Goal: Task Accomplishment & Management: Use online tool/utility

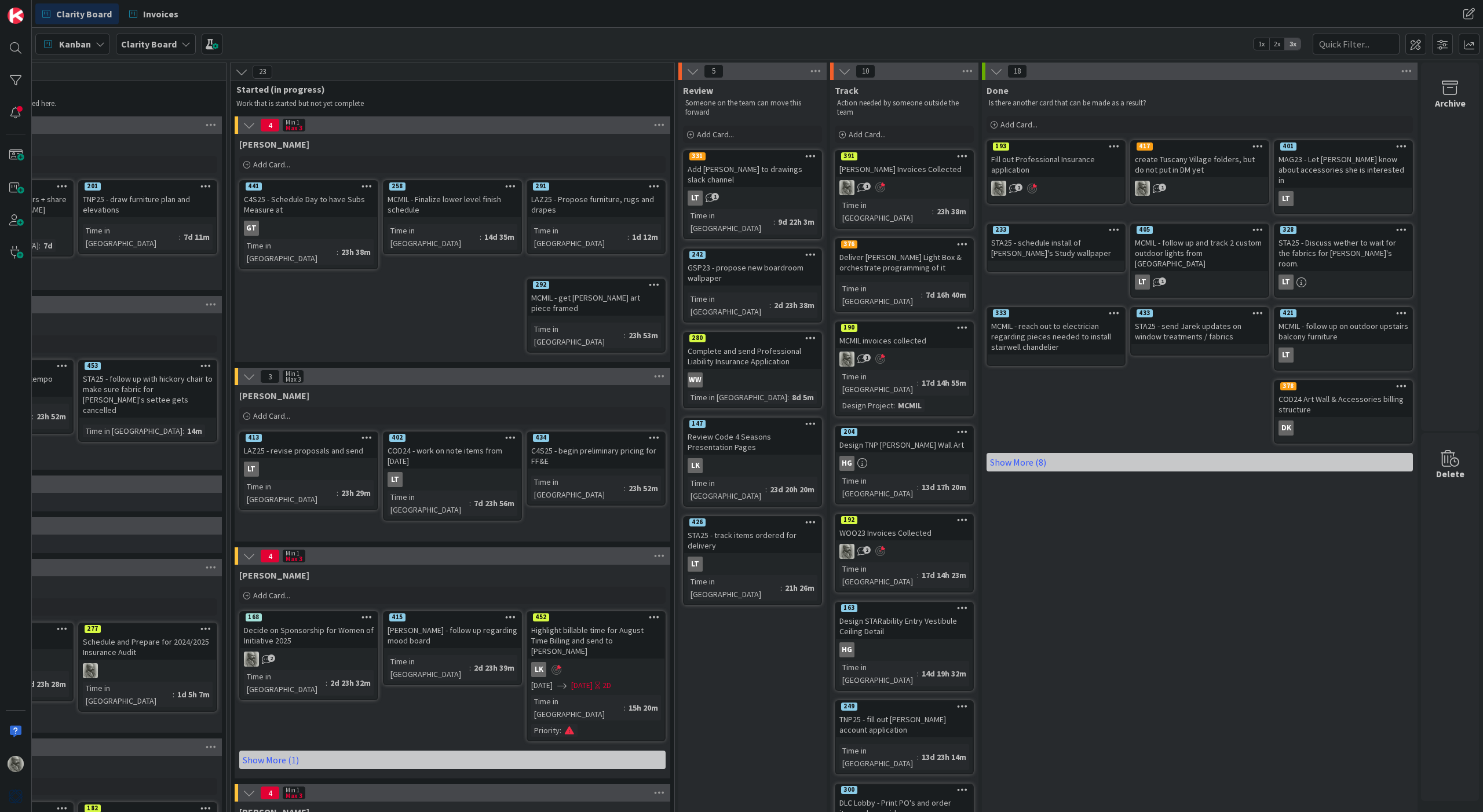
scroll to position [0, 990]
click at [1010, 453] on link "Show More (8)" at bounding box center [1199, 462] width 427 height 19
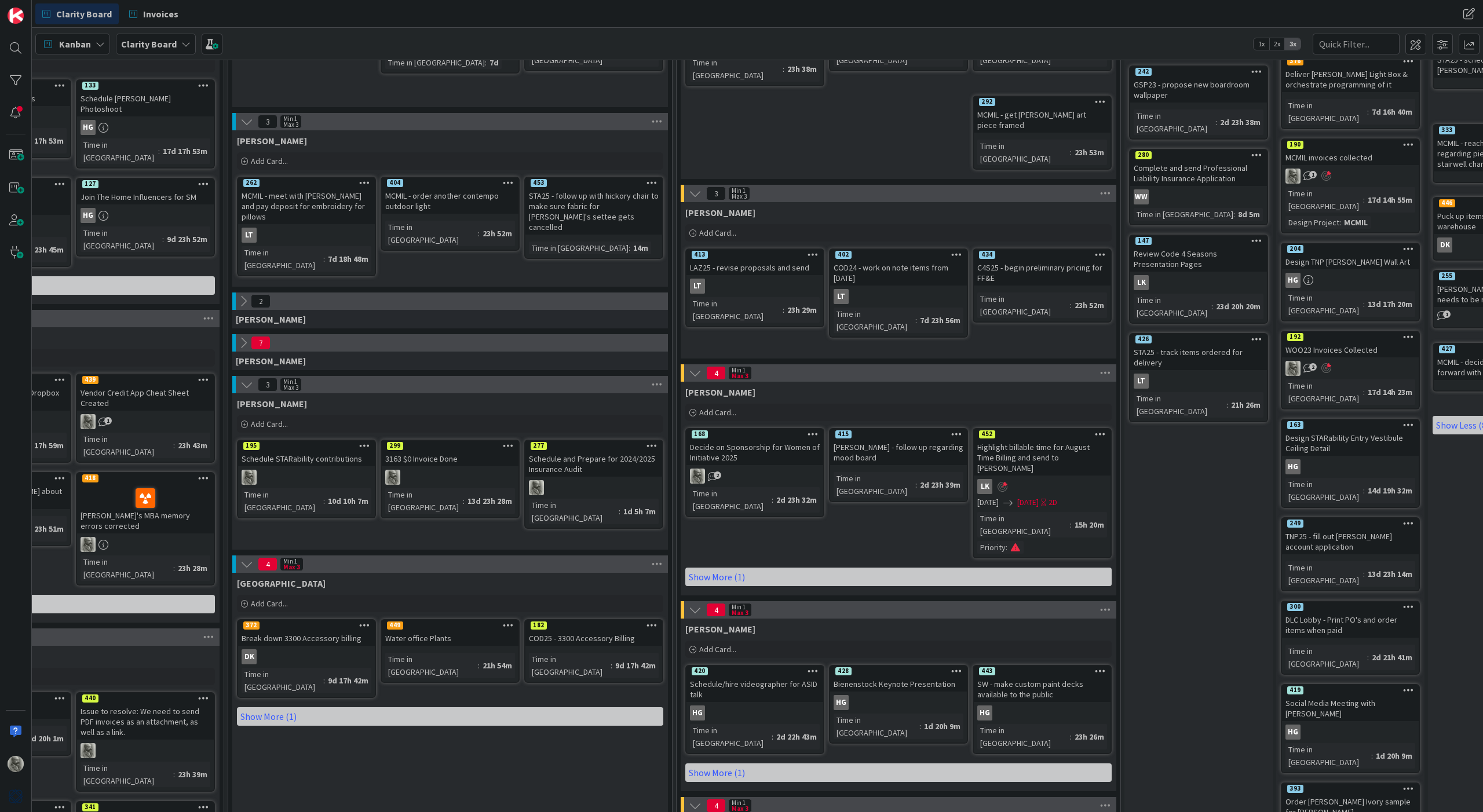
scroll to position [186, 544]
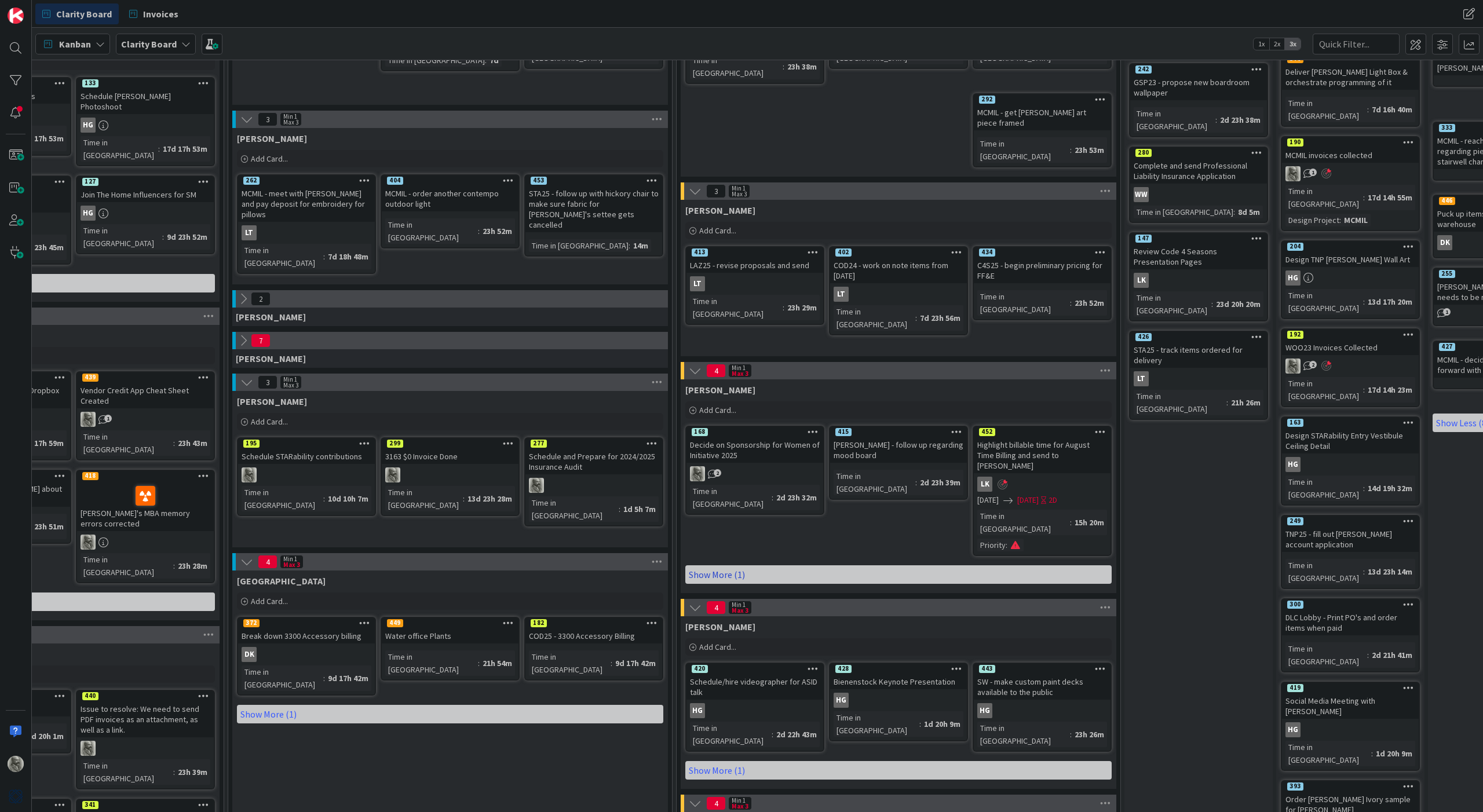
click at [722, 565] on link "Show More (1)" at bounding box center [899, 574] width 427 height 19
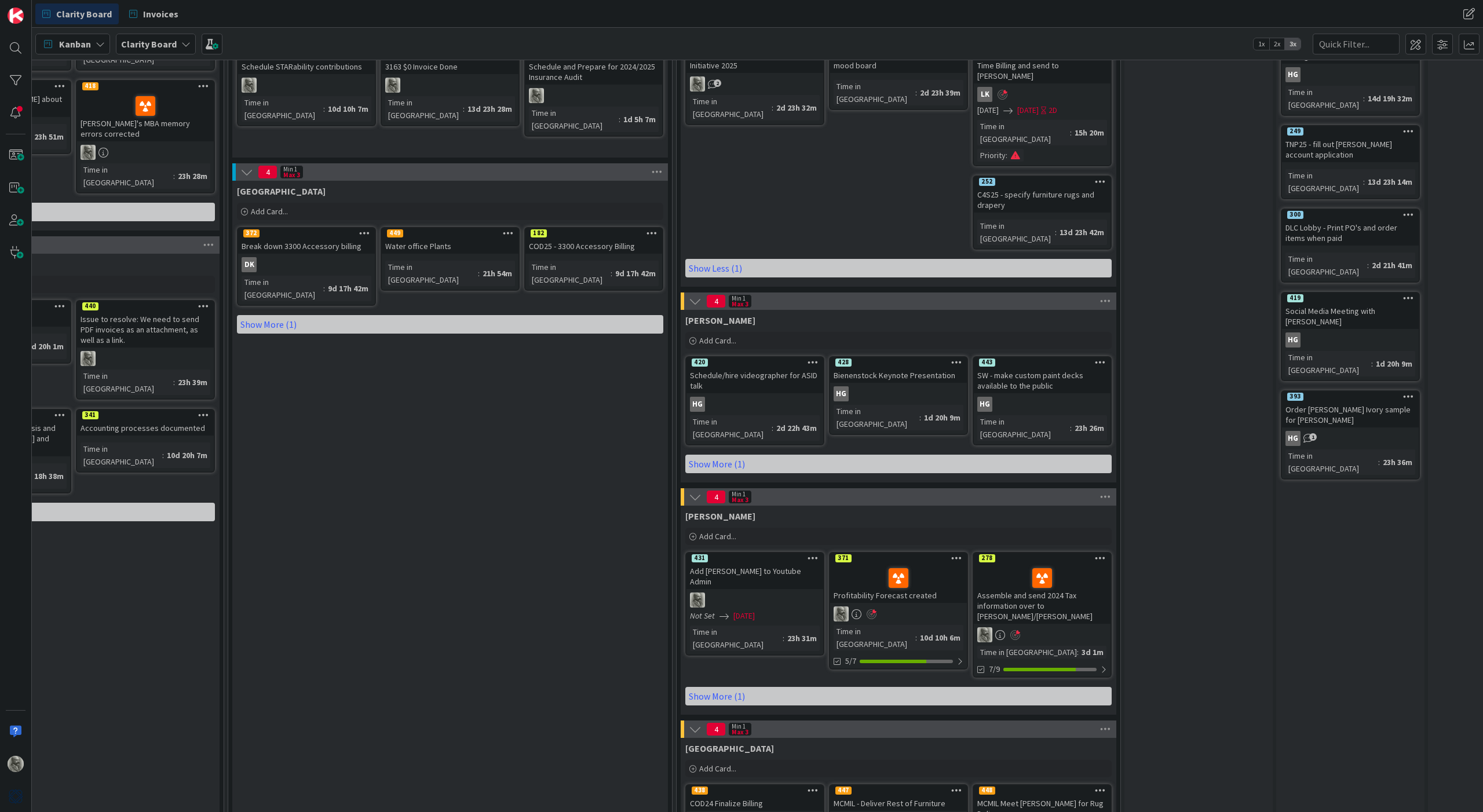
scroll to position [574, 544]
click at [695, 723] on icon at bounding box center [695, 730] width 13 height 13
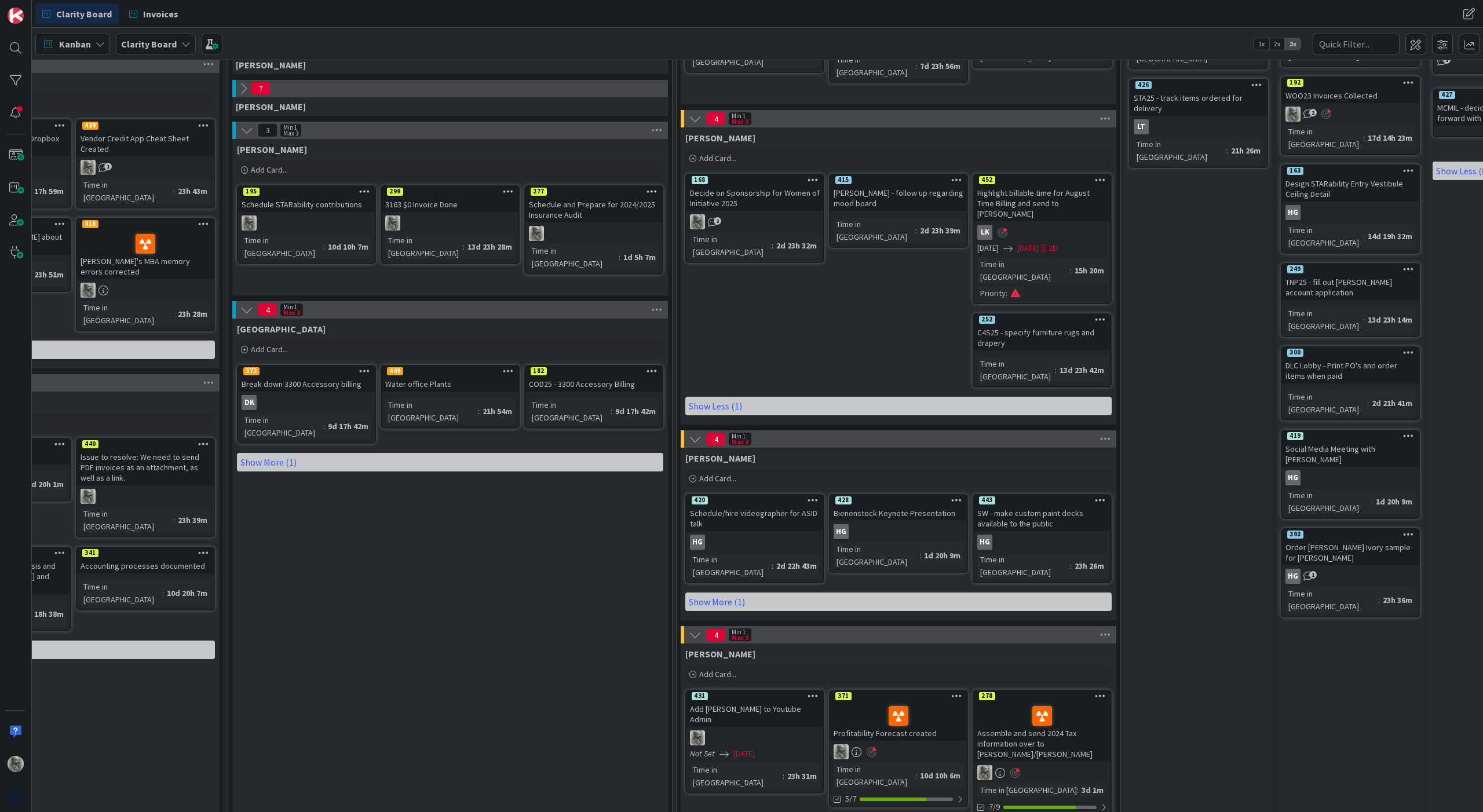
scroll to position [437, 544]
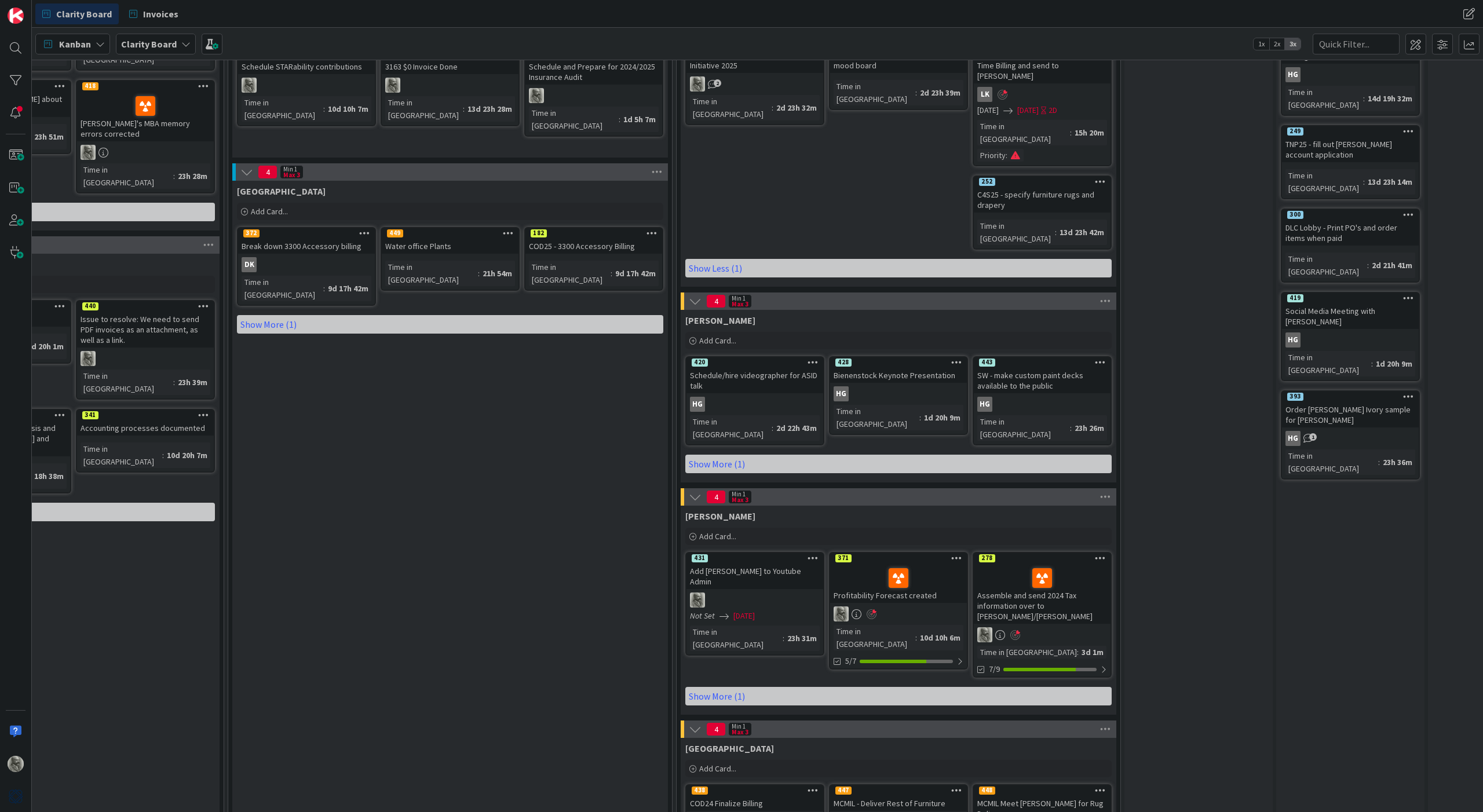
scroll to position [574, 544]
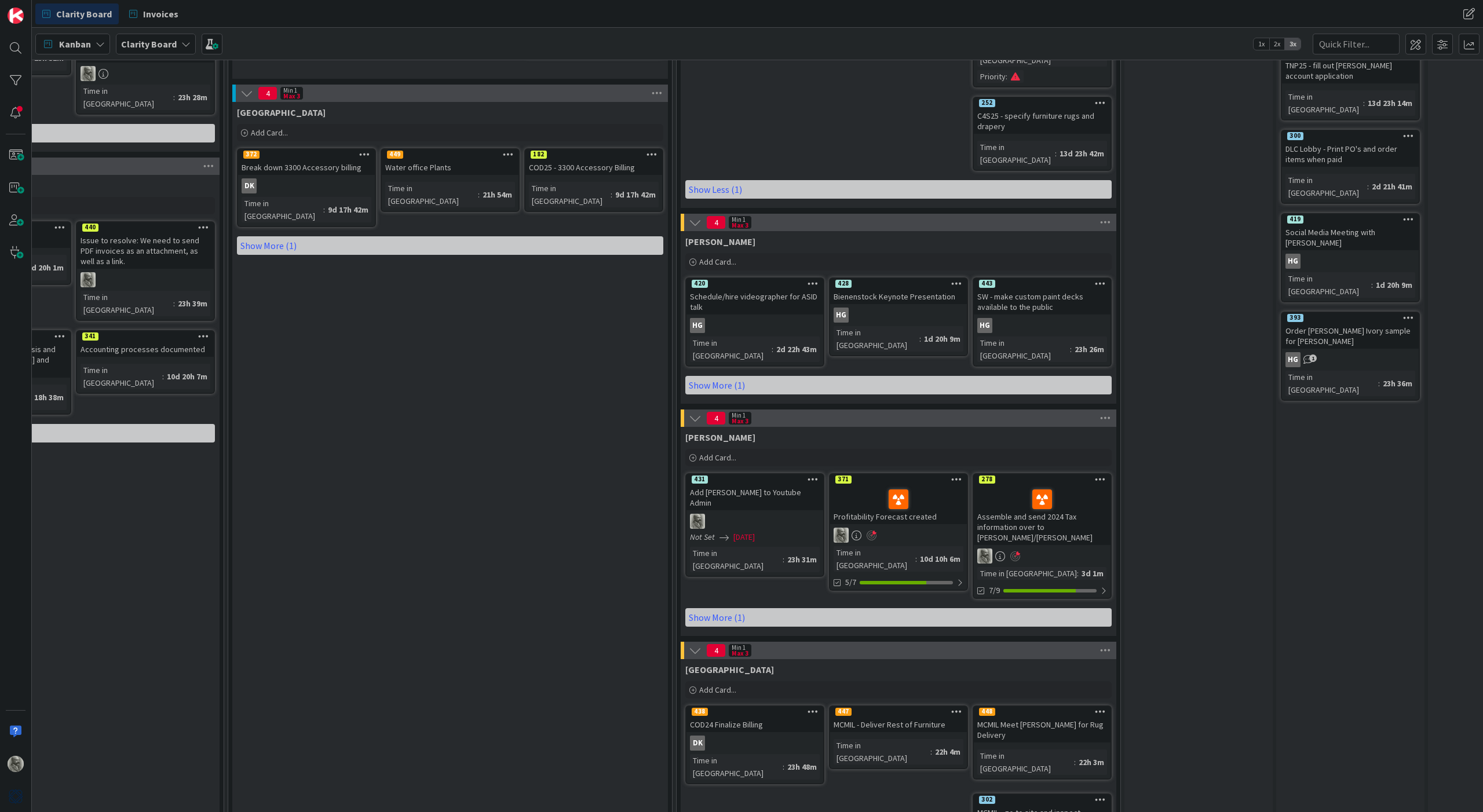
scroll to position [653, 544]
click at [955, 707] on icon at bounding box center [956, 711] width 11 height 8
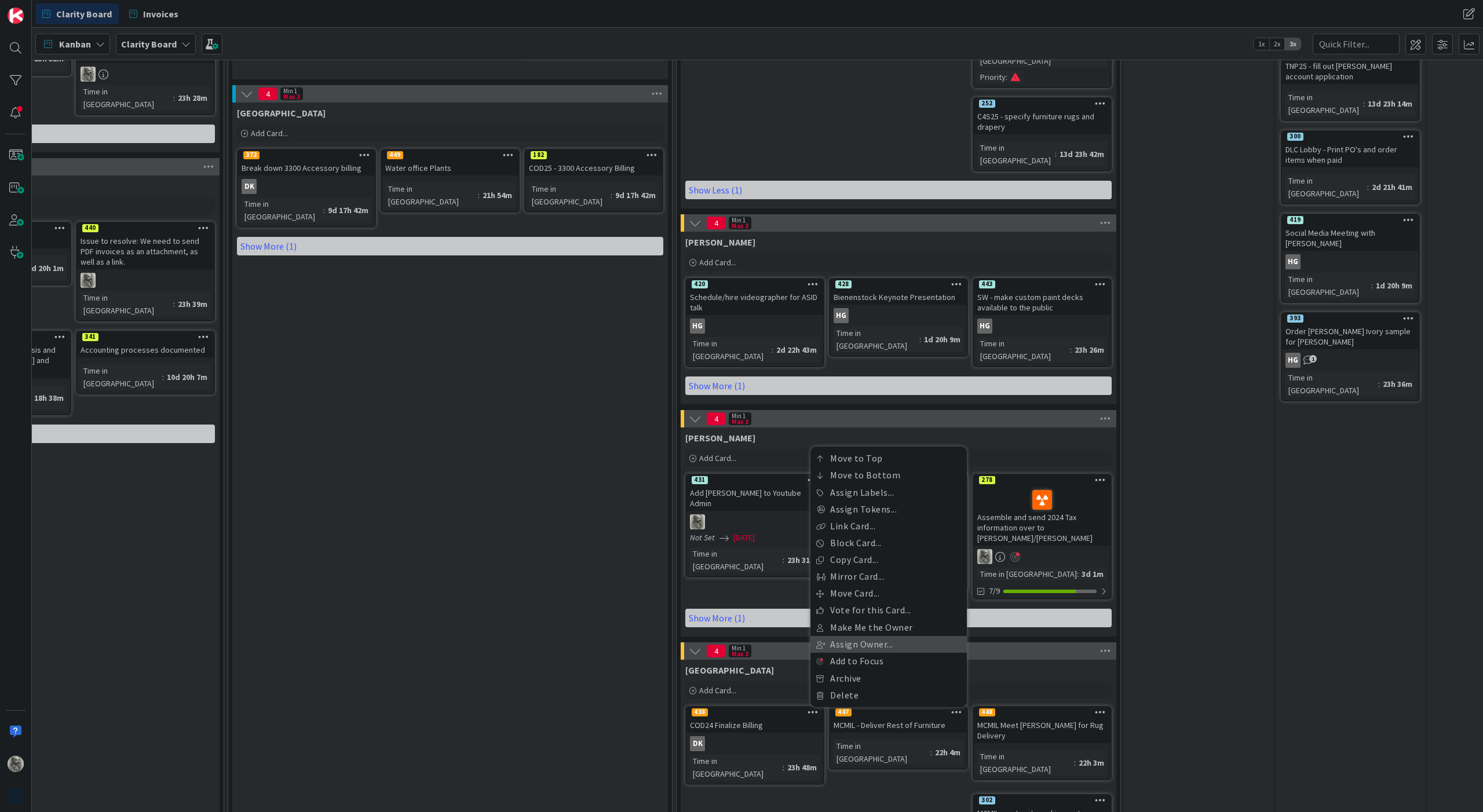
click at [850, 636] on link "Assign Owner..." at bounding box center [888, 645] width 156 height 17
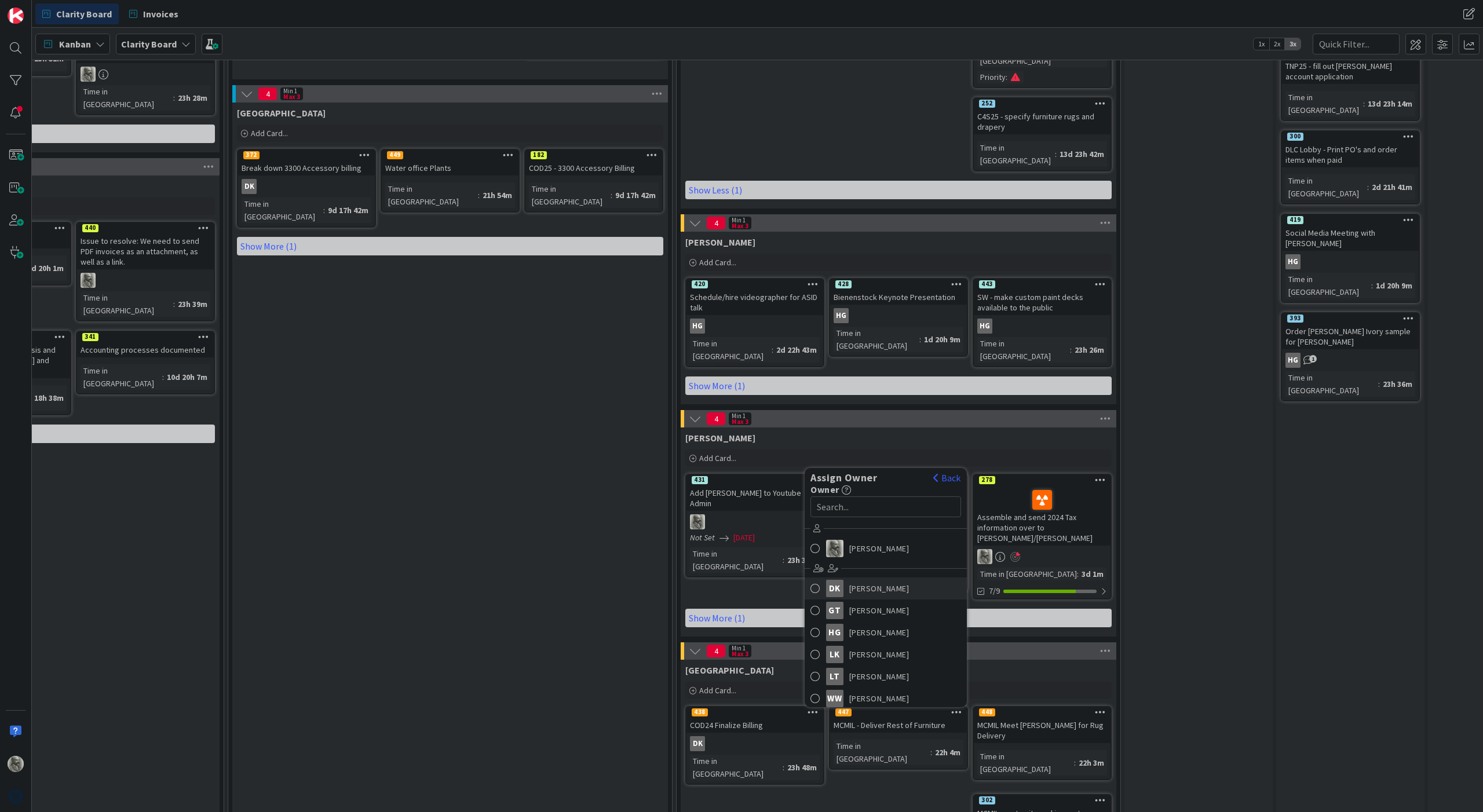
click at [859, 580] on span "[PERSON_NAME]" at bounding box center [879, 588] width 60 height 18
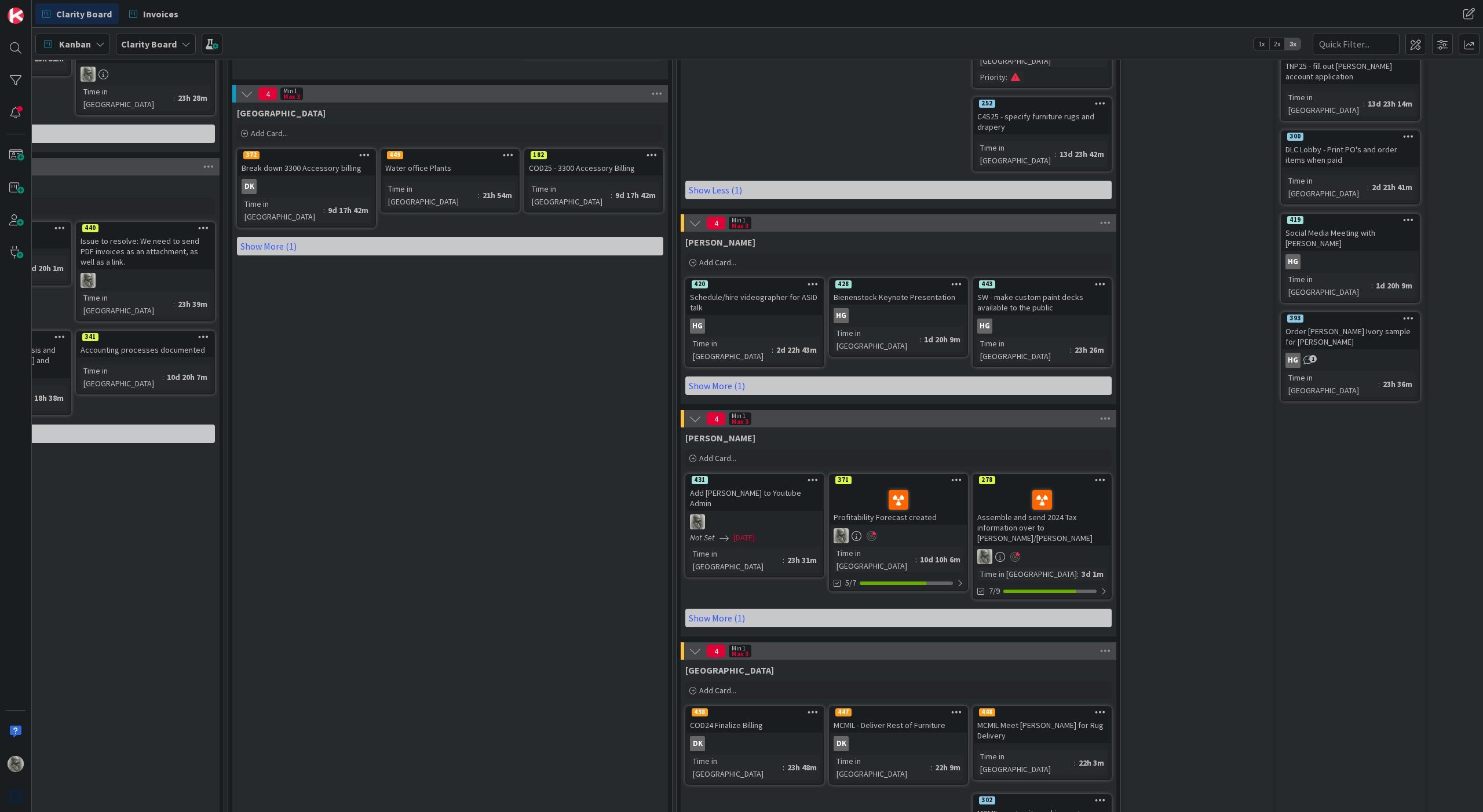
click at [1103, 707] on icon at bounding box center [1100, 711] width 11 height 8
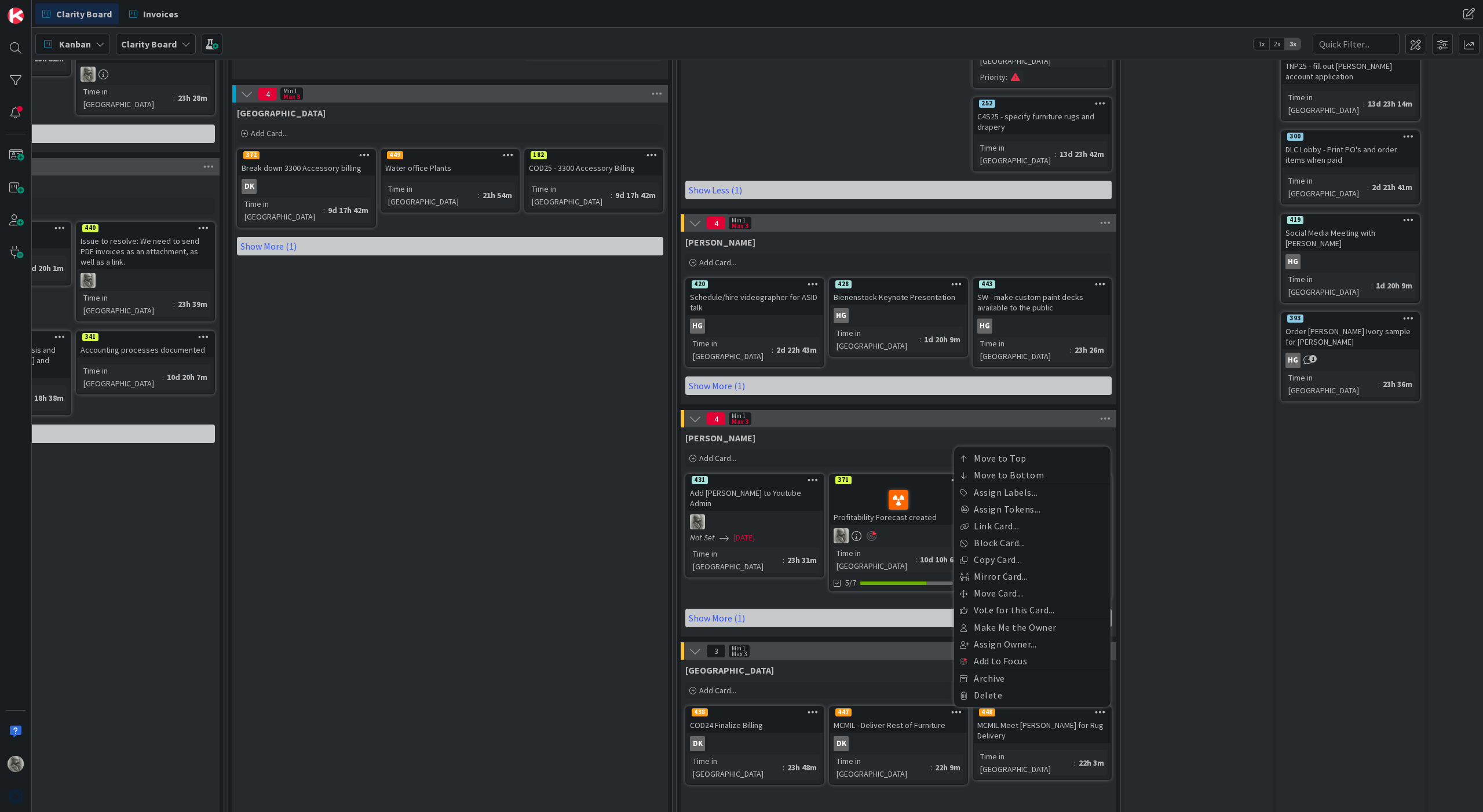
scroll to position [574, 544]
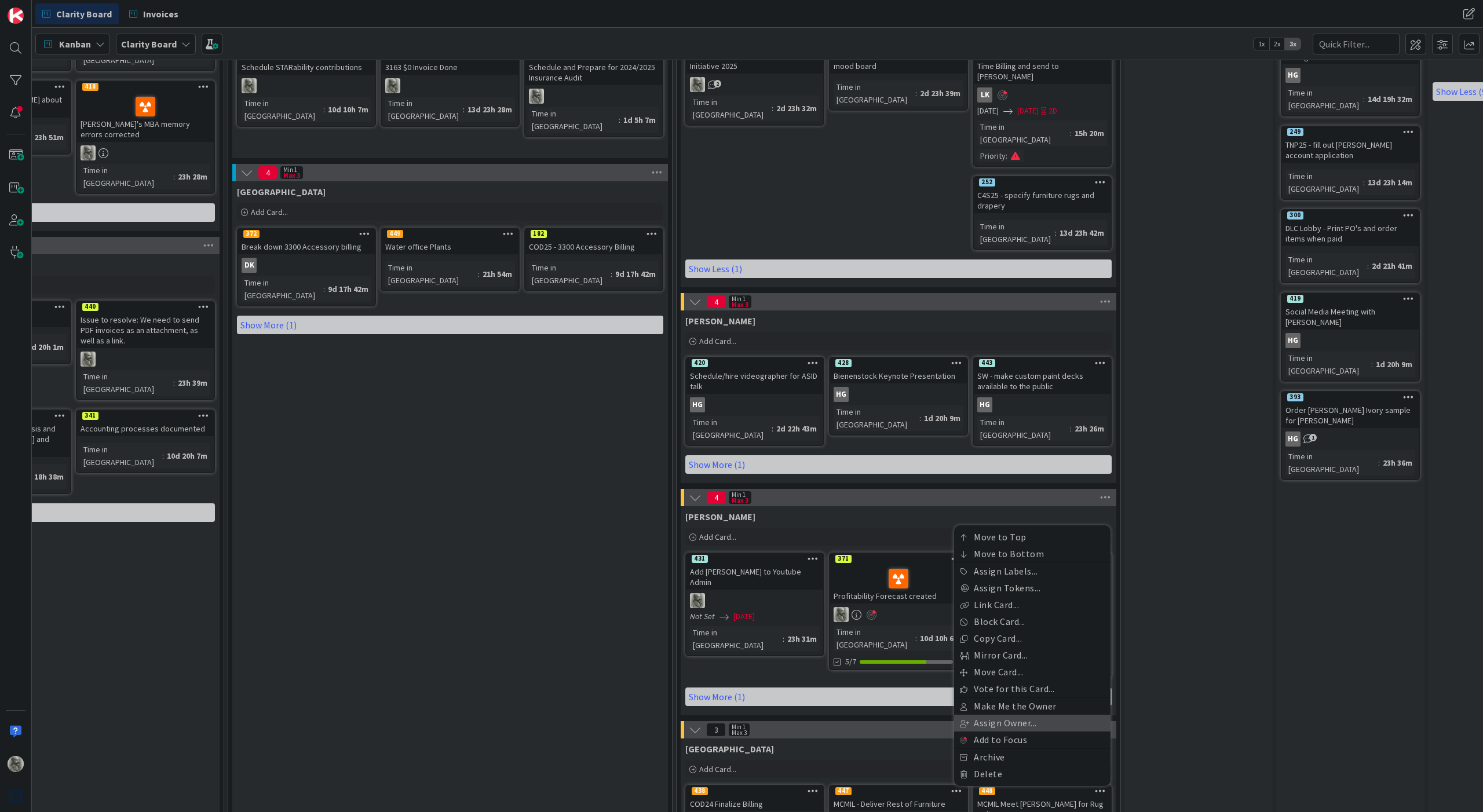
click at [1016, 715] on link "Assign Owner..." at bounding box center [1032, 723] width 156 height 17
click at [976, 658] on div "DK" at bounding box center [978, 667] width 18 height 18
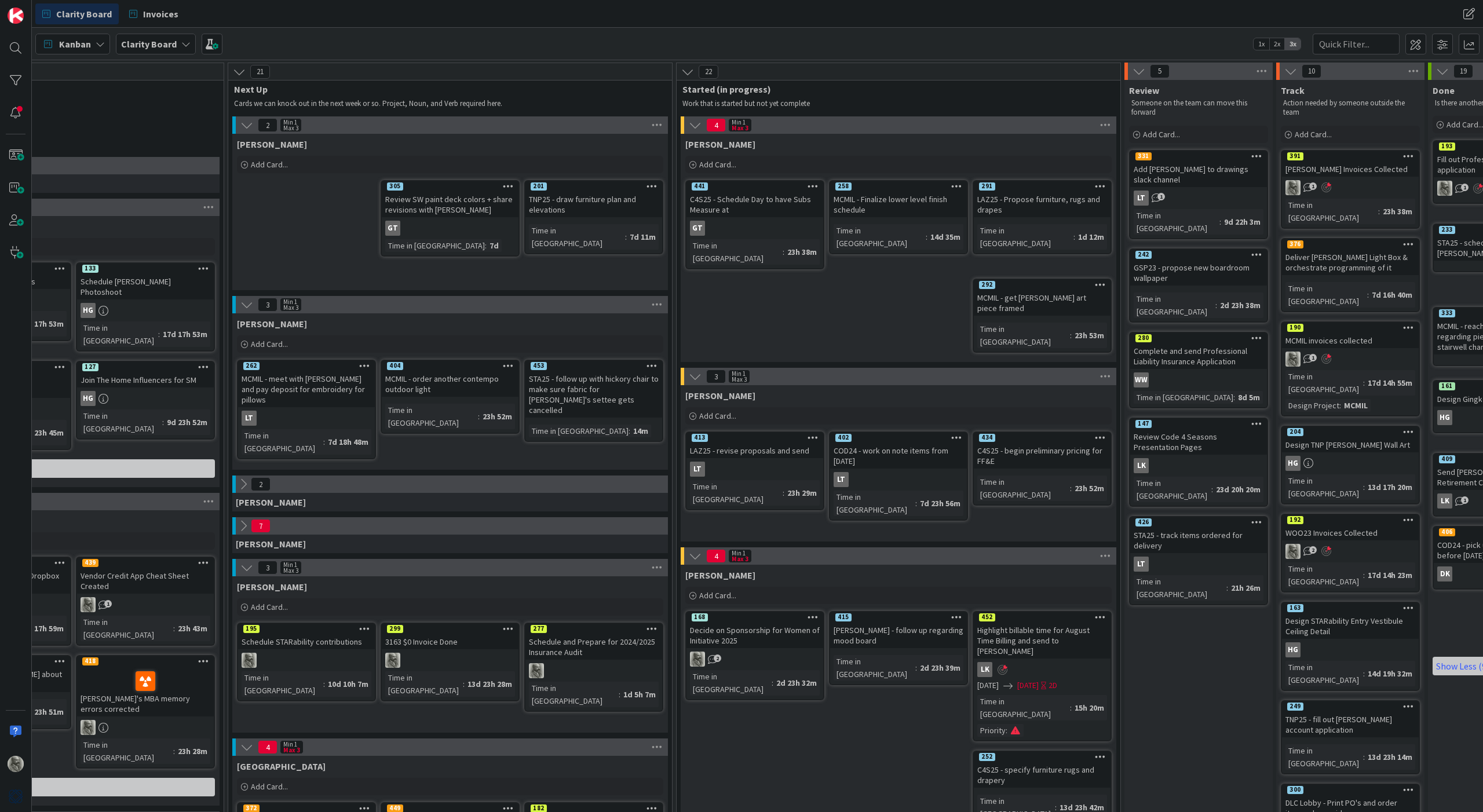
scroll to position [0, 544]
click at [693, 123] on icon at bounding box center [695, 125] width 13 height 13
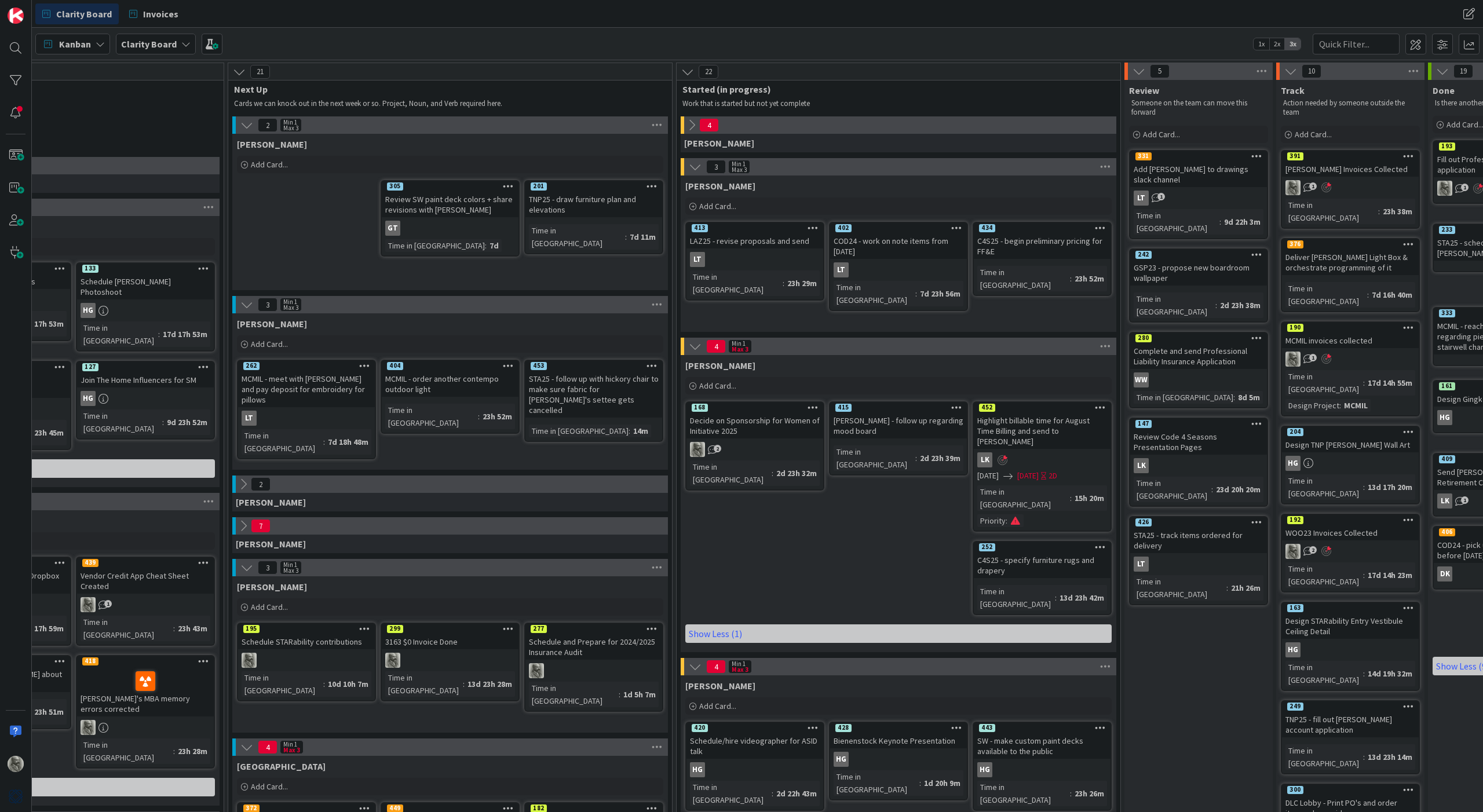
click at [694, 166] on icon at bounding box center [695, 167] width 13 height 13
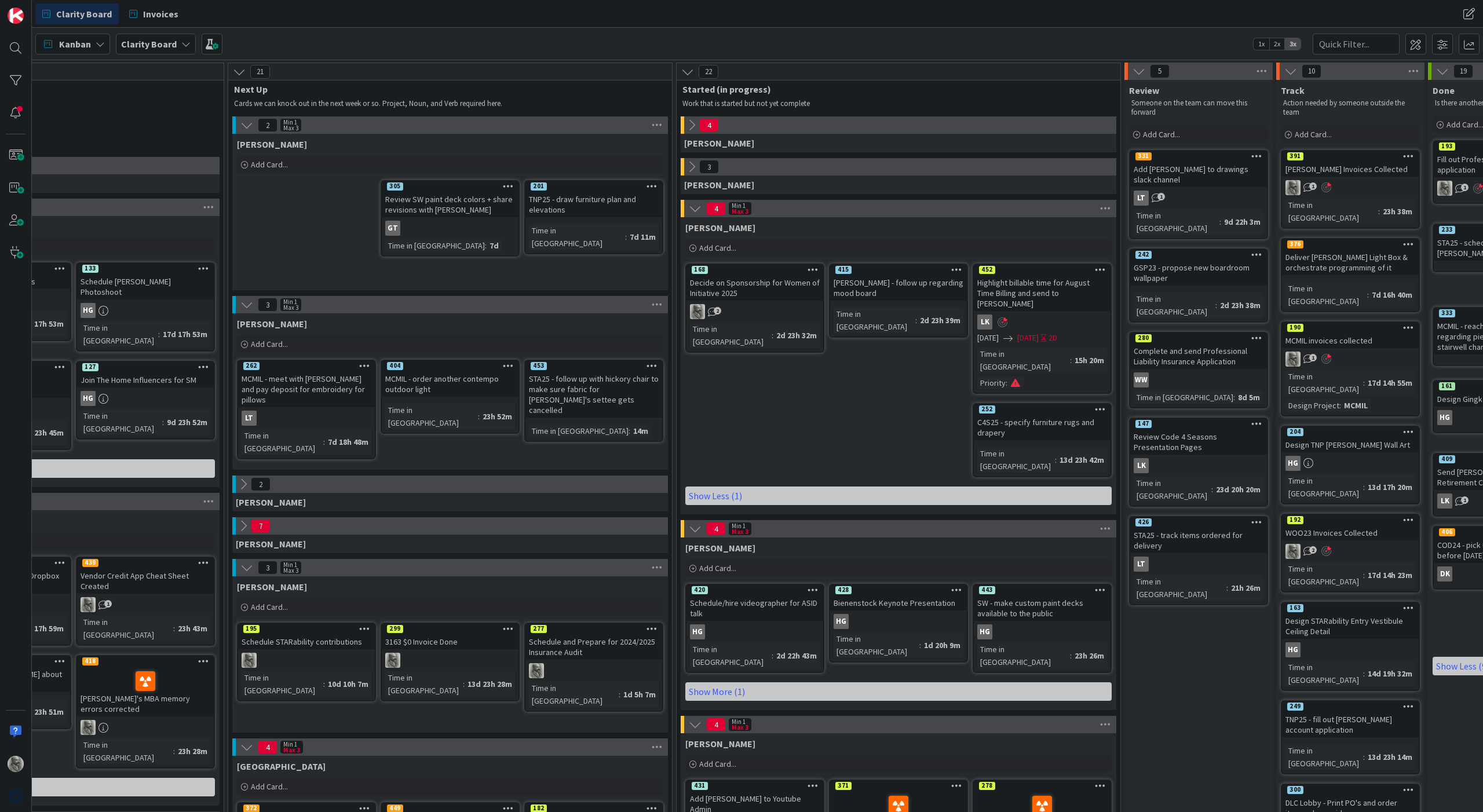
click at [693, 210] on icon at bounding box center [695, 208] width 13 height 13
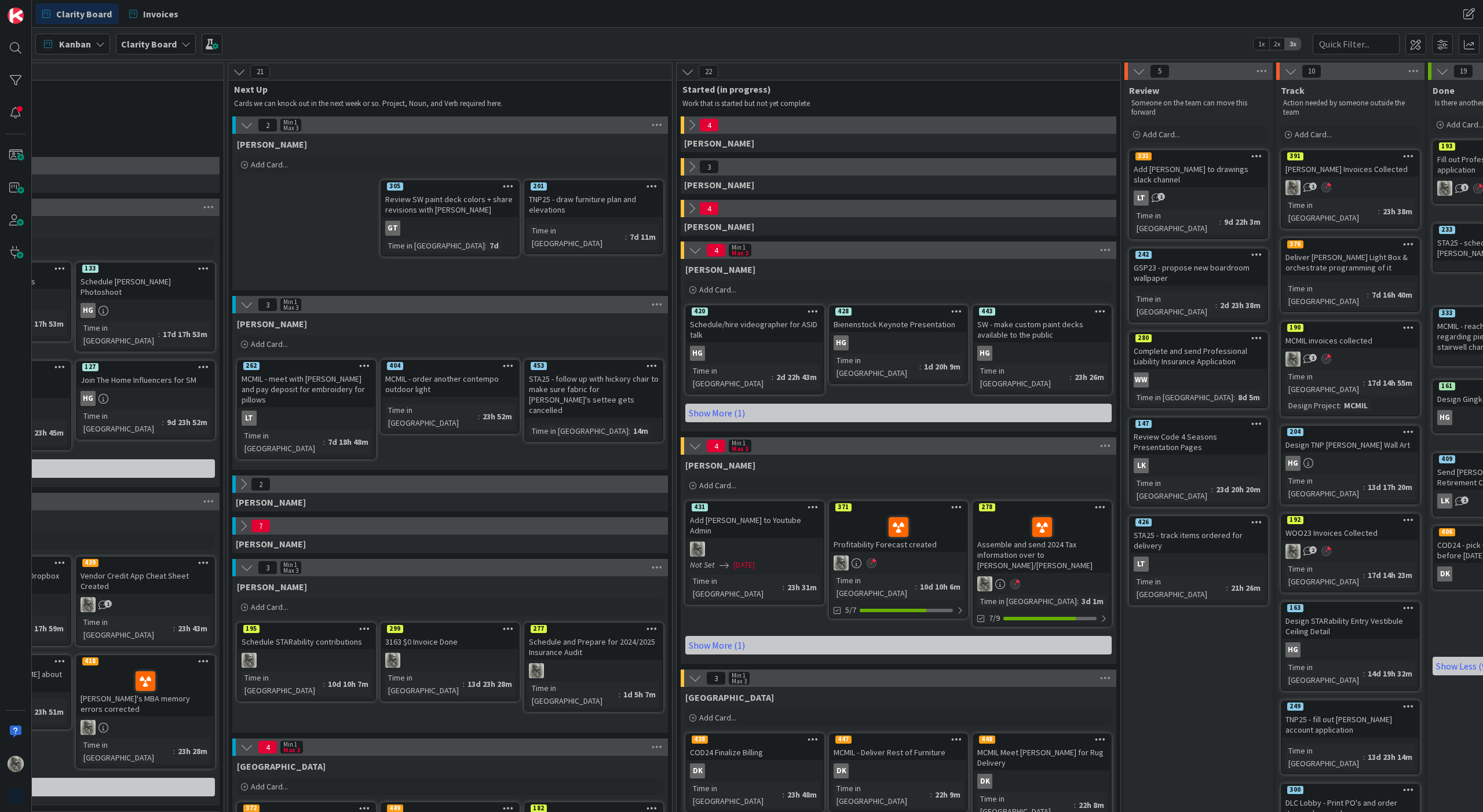
click at [693, 249] on icon at bounding box center [695, 251] width 13 height 13
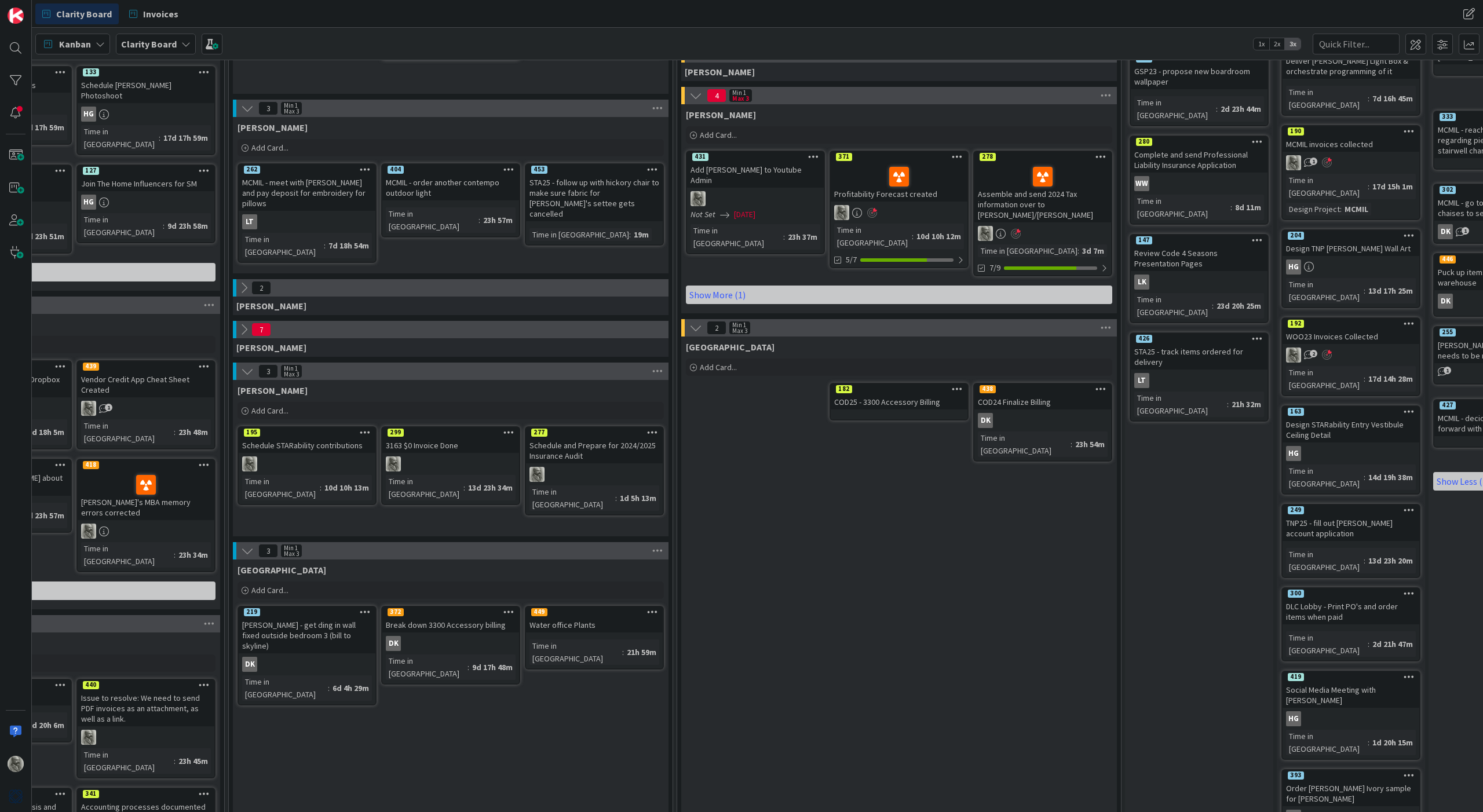
scroll to position [195, 543]
click at [654, 613] on icon at bounding box center [653, 613] width 11 height 8
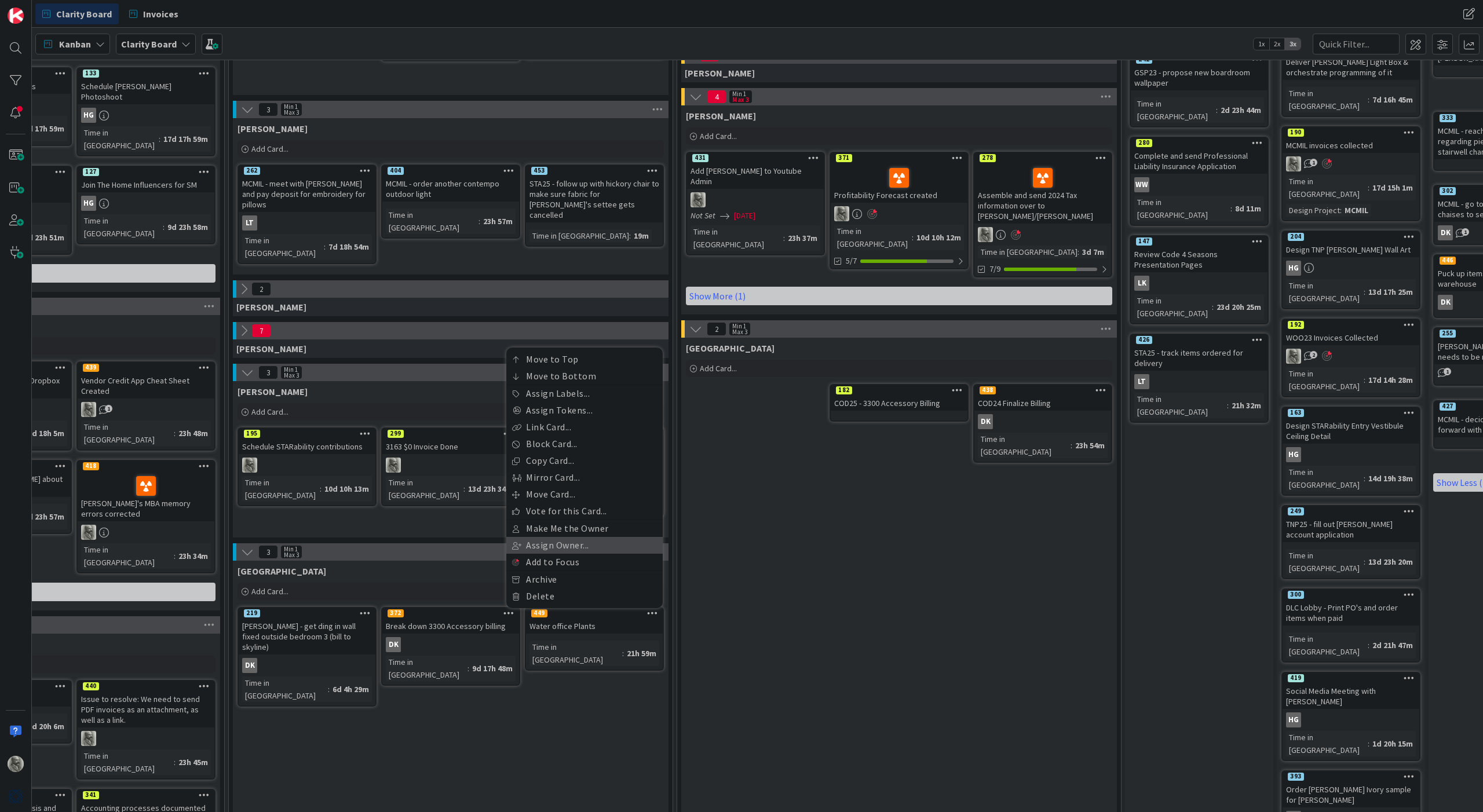
click at [554, 541] on link "Assign Owner..." at bounding box center [584, 545] width 156 height 17
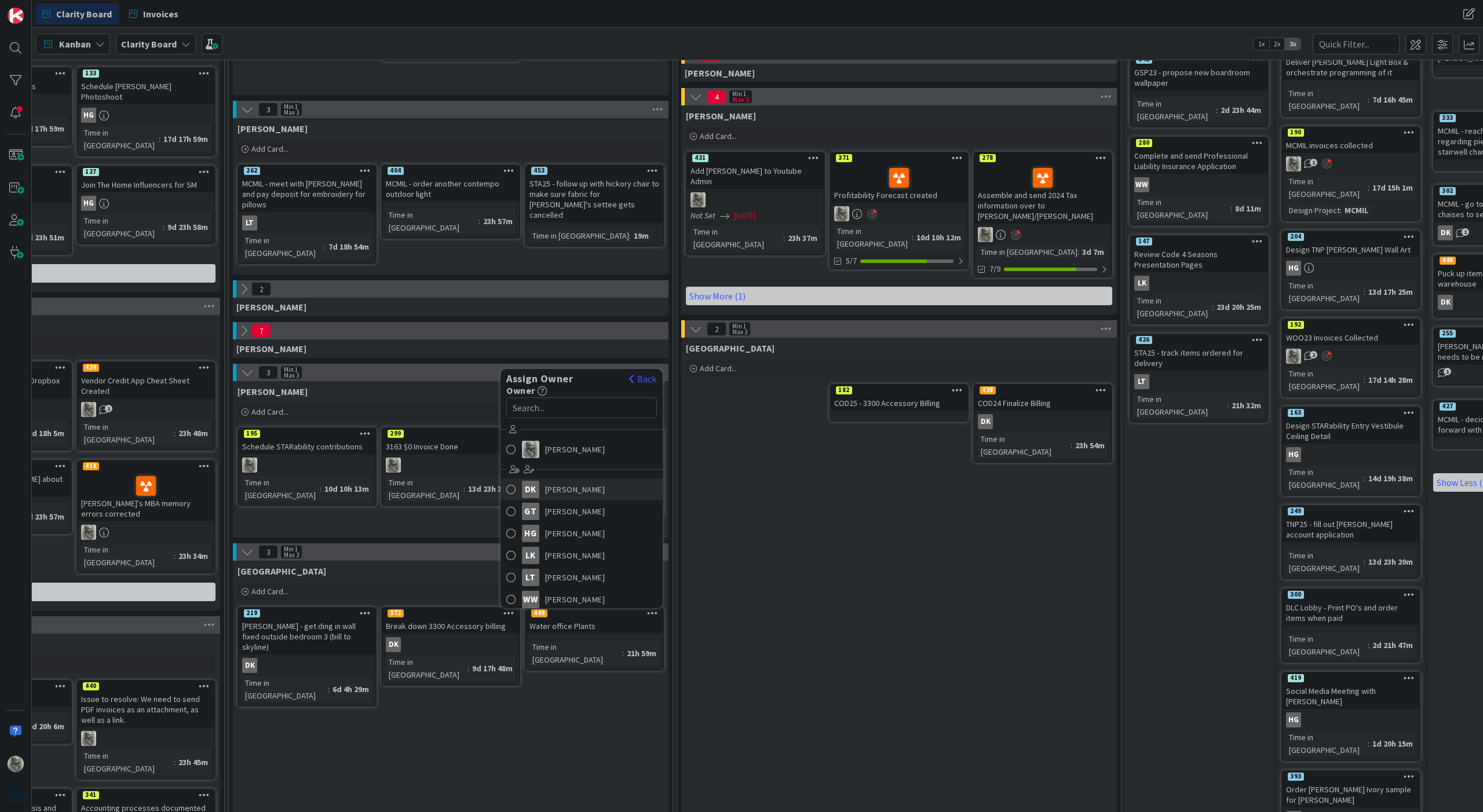
click at [560, 487] on span "[PERSON_NAME]" at bounding box center [575, 489] width 60 height 18
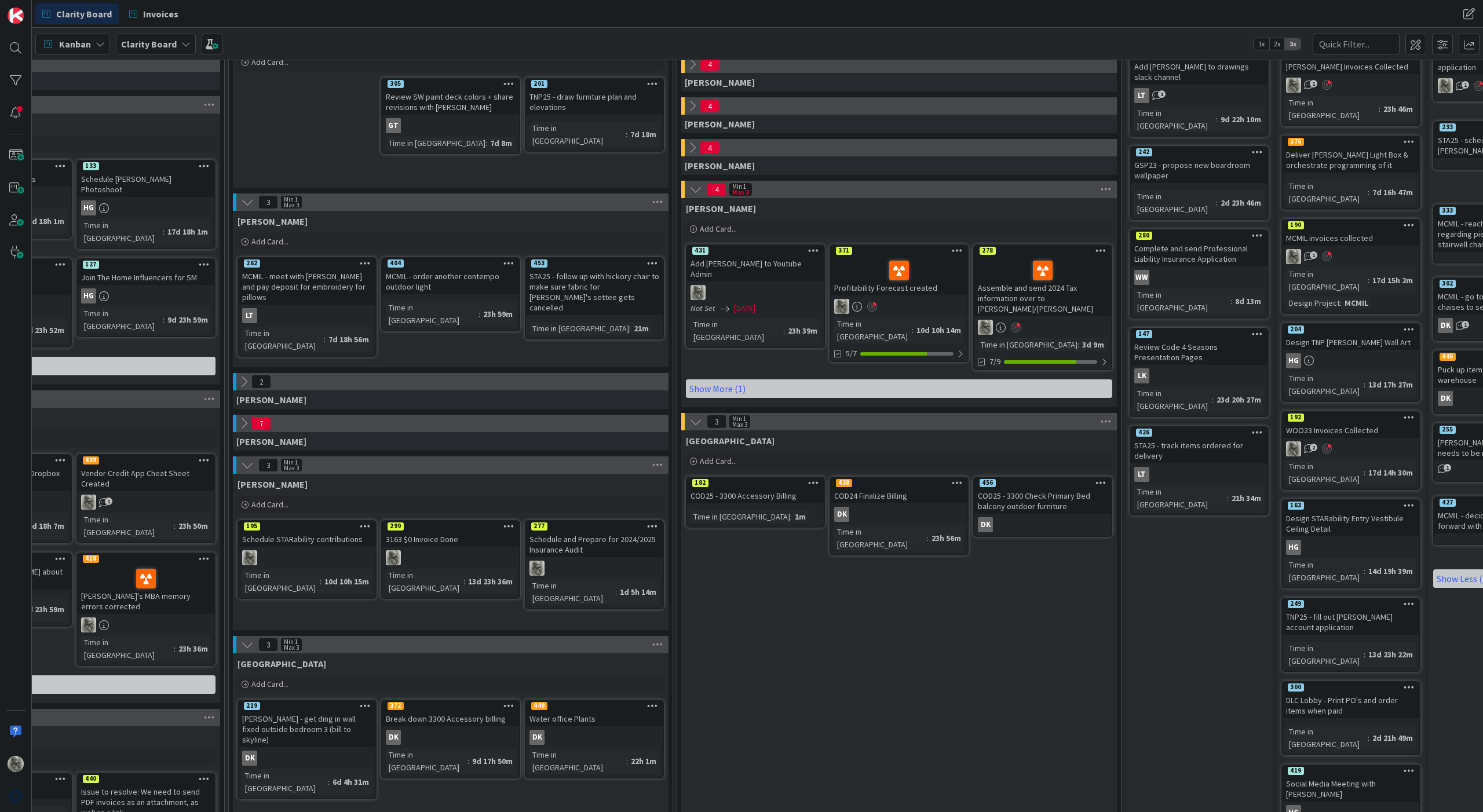
scroll to position [105, 543]
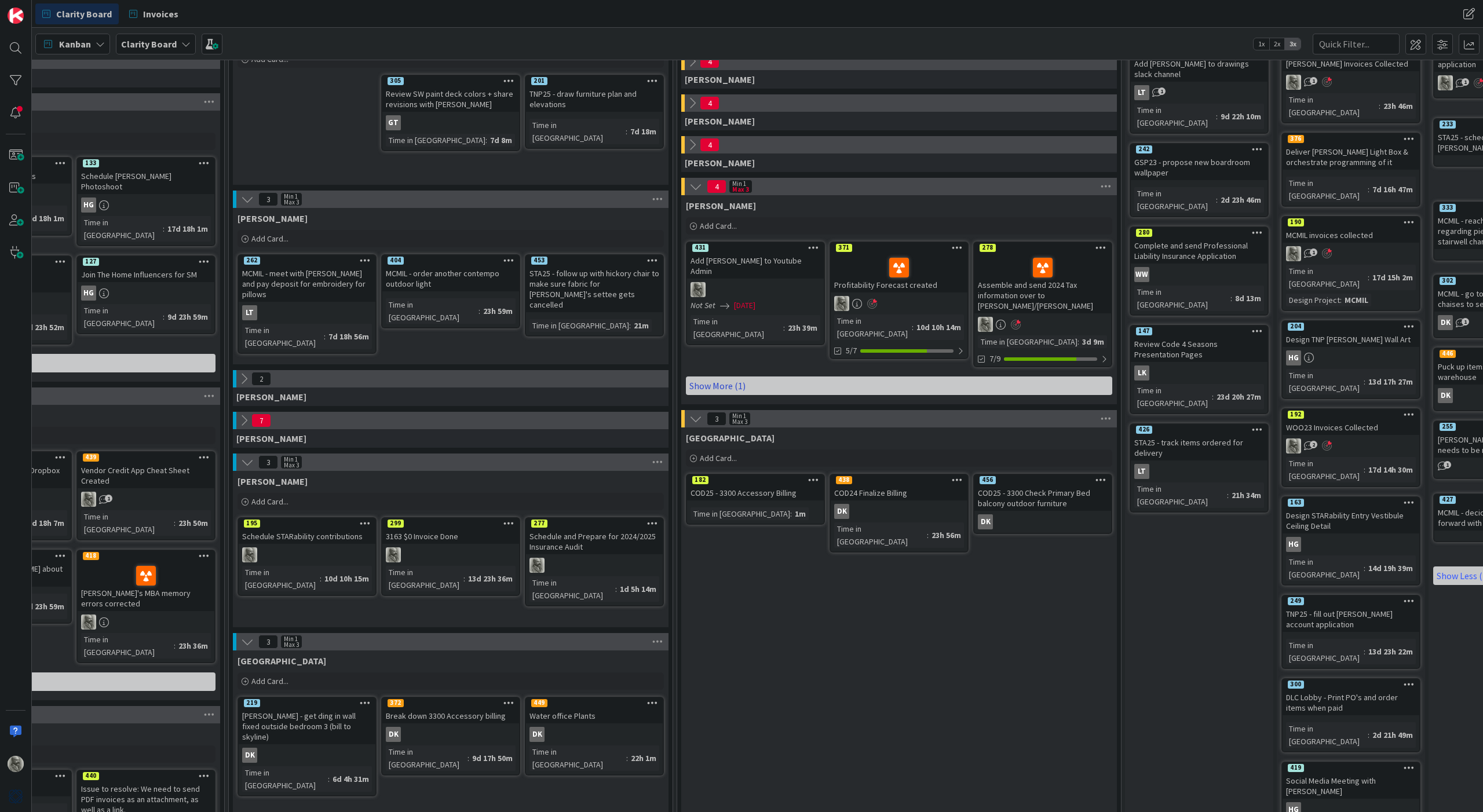
click at [716, 376] on link "Show More (1)" at bounding box center [899, 386] width 427 height 19
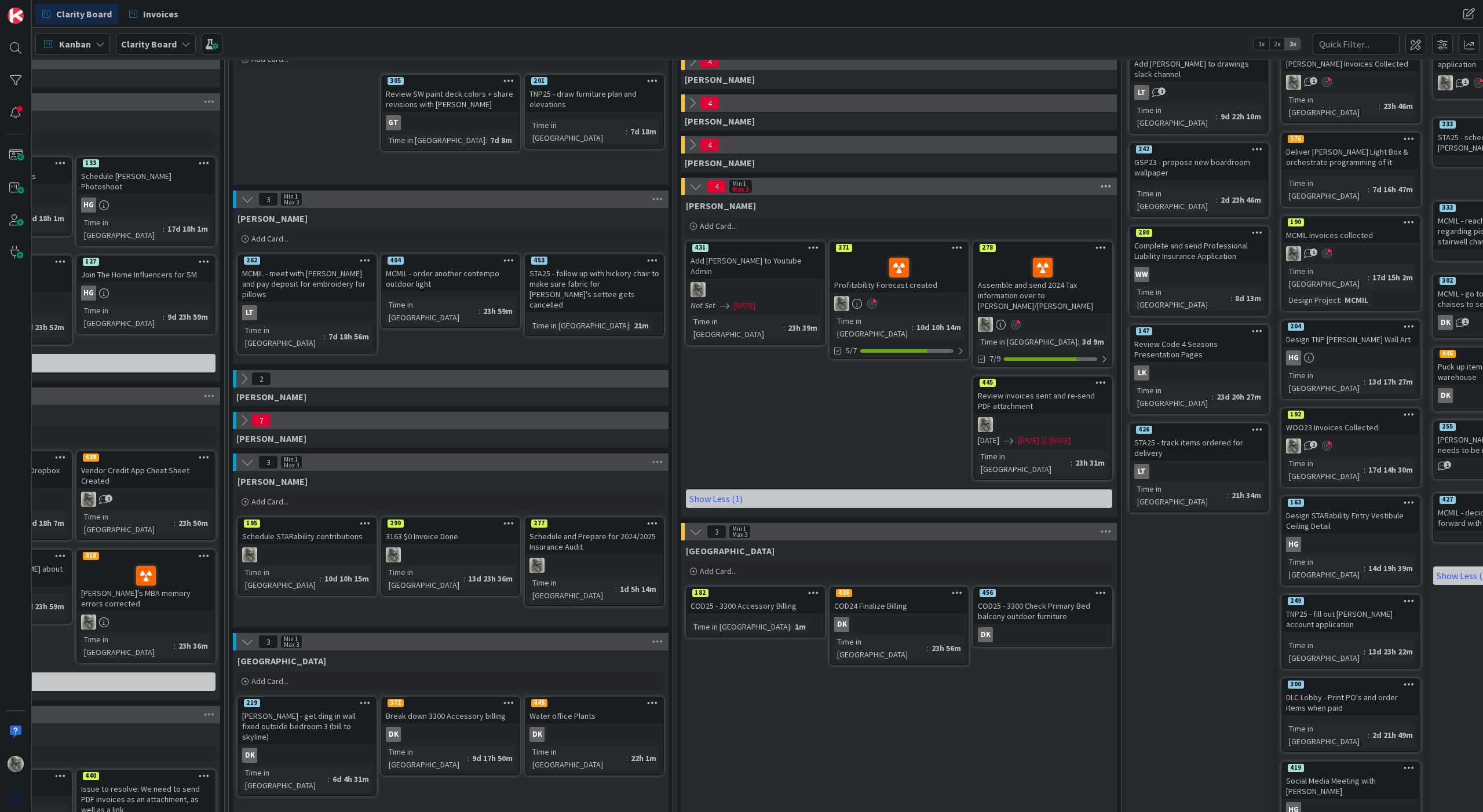
click at [1106, 184] on icon at bounding box center [1106, 186] width 15 height 18
click at [815, 188] on div "4 Min 1 Max 3 In Progress Watch Column Service Level Expectation (SLE) N/A Lear…" at bounding box center [899, 186] width 436 height 18
click at [708, 228] on span "Add Card..." at bounding box center [718, 226] width 37 height 10
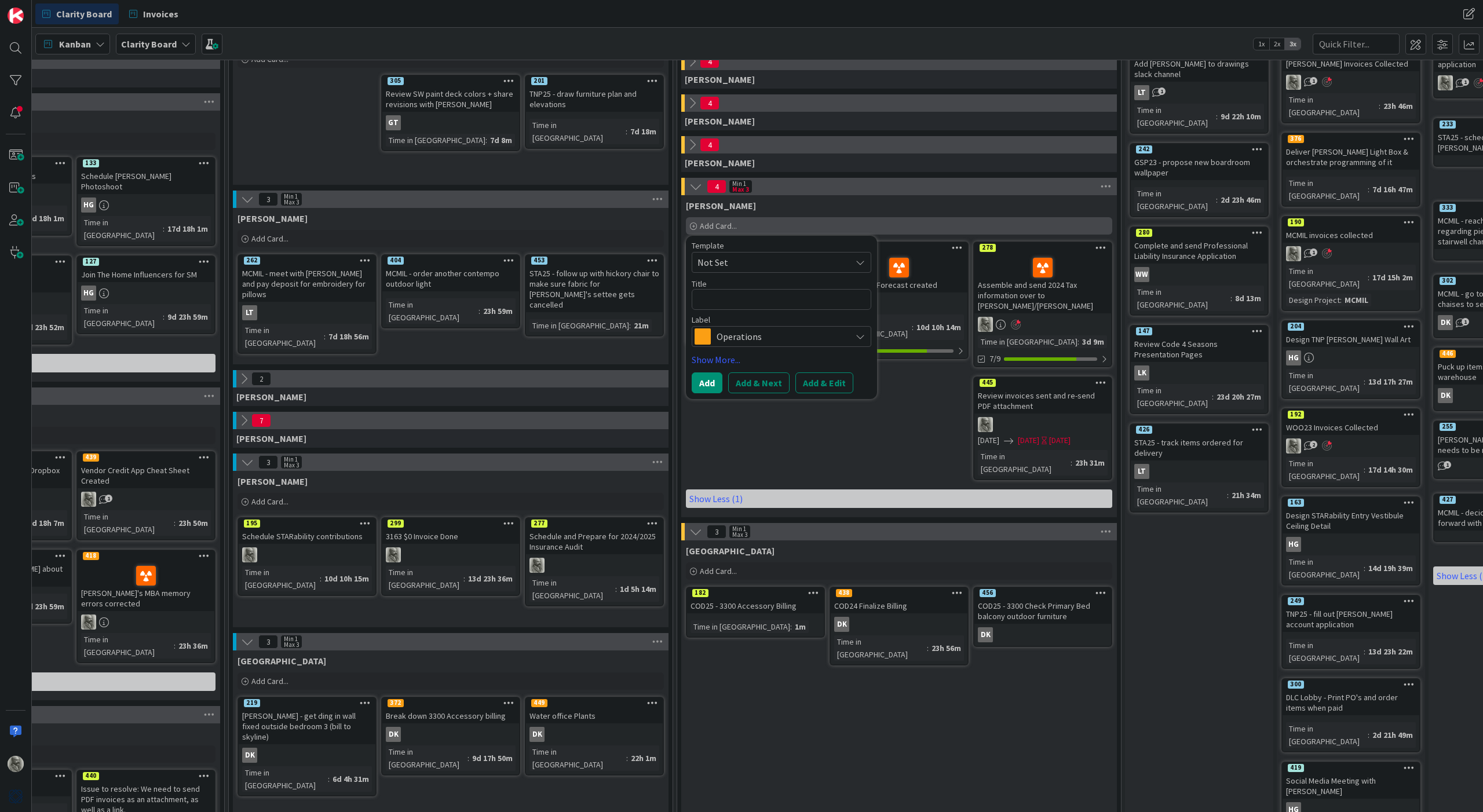
type textarea "x"
type textarea "R"
type textarea "x"
type textarea "Re"
type textarea "x"
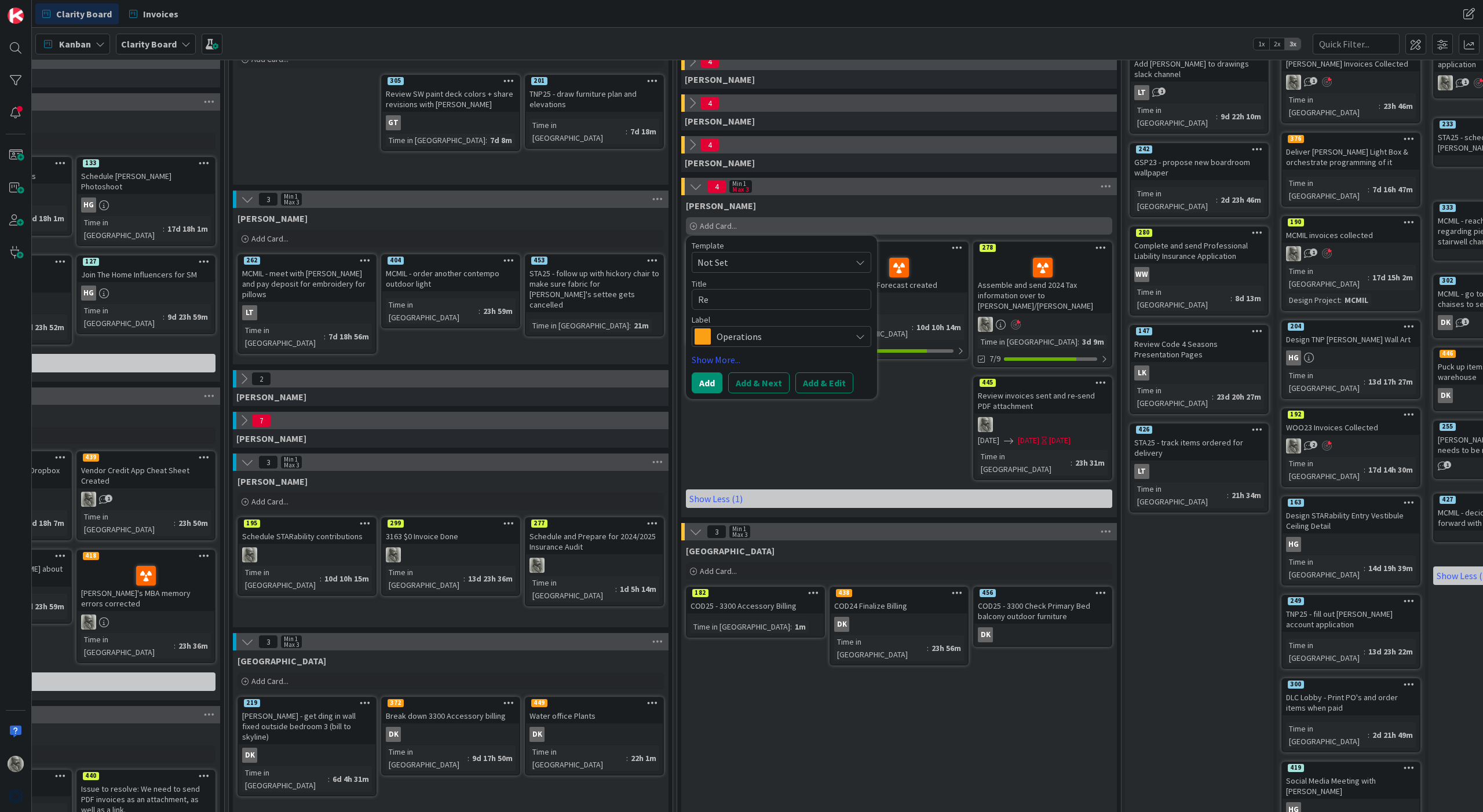
type textarea "Rea"
type textarea "x"
type textarea "Reac"
type textarea "x"
type textarea "Reach"
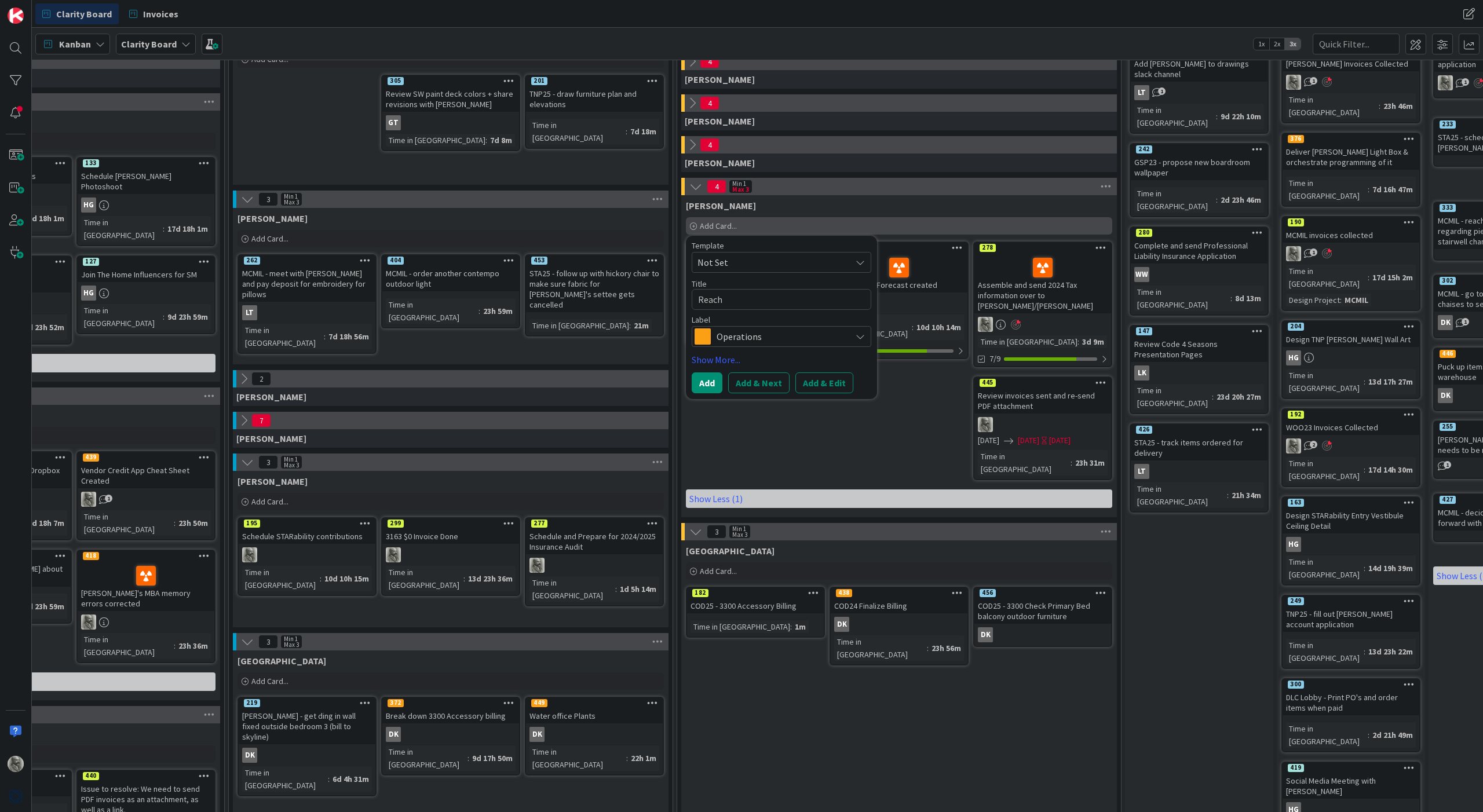
type textarea "x"
type textarea "Reach"
type textarea "x"
type textarea "Reach o"
type textarea "x"
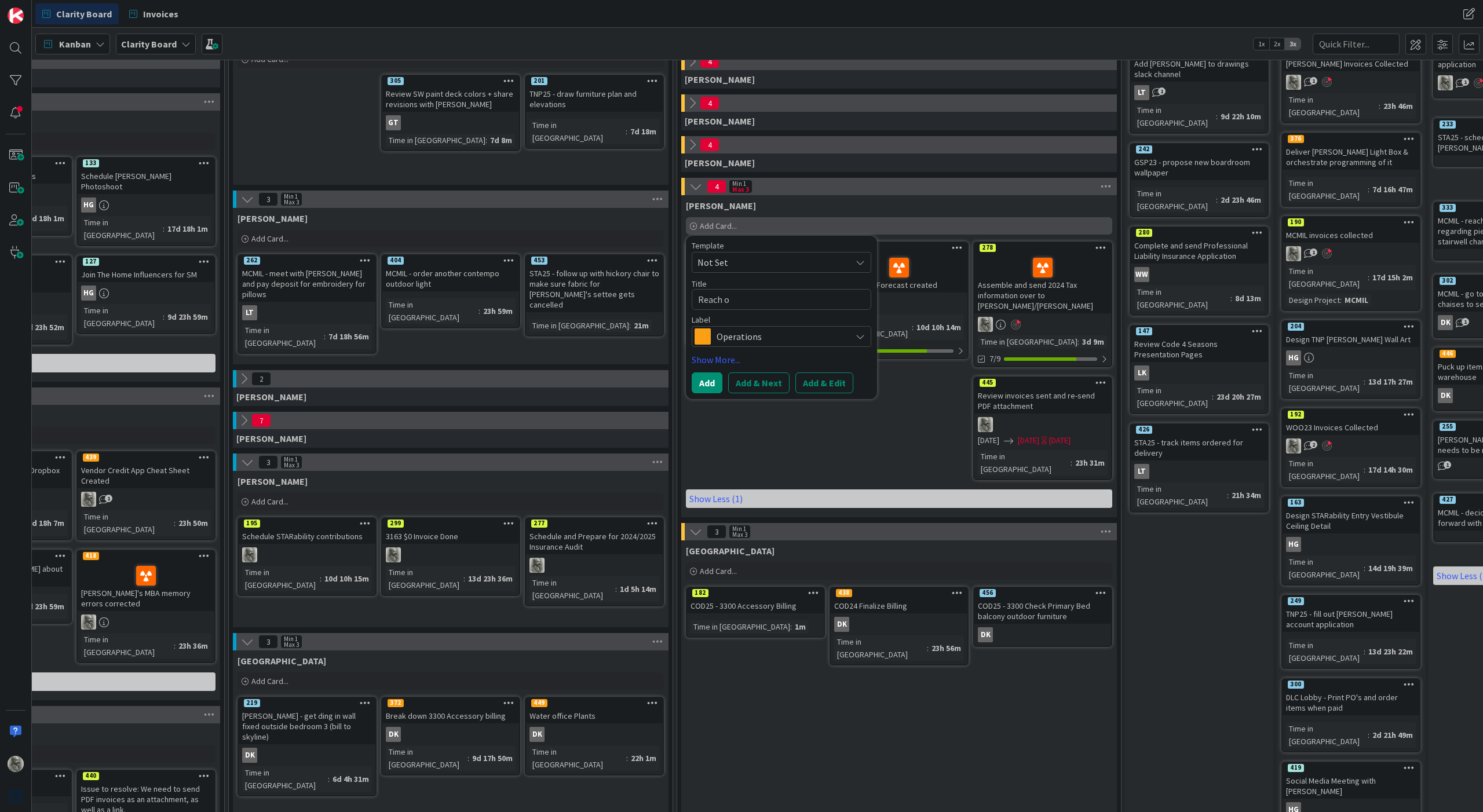
type textarea "Reach ou"
type textarea "x"
type textarea "Reach out"
type textarea "x"
type textarea "Reach out"
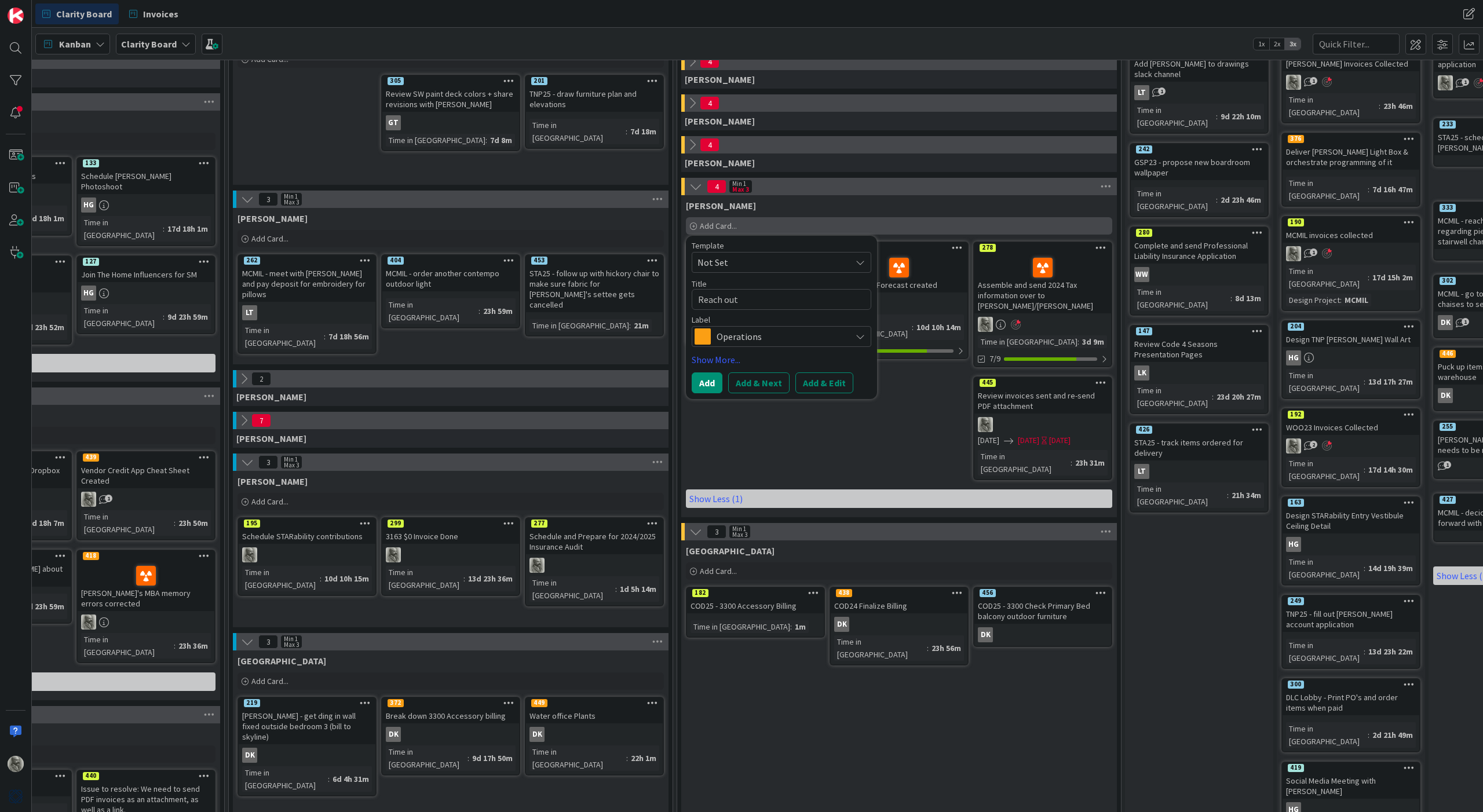
type textarea "x"
type textarea "Reach out f"
type textarea "x"
type textarea "Reach out fo"
type textarea "x"
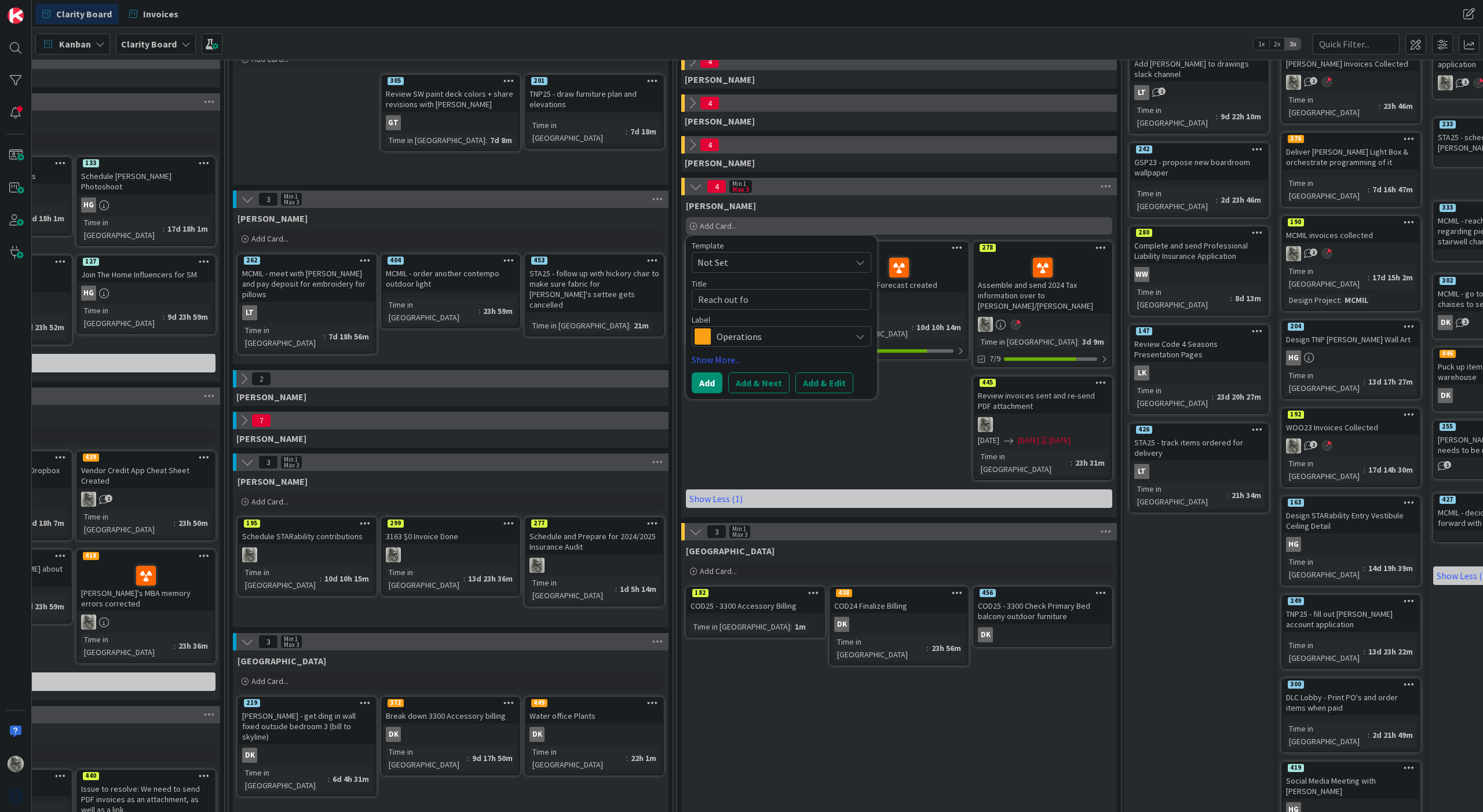
type textarea "Reach out for"
type textarea "x"
type textarea "Reach out for"
type textarea "x"
type textarea "Reach out for H"
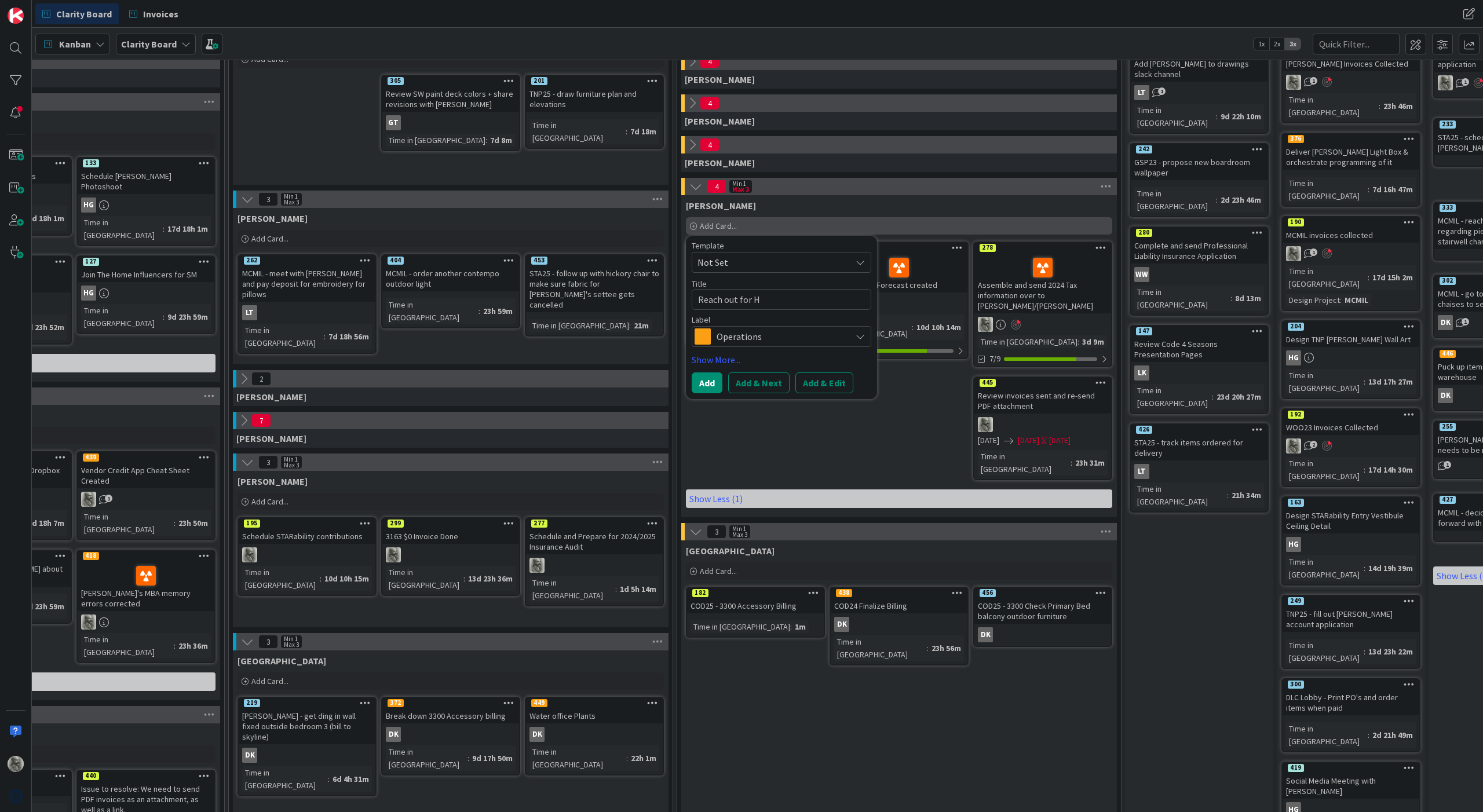
type textarea "x"
type textarea "Reach out for"
type textarea "x"
type textarea "Reach out for J"
type textarea "x"
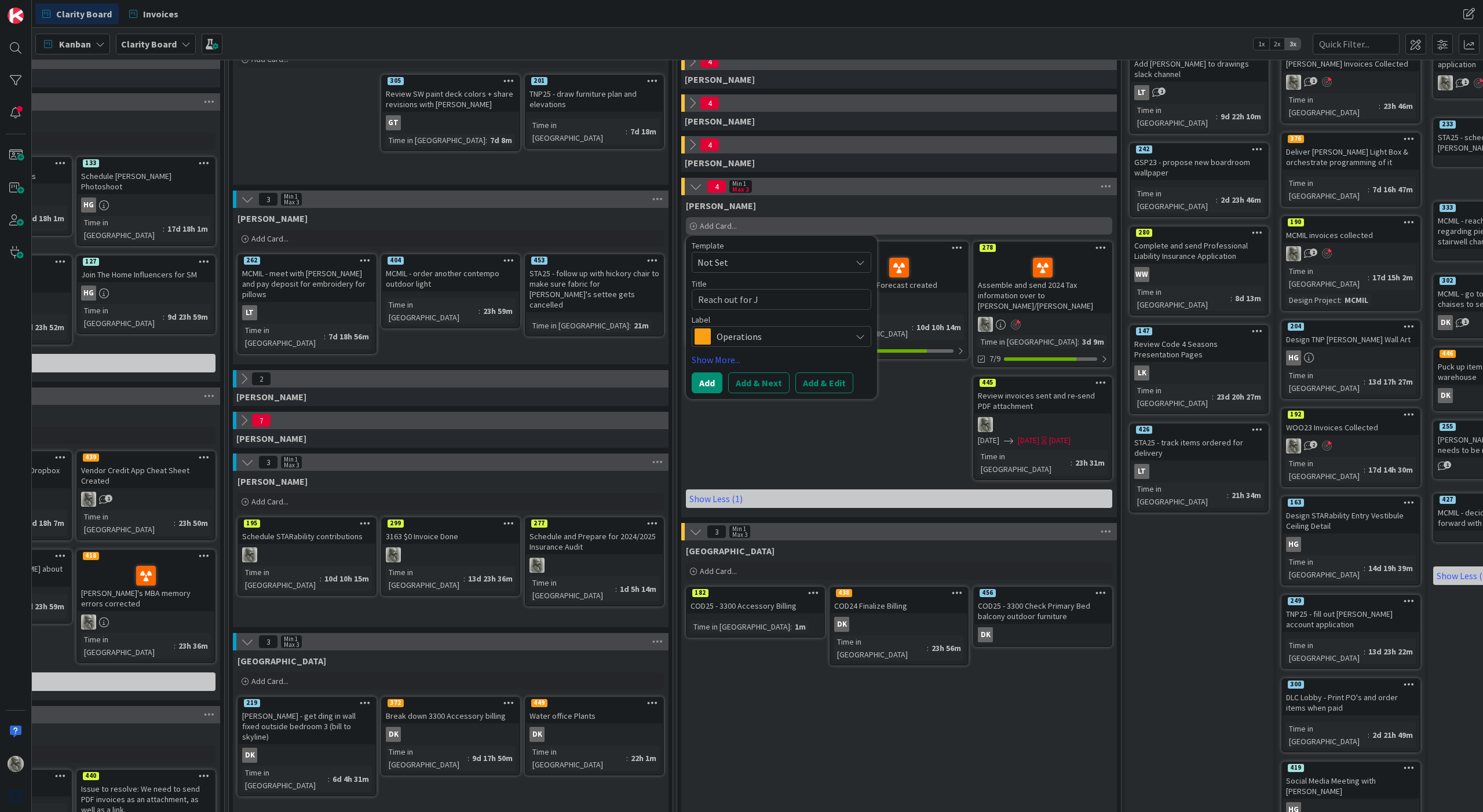
type textarea "Reach out for Jo"
type textarea "x"
type textarea "Reach out for [PERSON_NAME]"
type textarea "x"
type textarea "Reach out for [PERSON_NAME]"
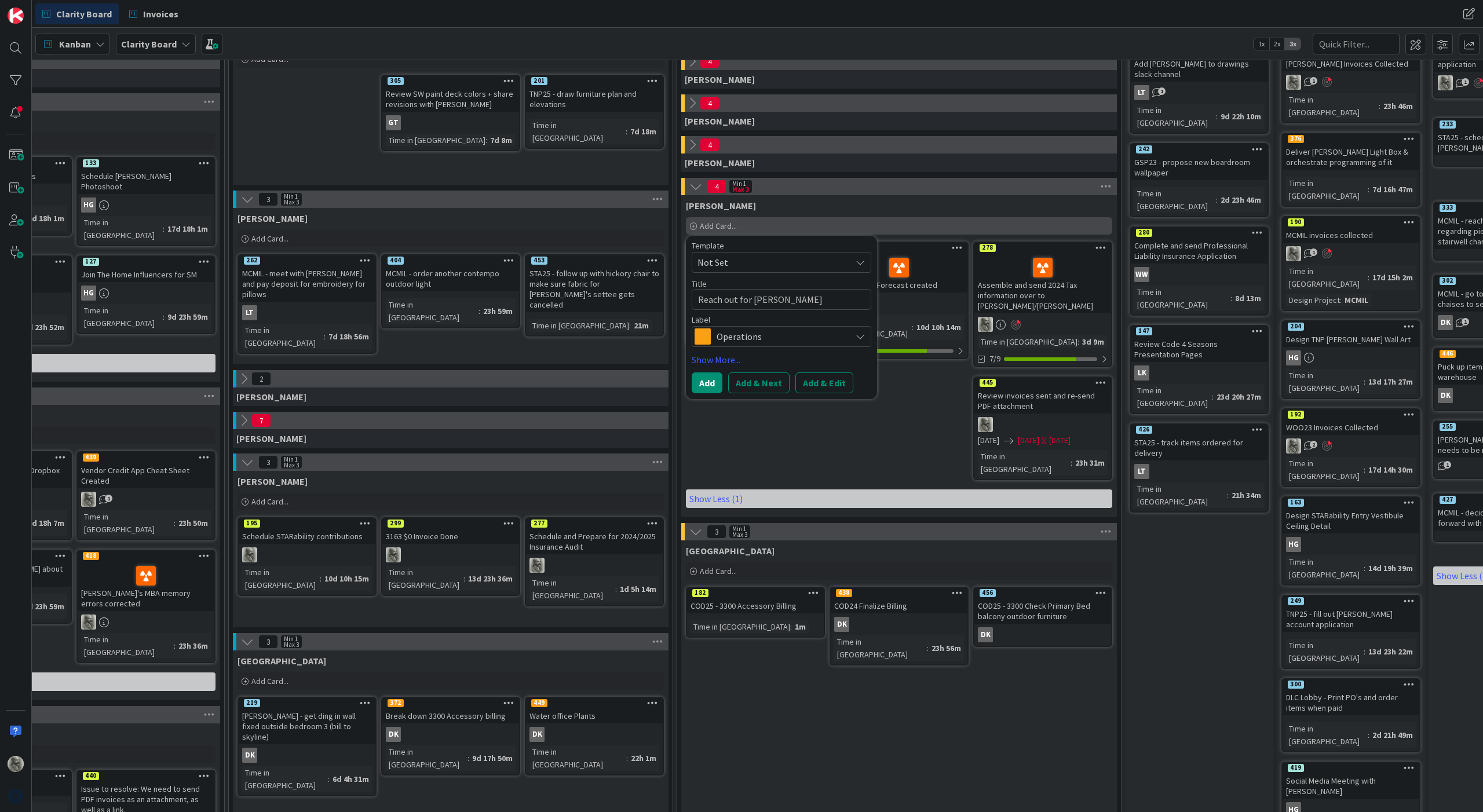
type textarea "x"
type textarea "Reach out for [PERSON_NAME]"
type textarea "x"
type textarea "Reach out for [PERSON_NAME]"
type textarea "x"
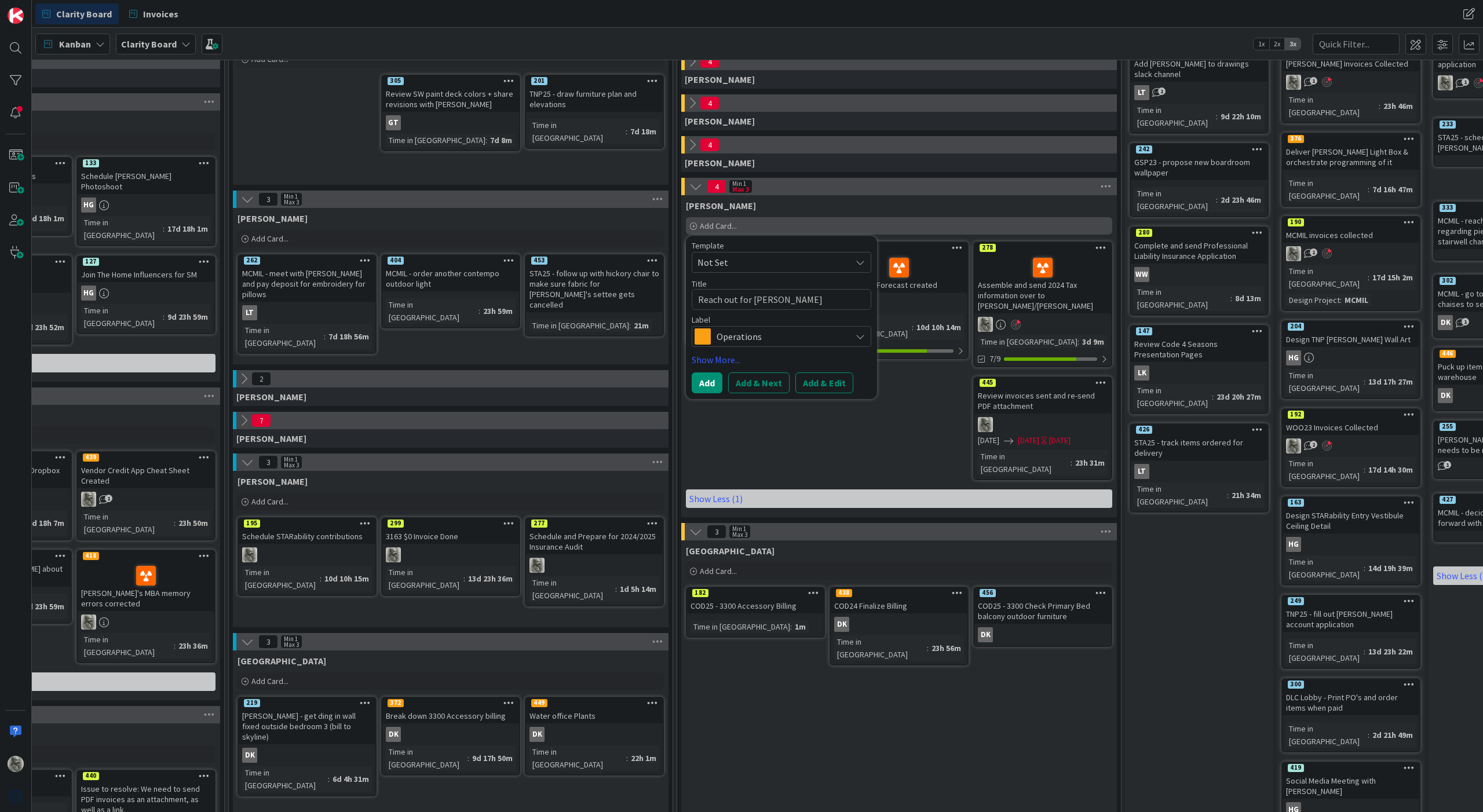
type textarea "Reach out for [PERSON_NAME]"
type textarea "x"
type textarea "Reach out for [PERSON_NAME] the"
type textarea "x"
type textarea "Reach out for [PERSON_NAME] the"
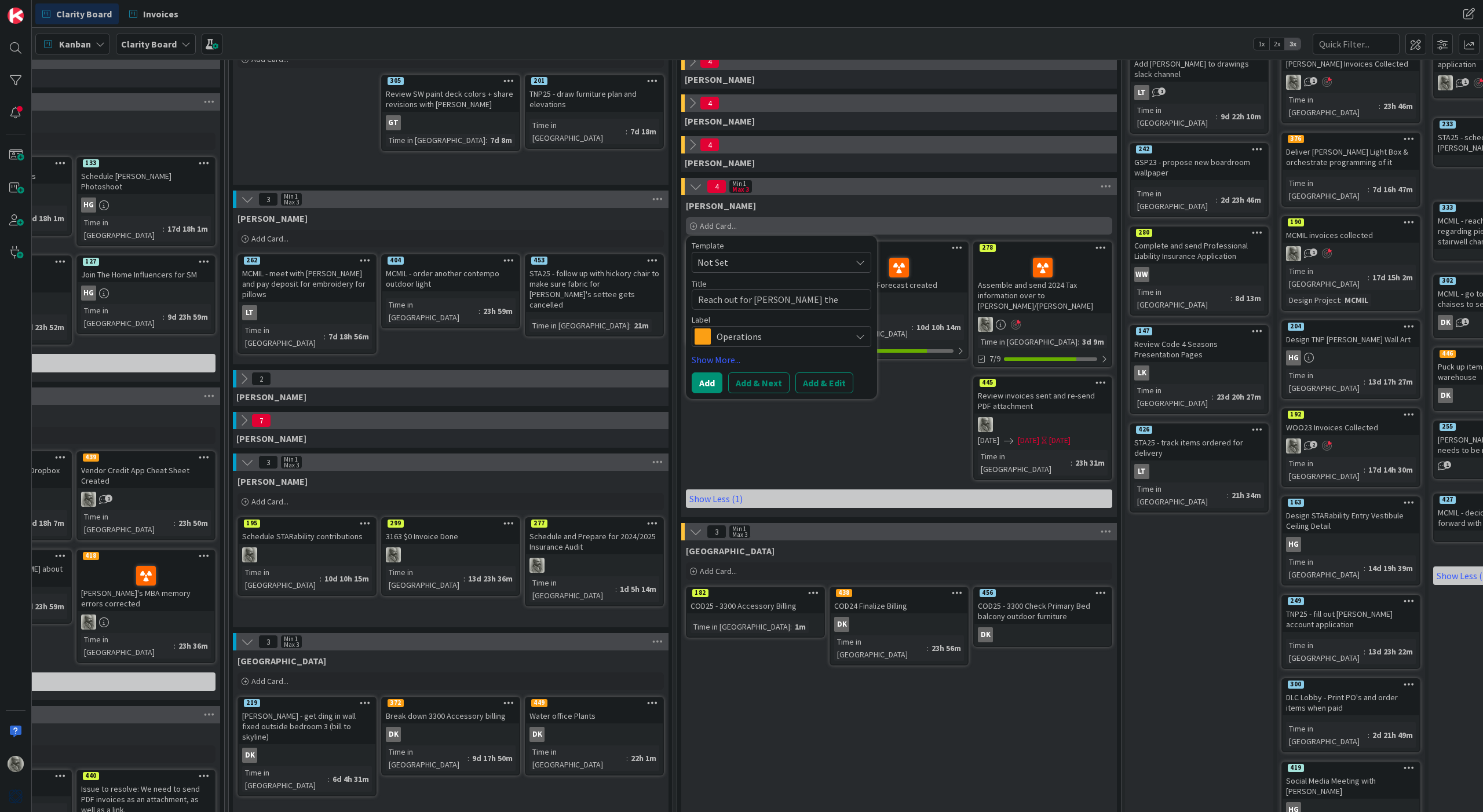
type textarea "x"
type textarea "Reach out for [PERSON_NAME] the p"
type textarea "x"
type textarea "Reach out for [PERSON_NAME] the pa"
type textarea "x"
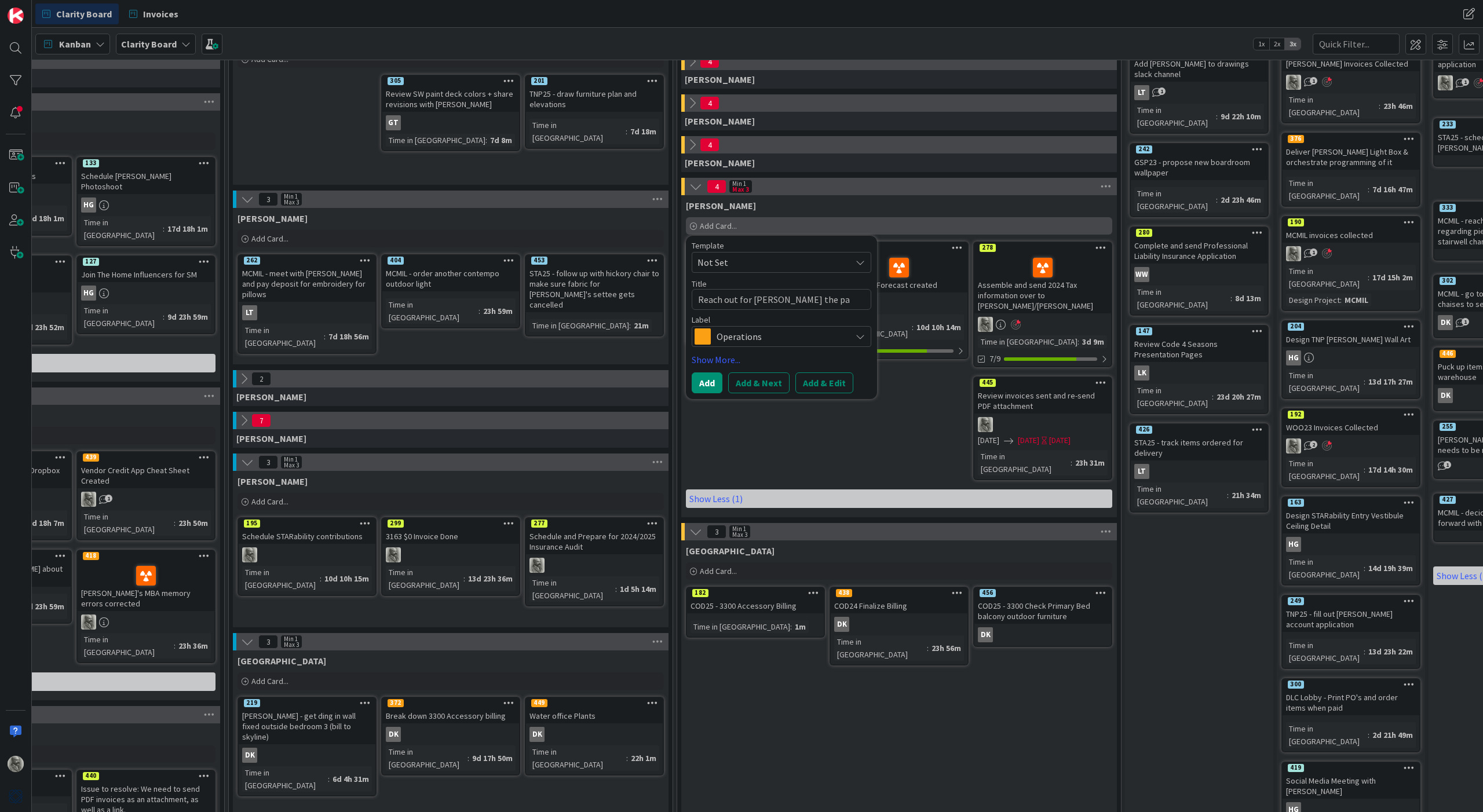
type textarea "Reach out for [PERSON_NAME] the pai"
type textarea "x"
type textarea "Reach out for [PERSON_NAME] the pain"
type textarea "x"
type textarea "Reach out for [PERSON_NAME] the paint"
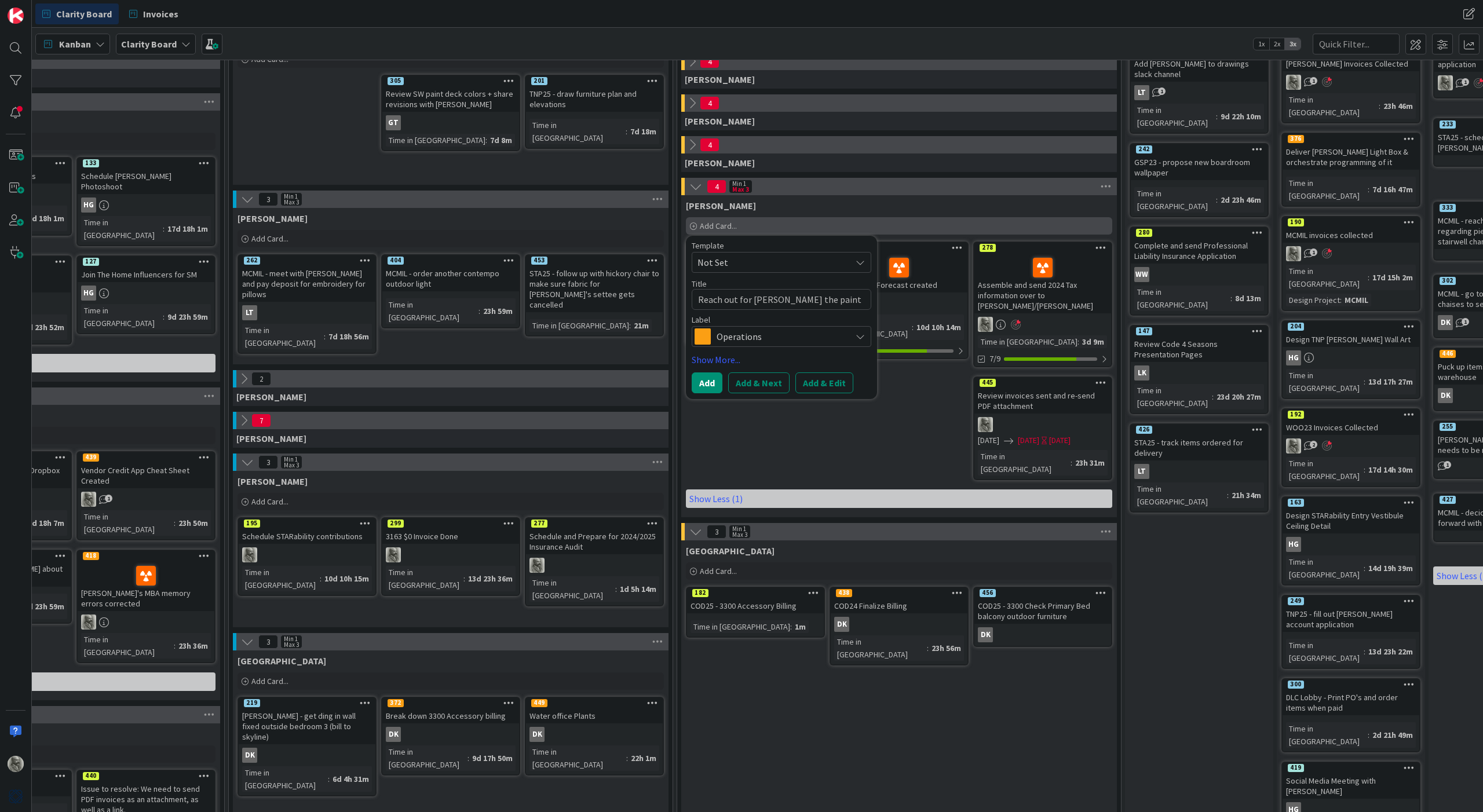
type textarea "x"
type textarea "Reach out for [PERSON_NAME] the painte"
type textarea "x"
type textarea "Reach out for [PERSON_NAME] the [PERSON_NAME]"
type textarea "x"
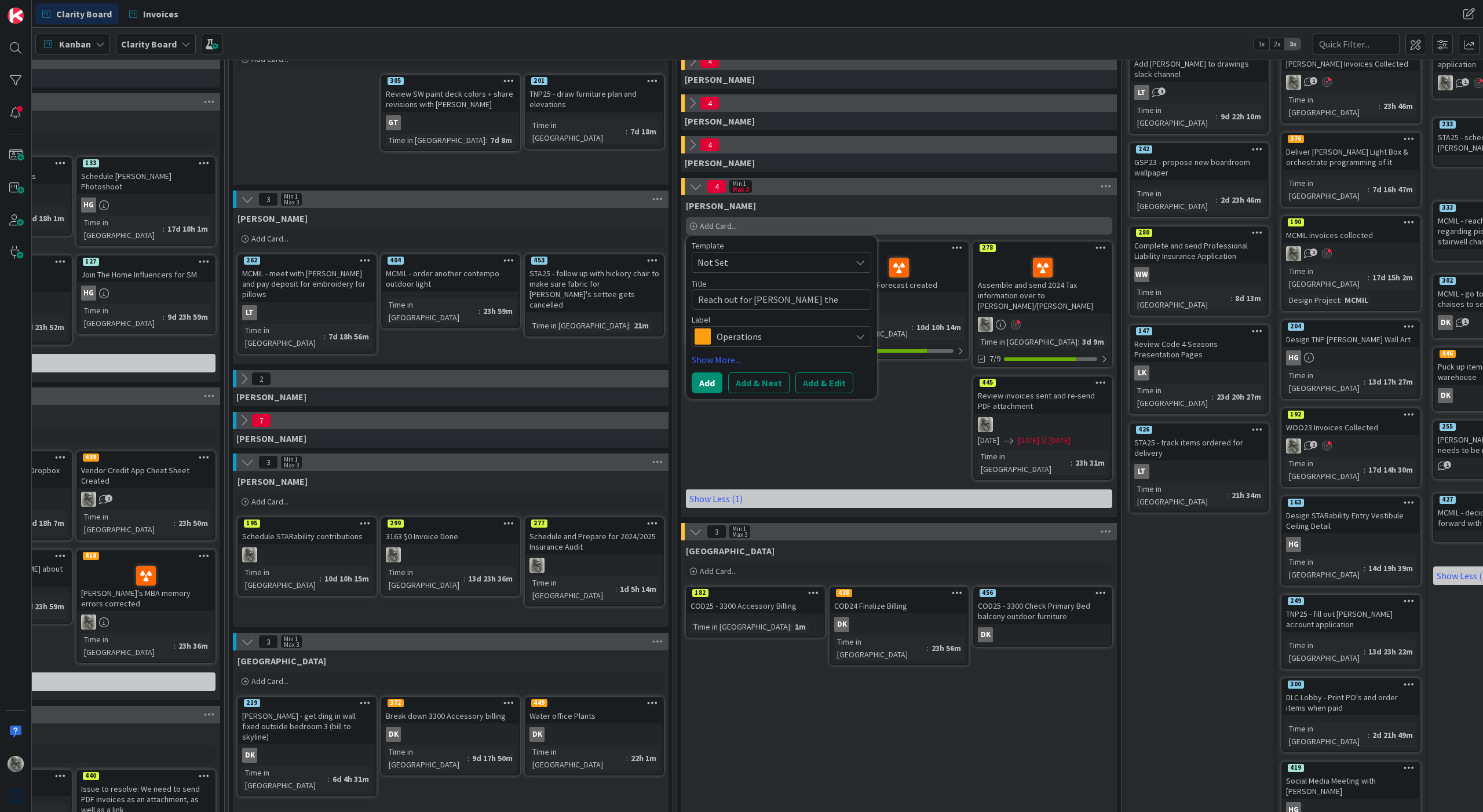
type textarea "Reach out for [PERSON_NAME] the [PERSON_NAME]"
type textarea "x"
type textarea "Reach out for [PERSON_NAME] the [PERSON_NAME] a"
type textarea "x"
type textarea "Reach out for [PERSON_NAME] the [PERSON_NAME]"
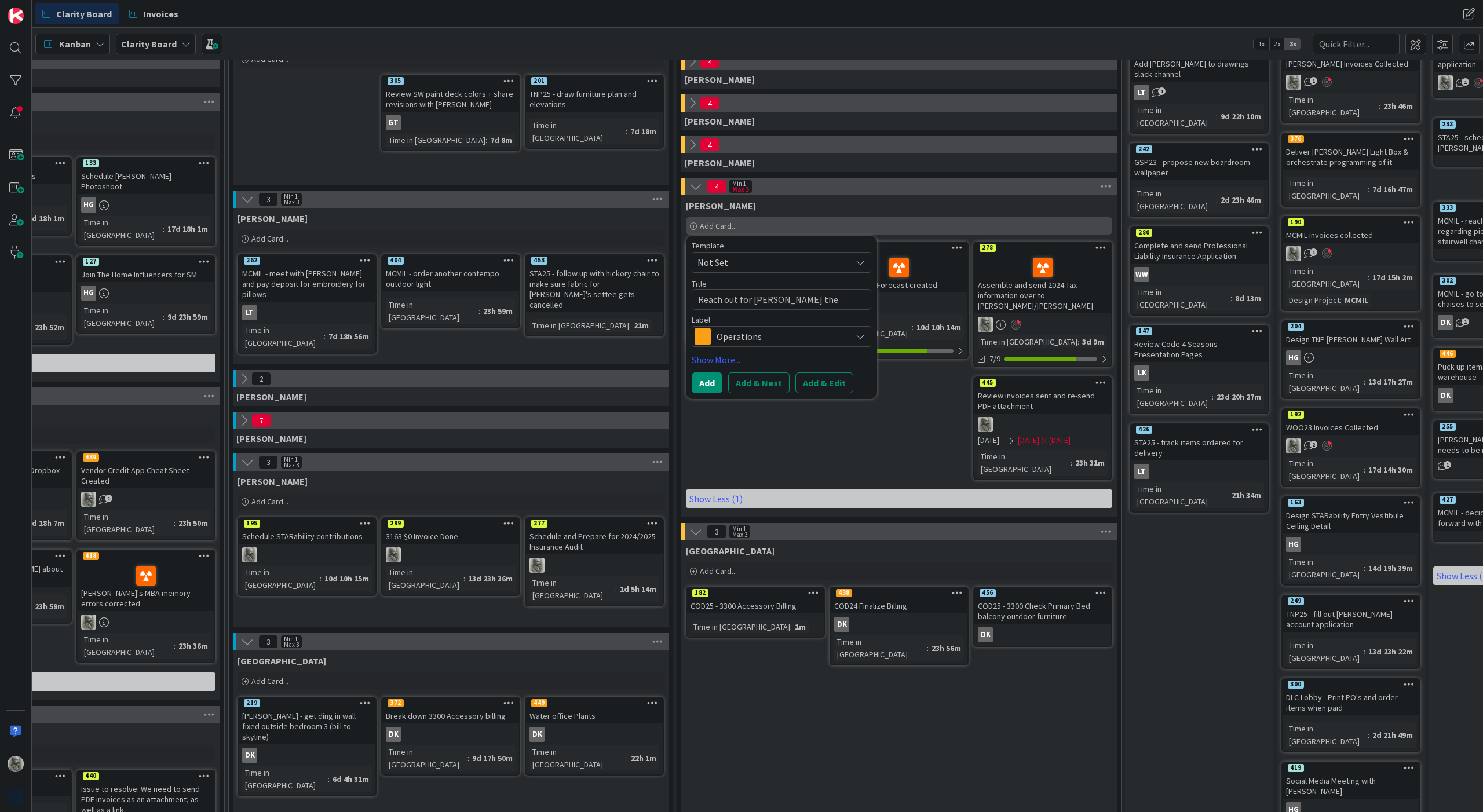
type textarea "x"
type textarea "Reach out for [PERSON_NAME] the [PERSON_NAME] [PERSON_NAME]"
type textarea "x"
type textarea "Reach out for [PERSON_NAME] the [PERSON_NAME] [PERSON_NAME]"
type textarea "x"
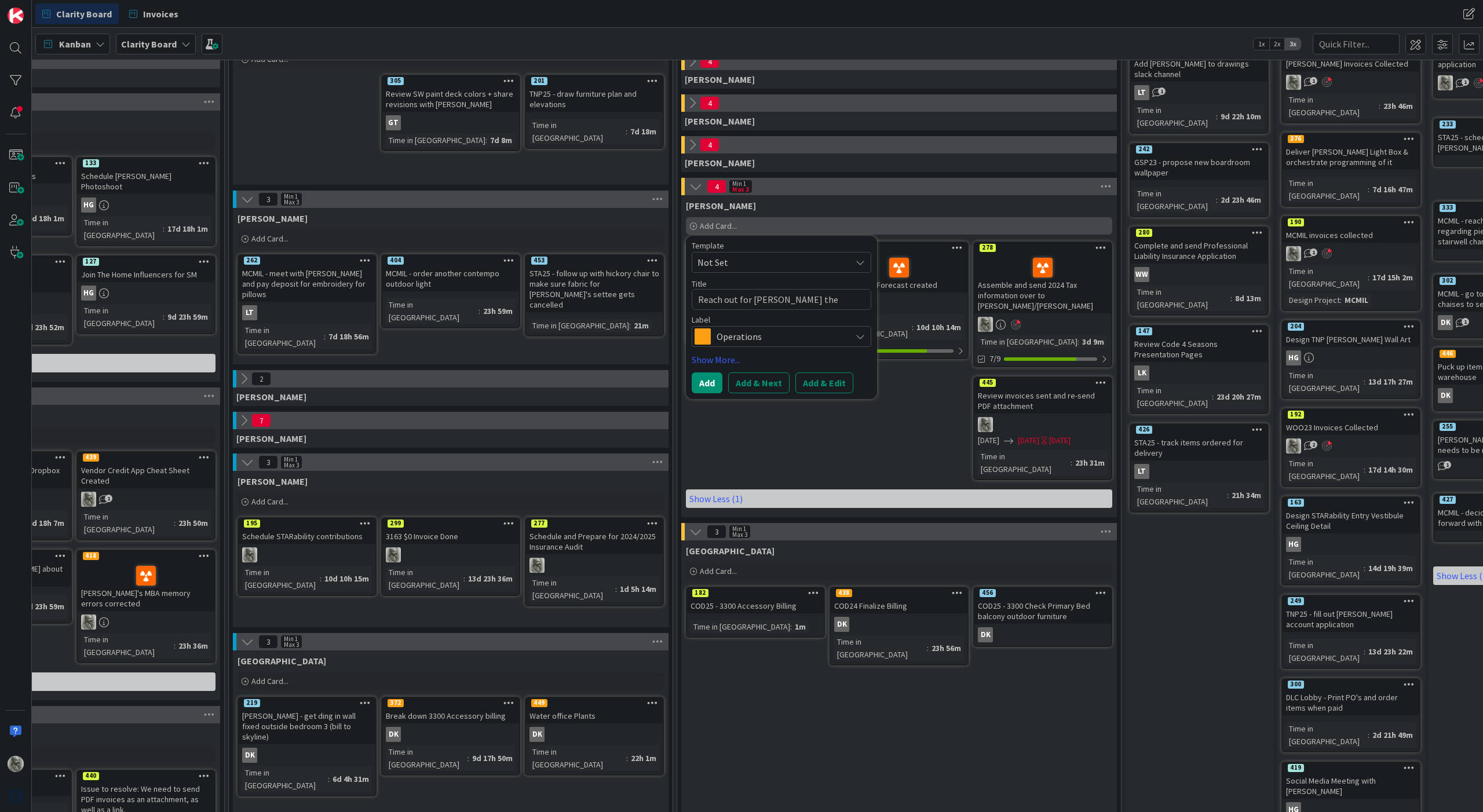
type textarea "Reach out for [PERSON_NAME] the [PERSON_NAME] again"
type textarea "x"
type textarea "Reach out for [PERSON_NAME] the [PERSON_NAME] [PERSON_NAME]"
type textarea "x"
type textarea "Reach out for [PERSON_NAME] the [PERSON_NAME] [PERSON_NAME]"
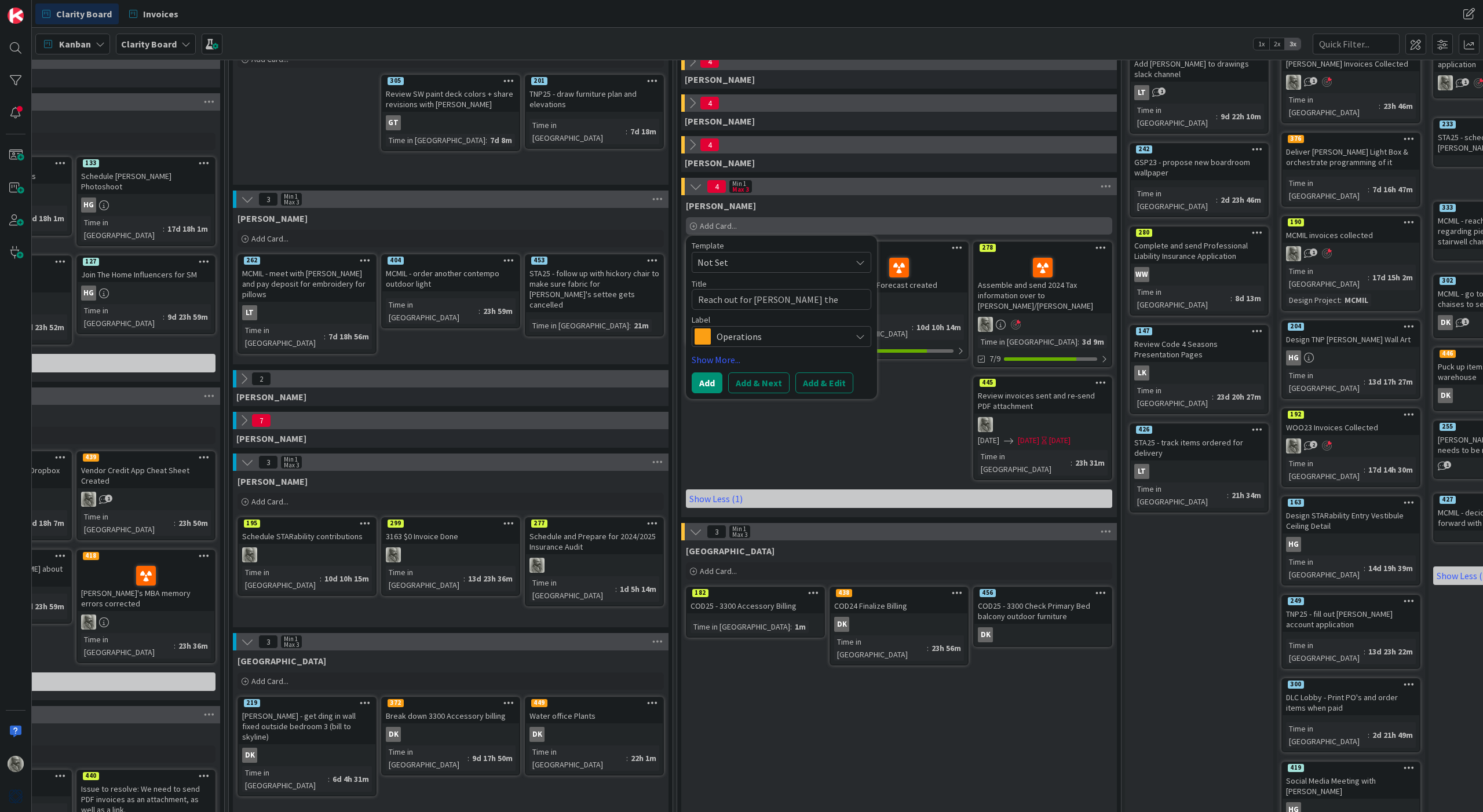
type textarea "x"
type textarea "Reach out for [PERSON_NAME] the [PERSON_NAME]"
type textarea "x"
type textarea "Reach out for [PERSON_NAME] the [PERSON_NAME] a"
type textarea "x"
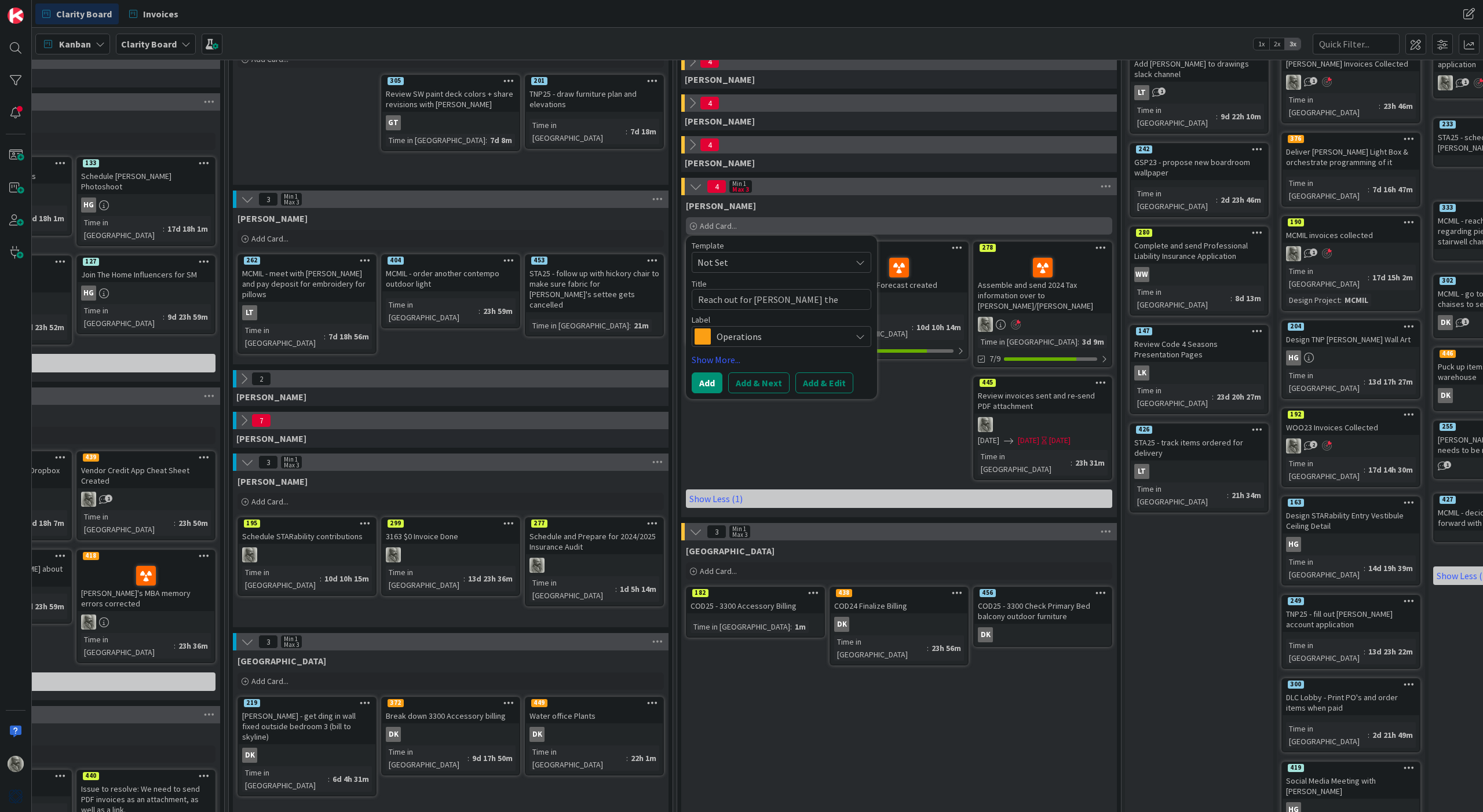
type textarea "Reach out for [PERSON_NAME] the [PERSON_NAME]"
type textarea "x"
type textarea "Reach out for [PERSON_NAME] the [PERSON_NAME]"
type textarea "x"
type textarea "Reach out for [PERSON_NAME] the painte"
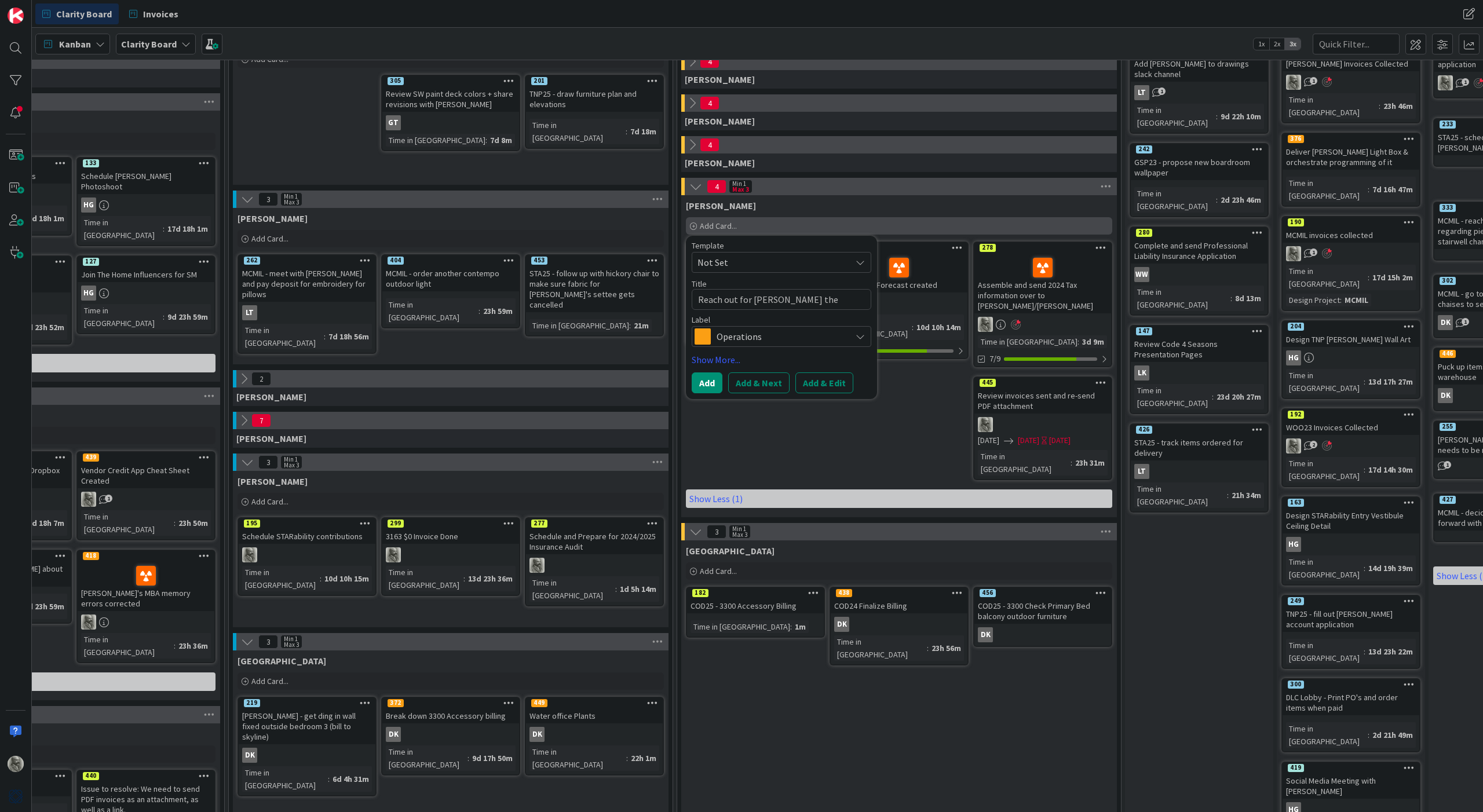
type textarea "x"
type textarea "Reach out for [PERSON_NAME] the paint"
type textarea "x"
type textarea "Reach out for [PERSON_NAME] the pain"
type textarea "x"
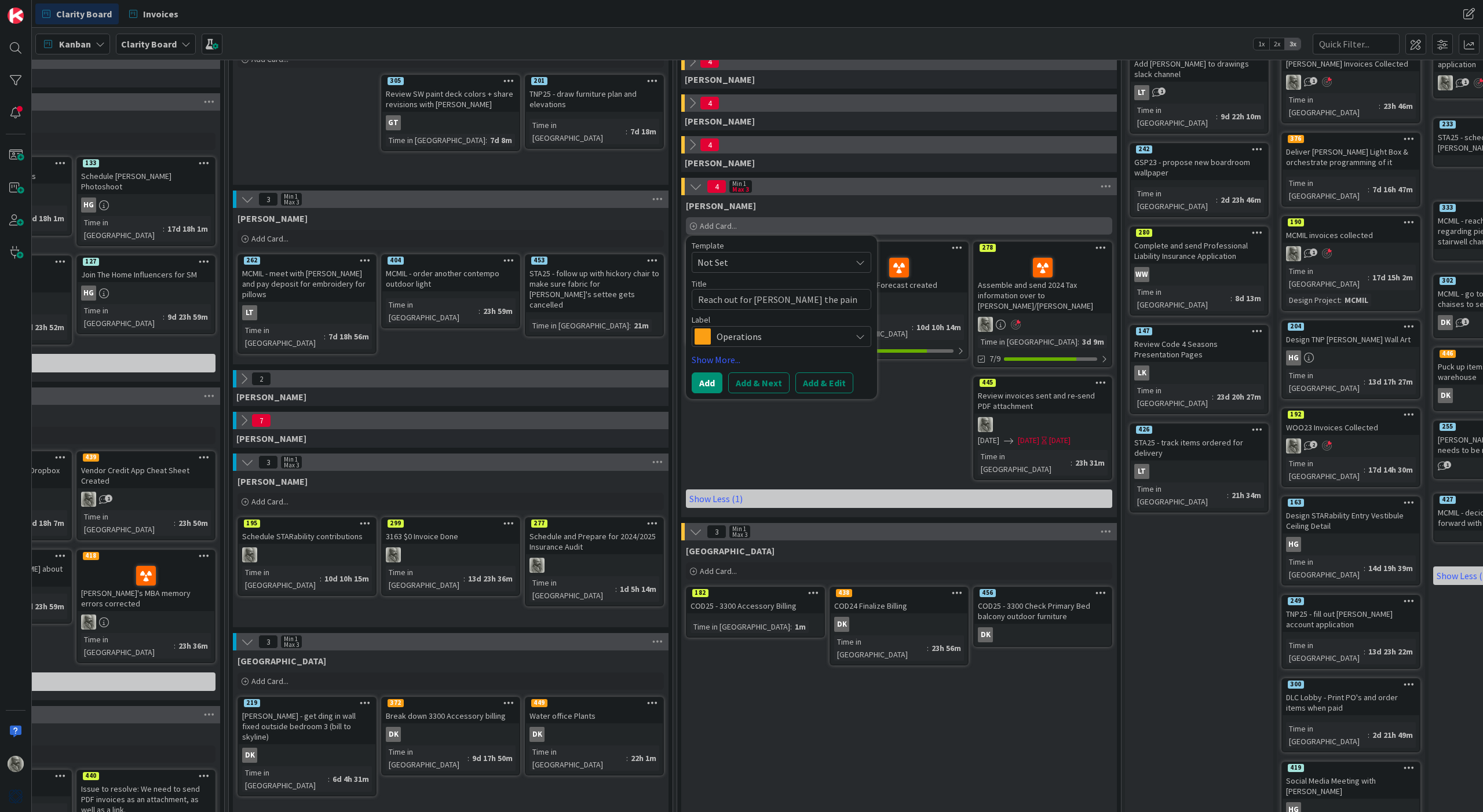
type textarea "Reach out for [PERSON_NAME] the pai"
type textarea "x"
type textarea "Reach out for [PERSON_NAME] the pa"
type textarea "x"
type textarea "Reach out for [PERSON_NAME] the p"
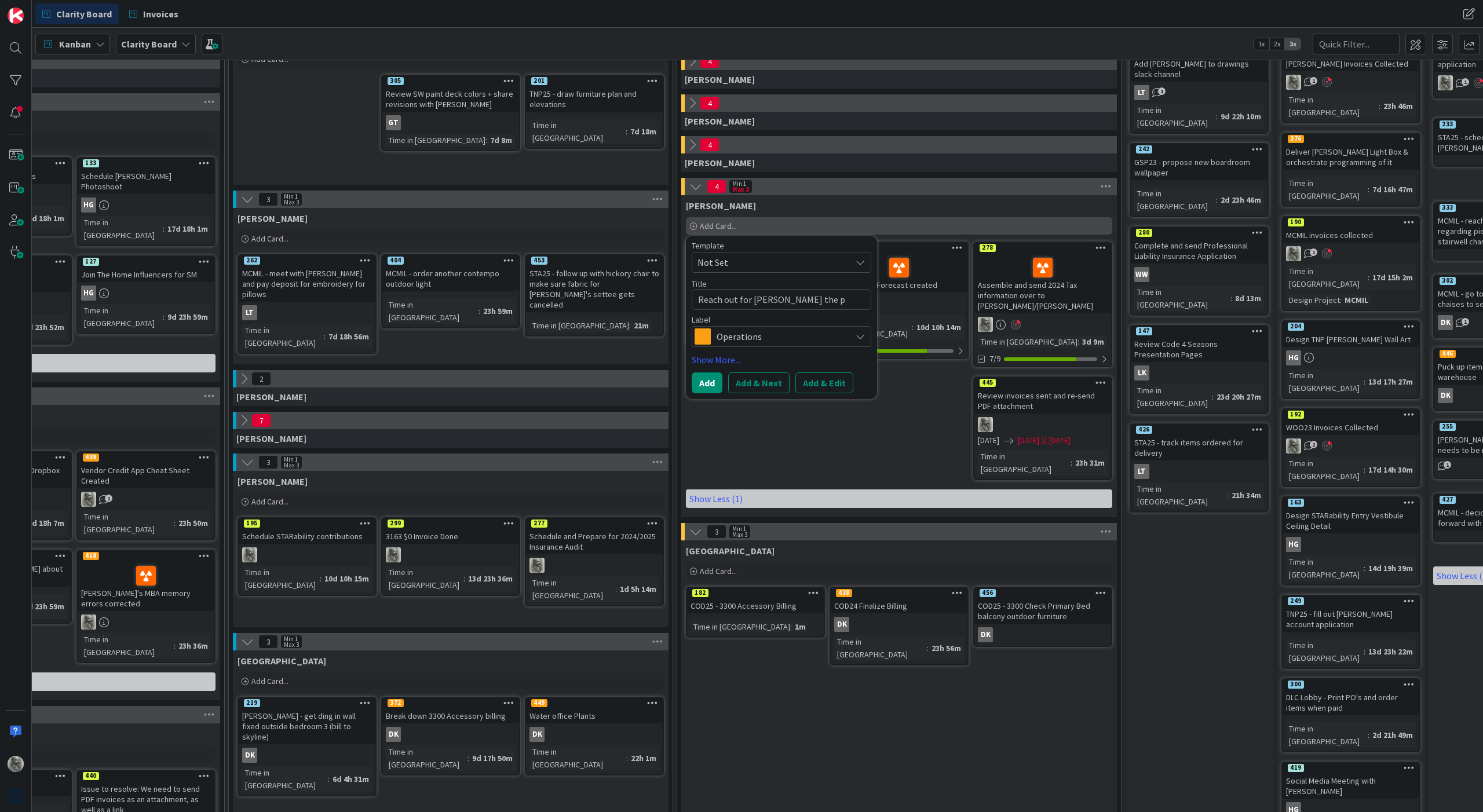
type textarea "x"
type textarea "Reach out for [PERSON_NAME] the"
type textarea "x"
type textarea "Reach out for [PERSON_NAME] the"
type textarea "x"
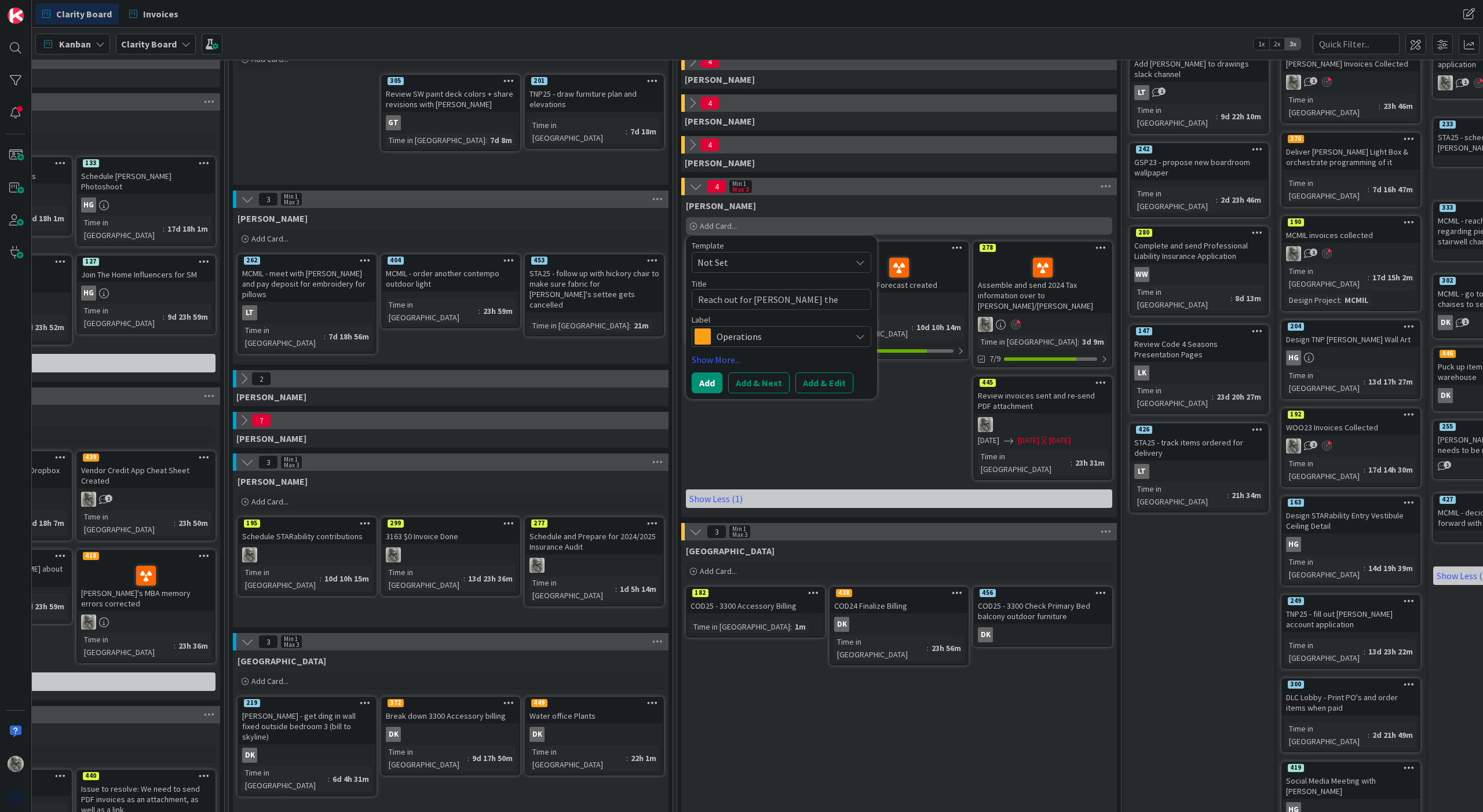
type textarea "Reach out for [PERSON_NAME]"
type textarea "x"
type textarea "Reach out for [PERSON_NAME]"
type textarea "x"
type textarea "Reach out for [PERSON_NAME]"
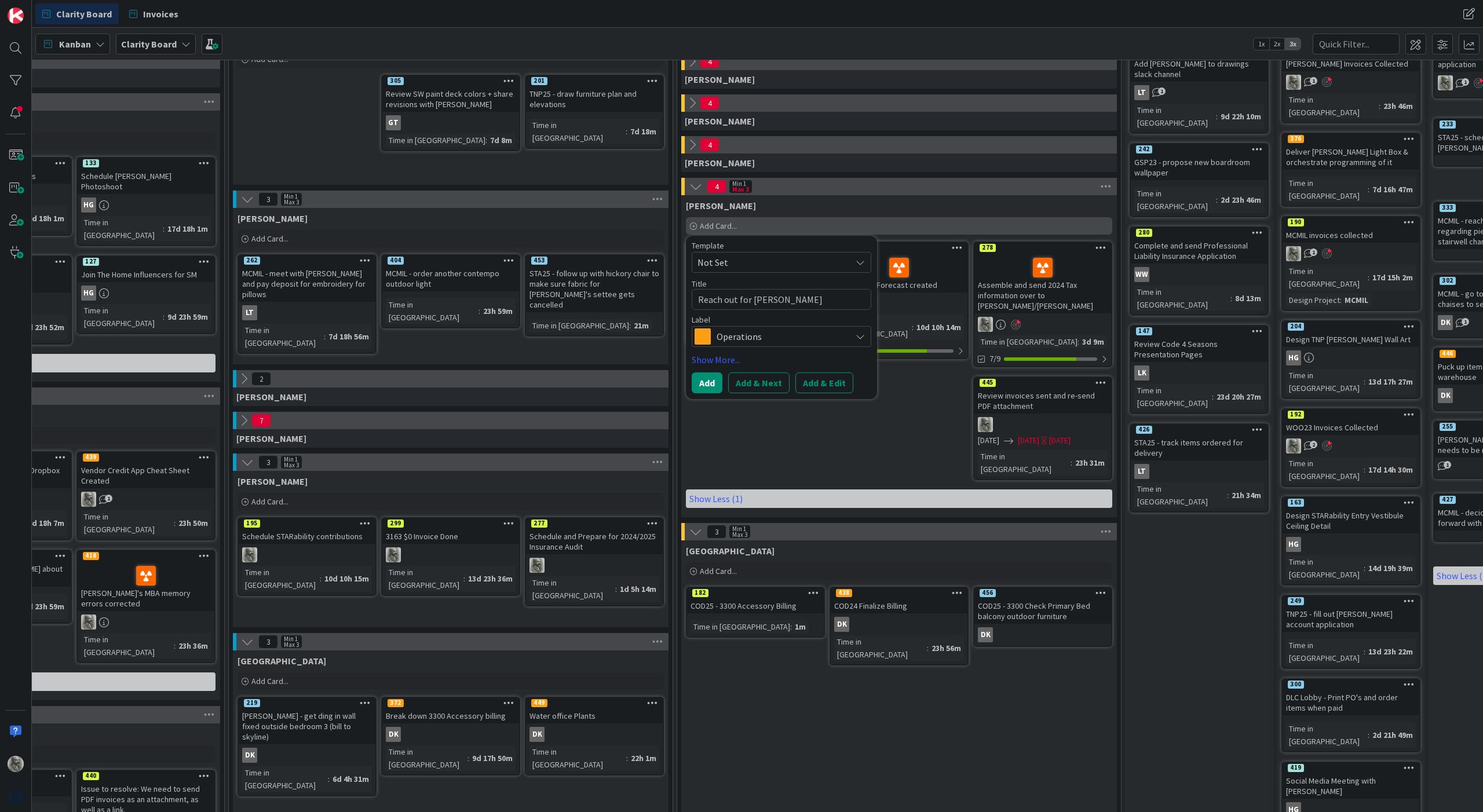
type textarea "x"
type textarea "Reach out for [PERSON_NAME]"
type textarea "x"
type textarea "Reach out for [PERSON_NAME]"
type textarea "x"
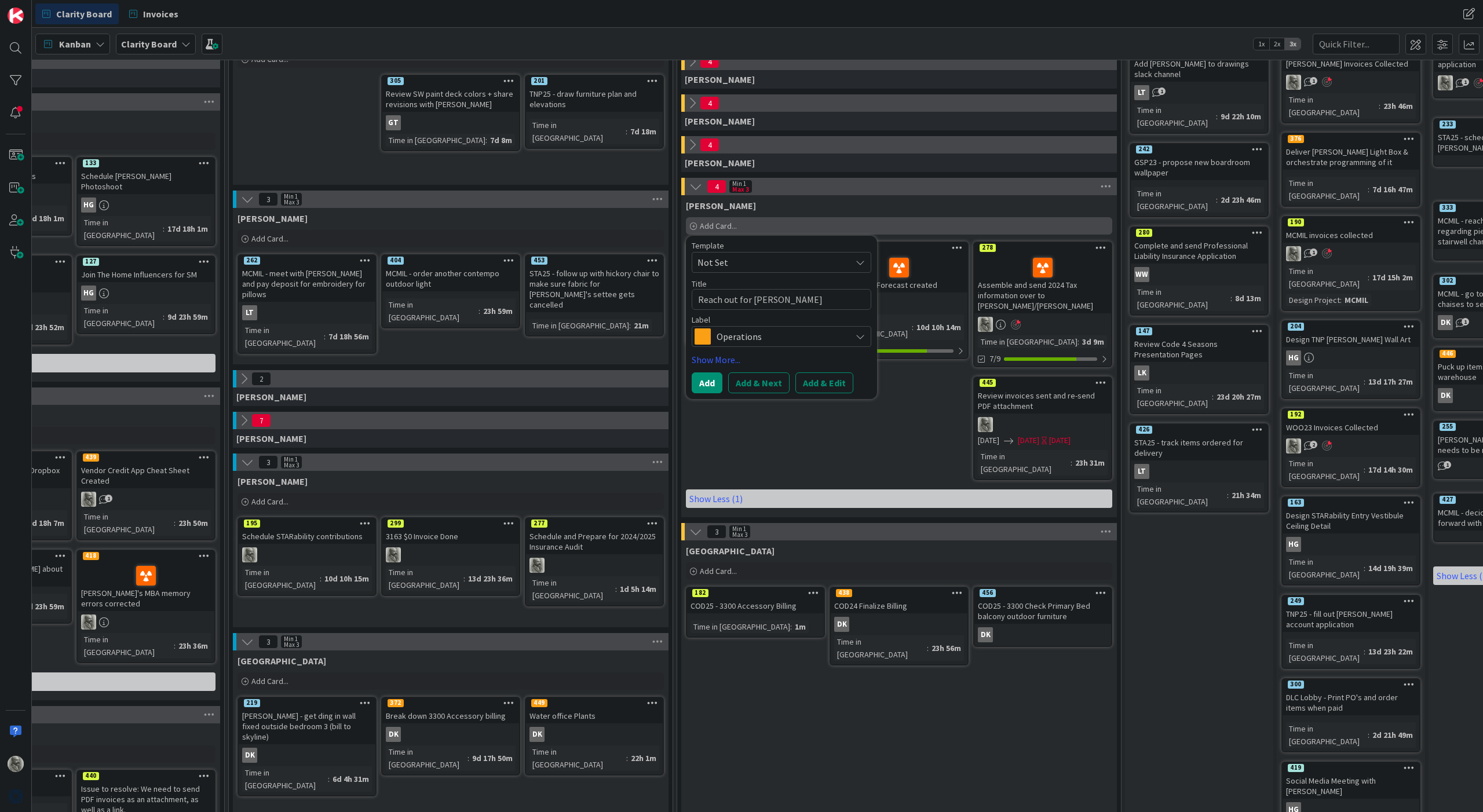
type textarea "Reach out for Jo"
type textarea "x"
type textarea "Reach out for J"
type textarea "x"
type textarea "Reach out for"
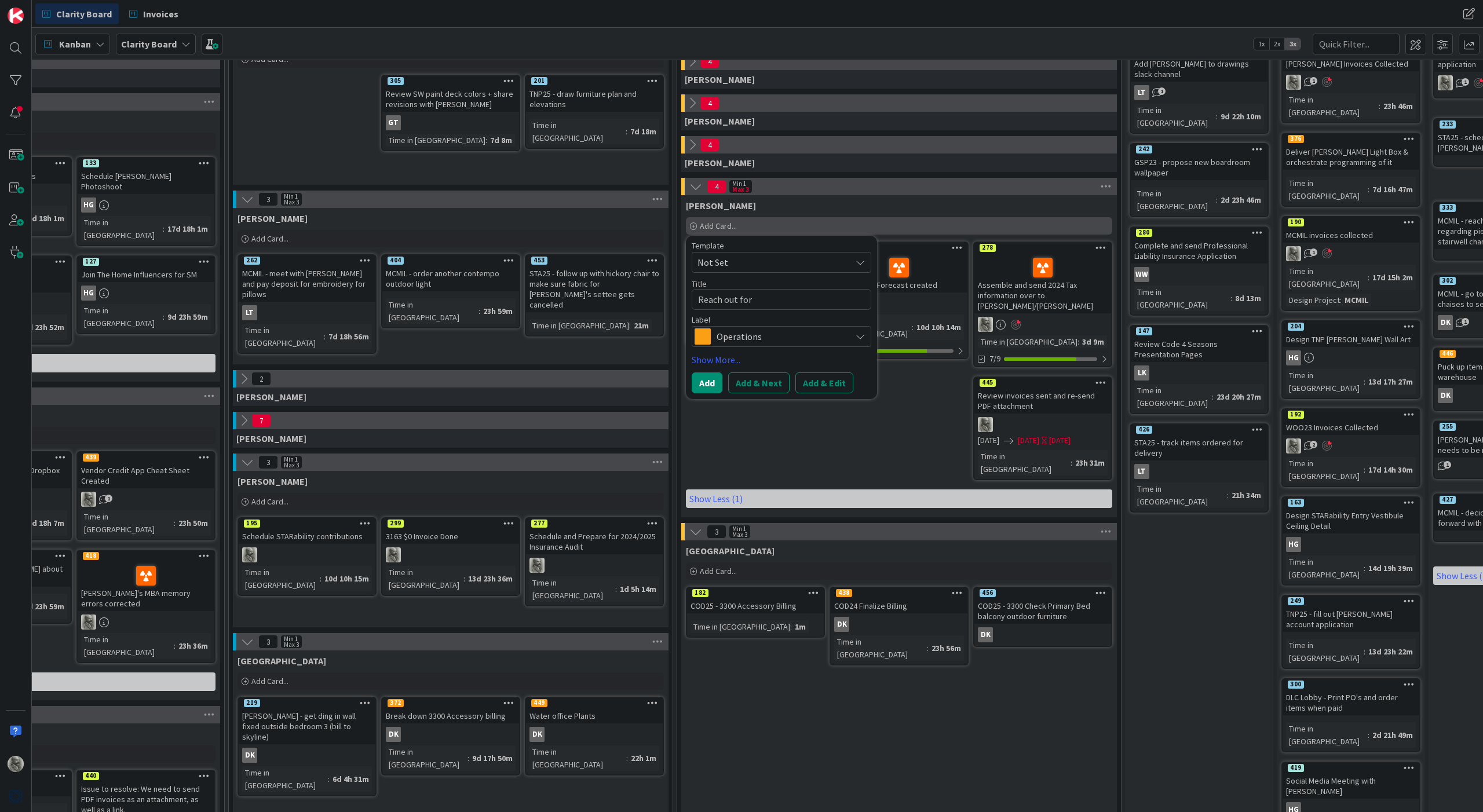
type textarea "x"
type textarea "Reach out for"
type textarea "x"
type textarea "Reach out fo"
type textarea "x"
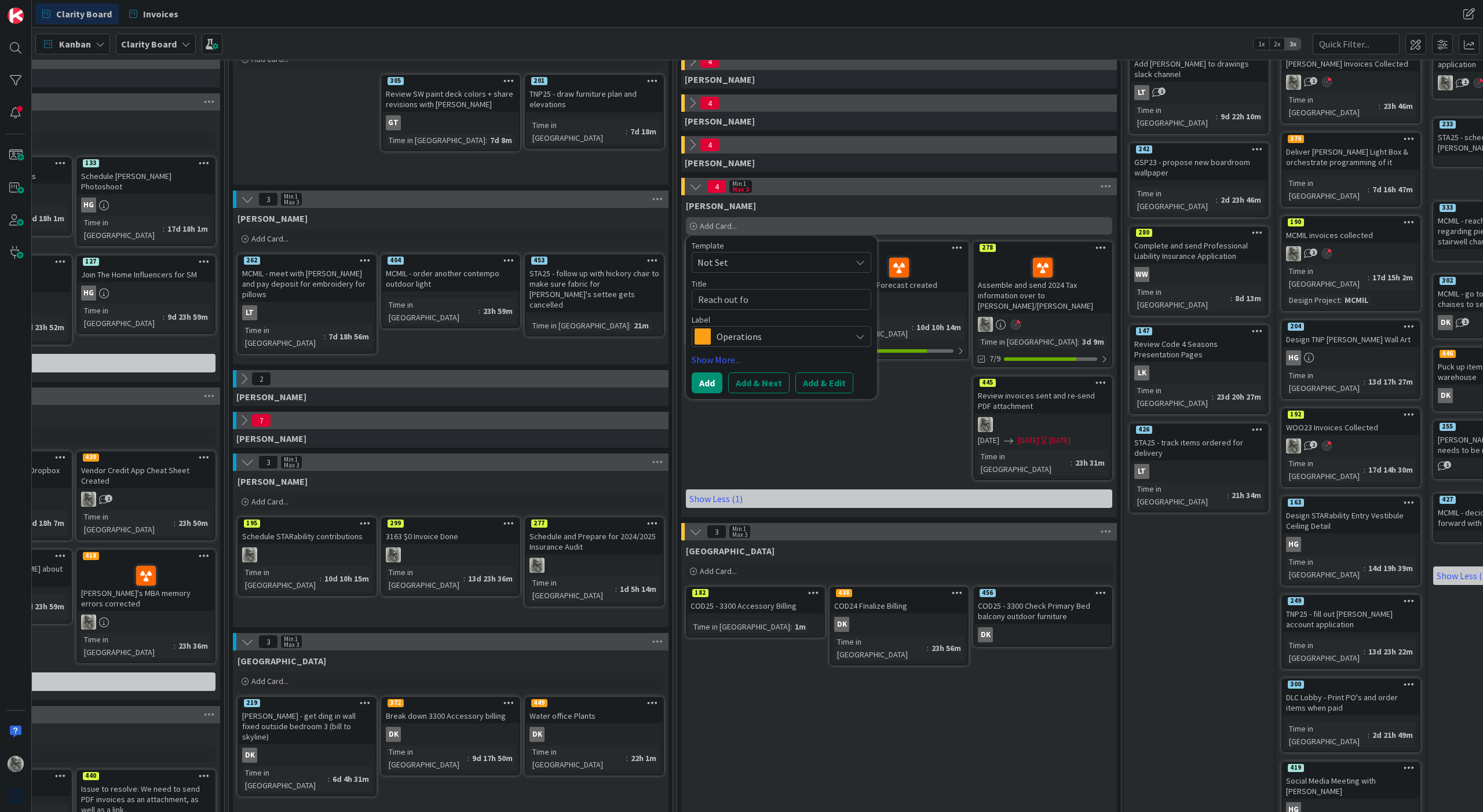
type textarea "Reach out f"
type textarea "x"
type textarea "Reach out"
type textarea "x"
type textarea "Reach out"
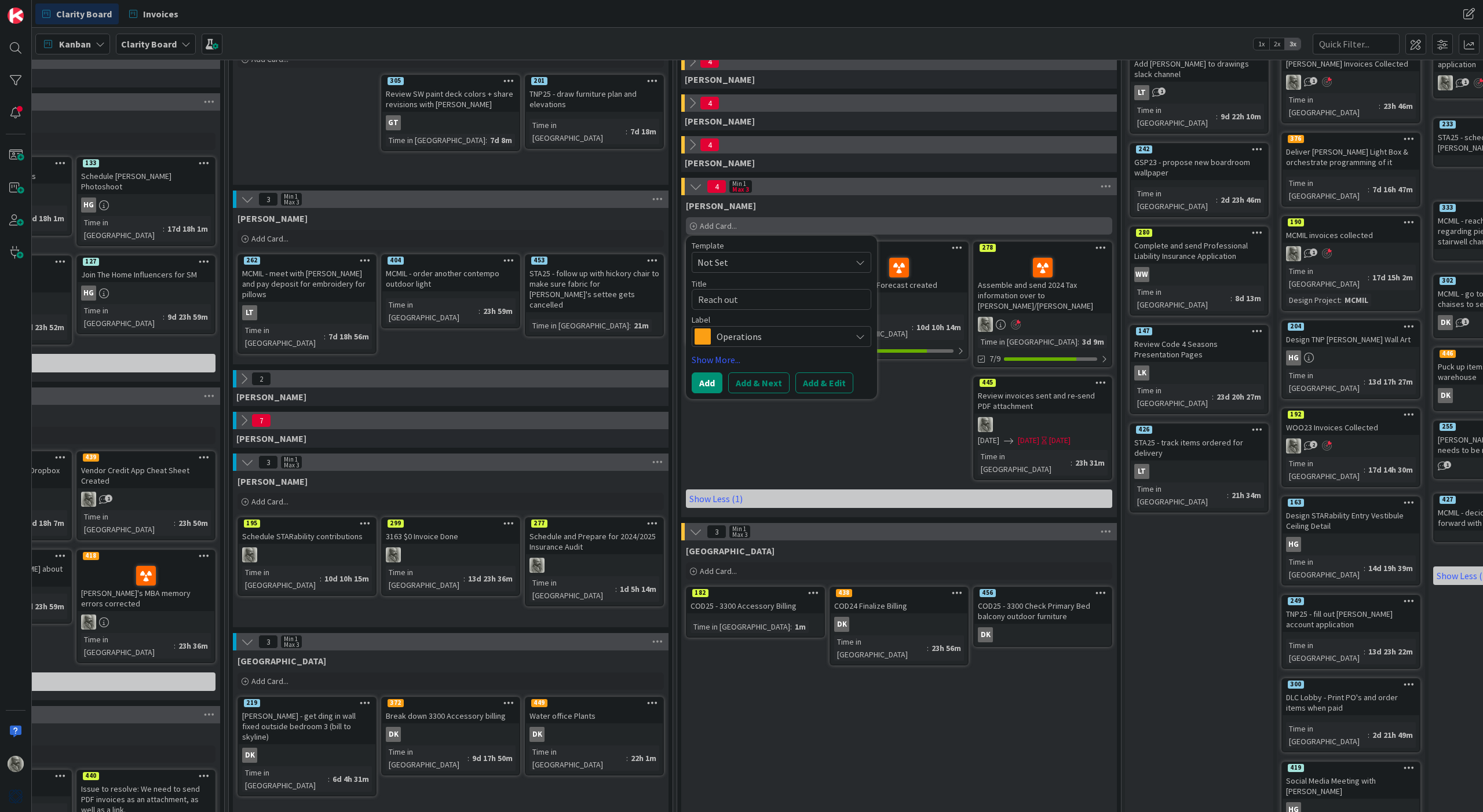
type textarea "x"
type textarea "Reach ou"
type textarea "x"
type textarea "Reach o"
type textarea "x"
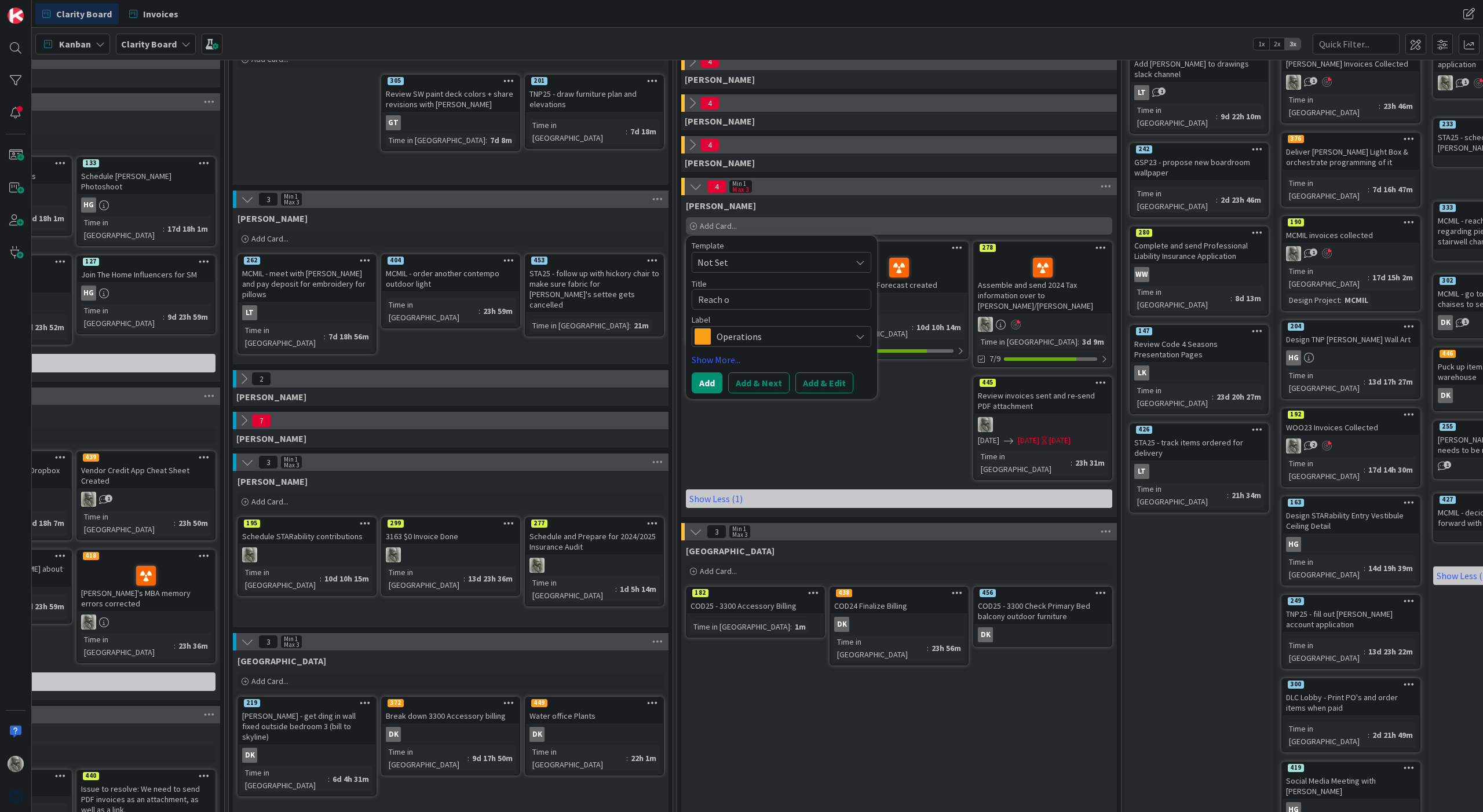
type textarea "Reach"
type textarea "x"
type textarea "Reach"
type textarea "x"
type textarea "Reac"
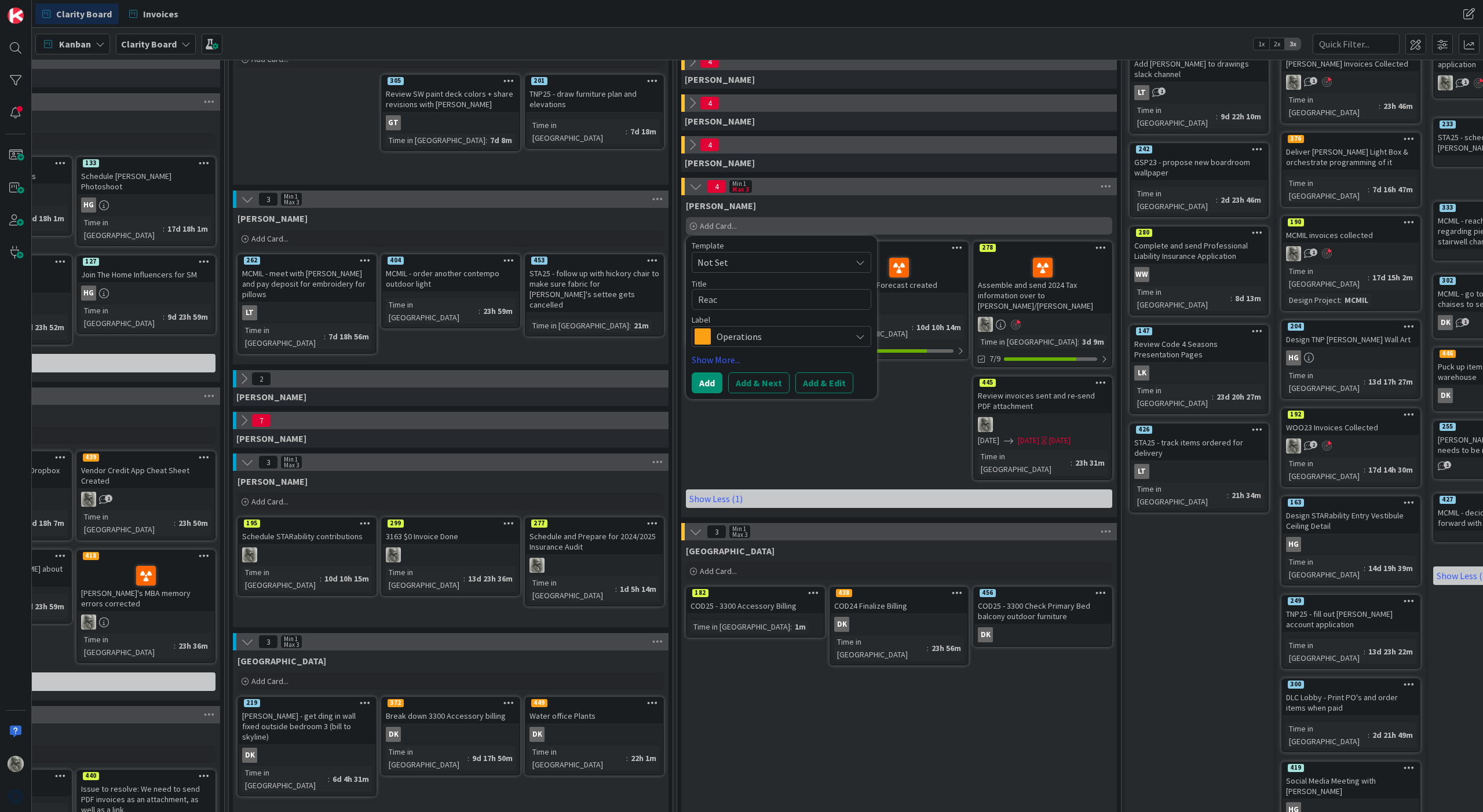
type textarea "x"
type textarea "Rea"
type textarea "x"
type textarea "Re"
type textarea "x"
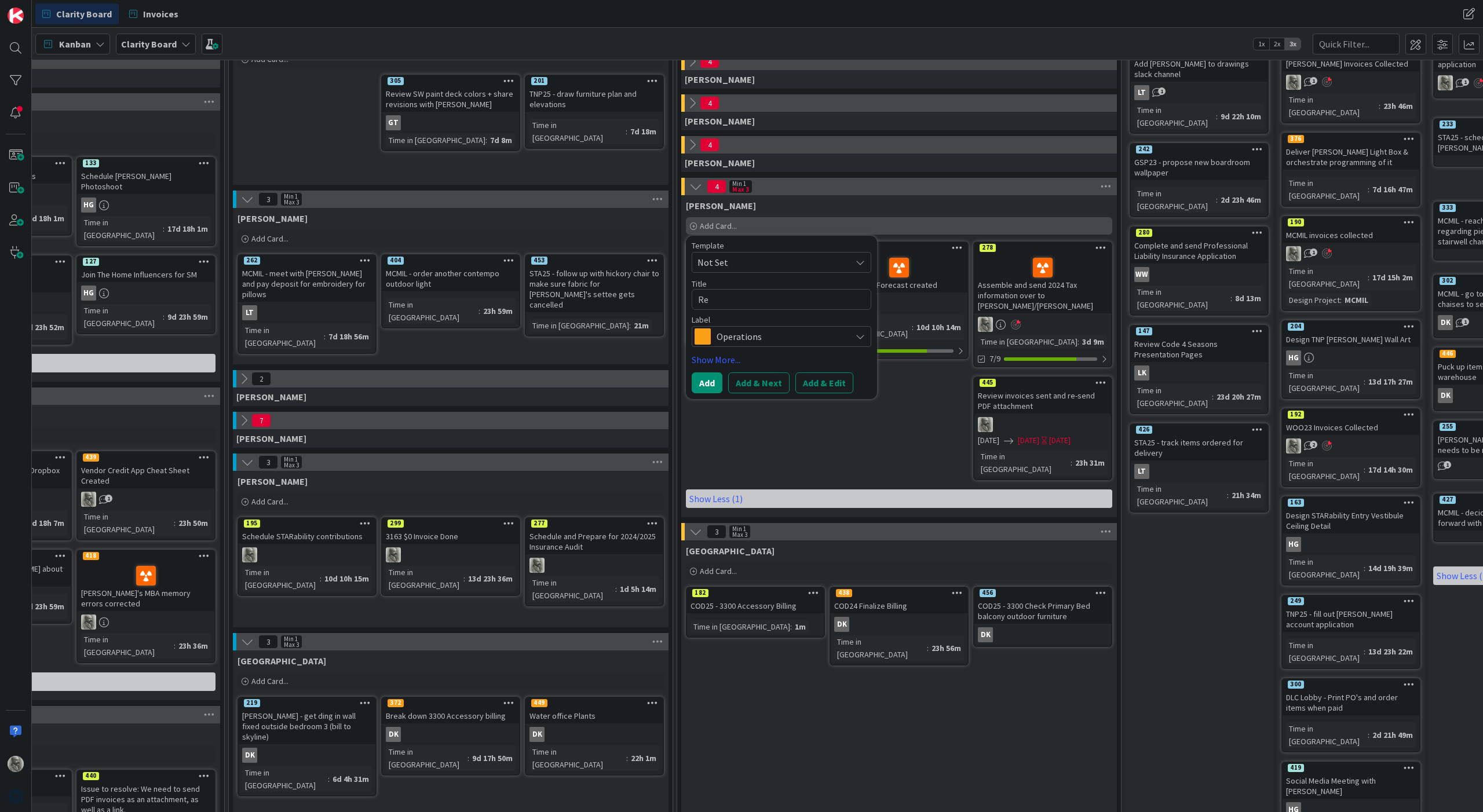
type textarea "R"
type textarea "x"
type textarea "T"
type textarea "x"
type textarea "Tr"
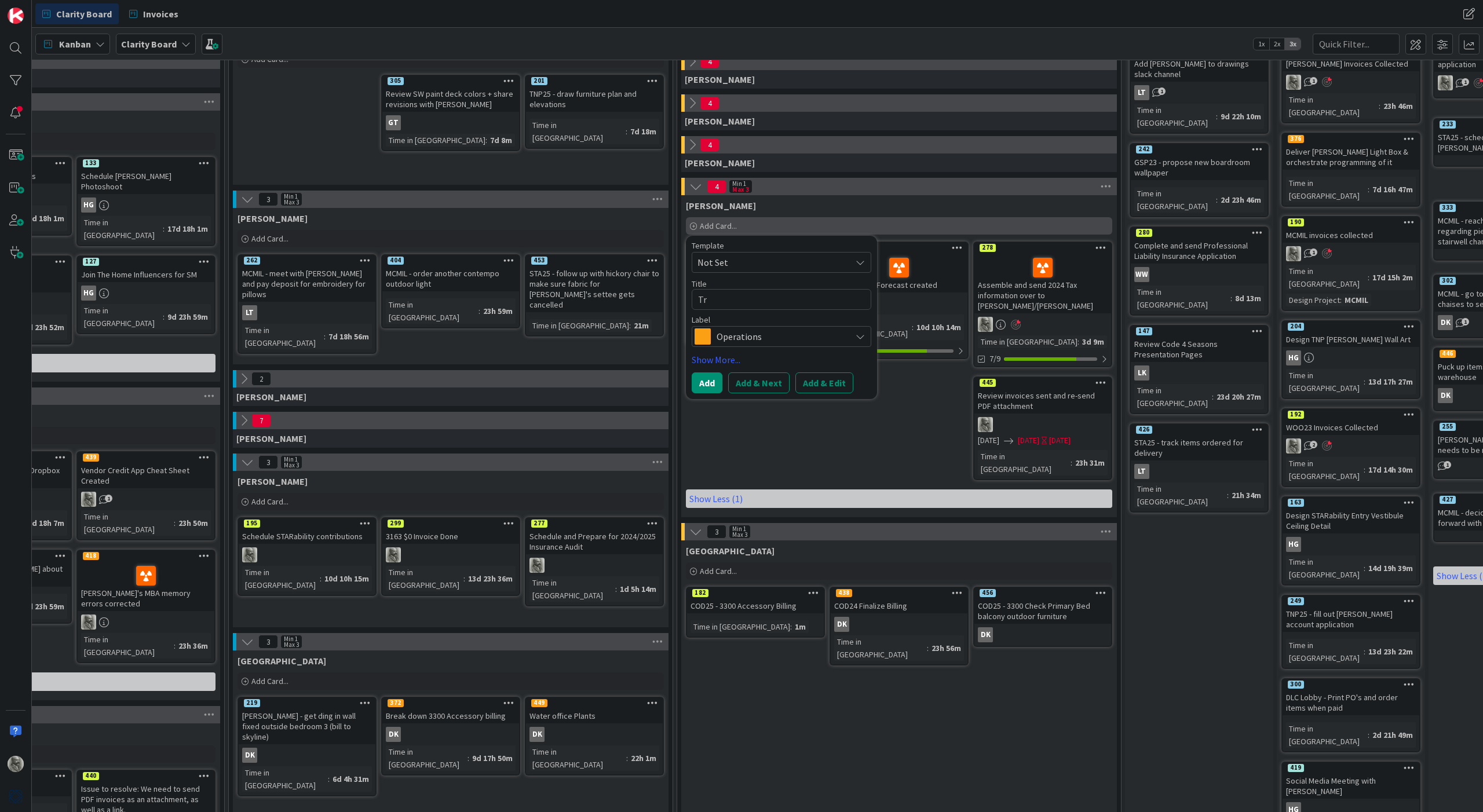
type textarea "x"
type textarea "Try"
type textarea "x"
type textarea "Try"
type textarea "x"
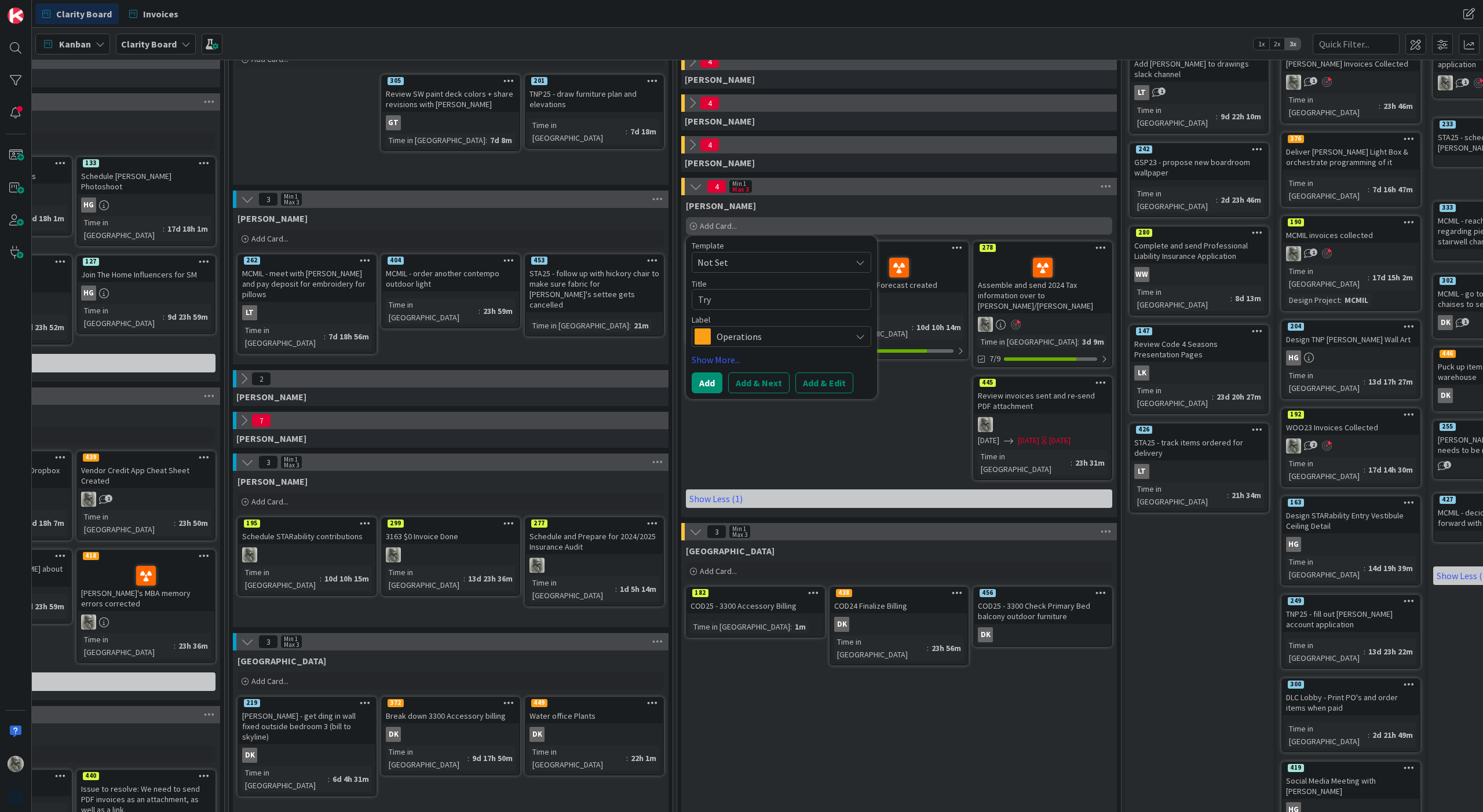
type textarea "Try J"
type textarea "x"
type textarea "Try Jo"
type textarea "x"
type textarea "Try [PERSON_NAME]"
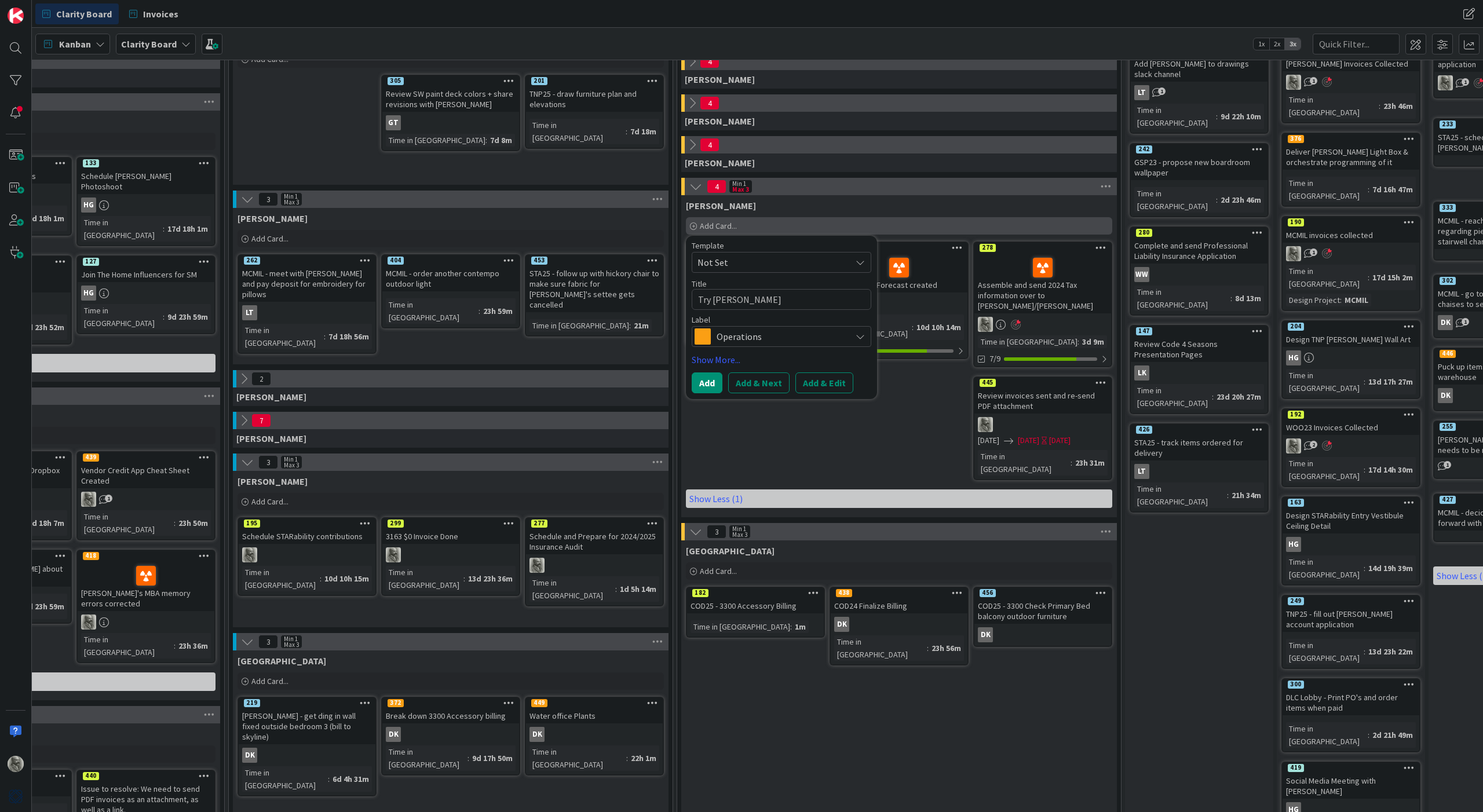
type textarea "x"
type textarea "Try [PERSON_NAME]"
type textarea "x"
type textarea "Try [PERSON_NAME]"
type textarea "x"
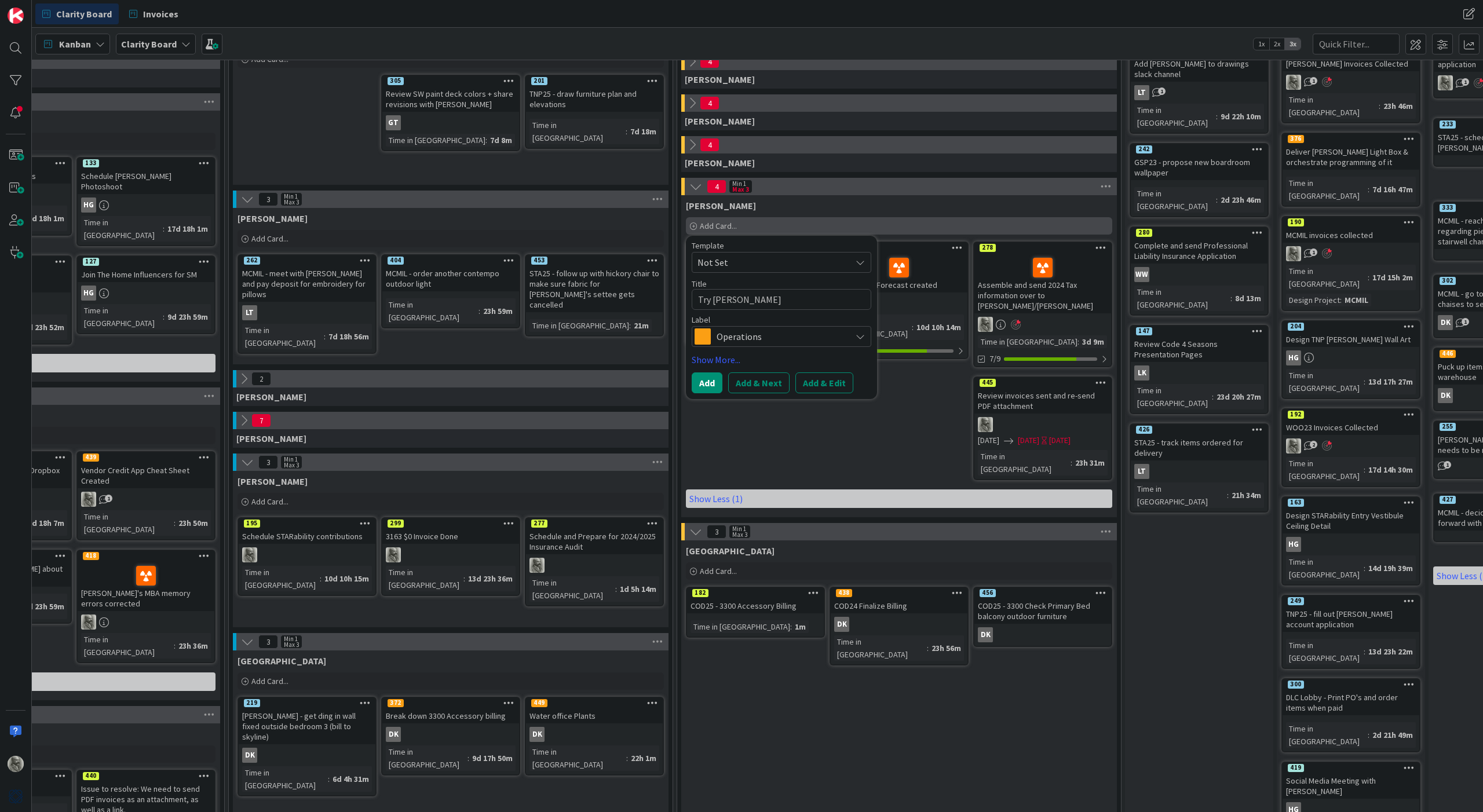
type textarea "Try [PERSON_NAME]"
type textarea "x"
type textarea "Try [PERSON_NAME] on"
type textarea "x"
type textarea "Try [PERSON_NAME] one"
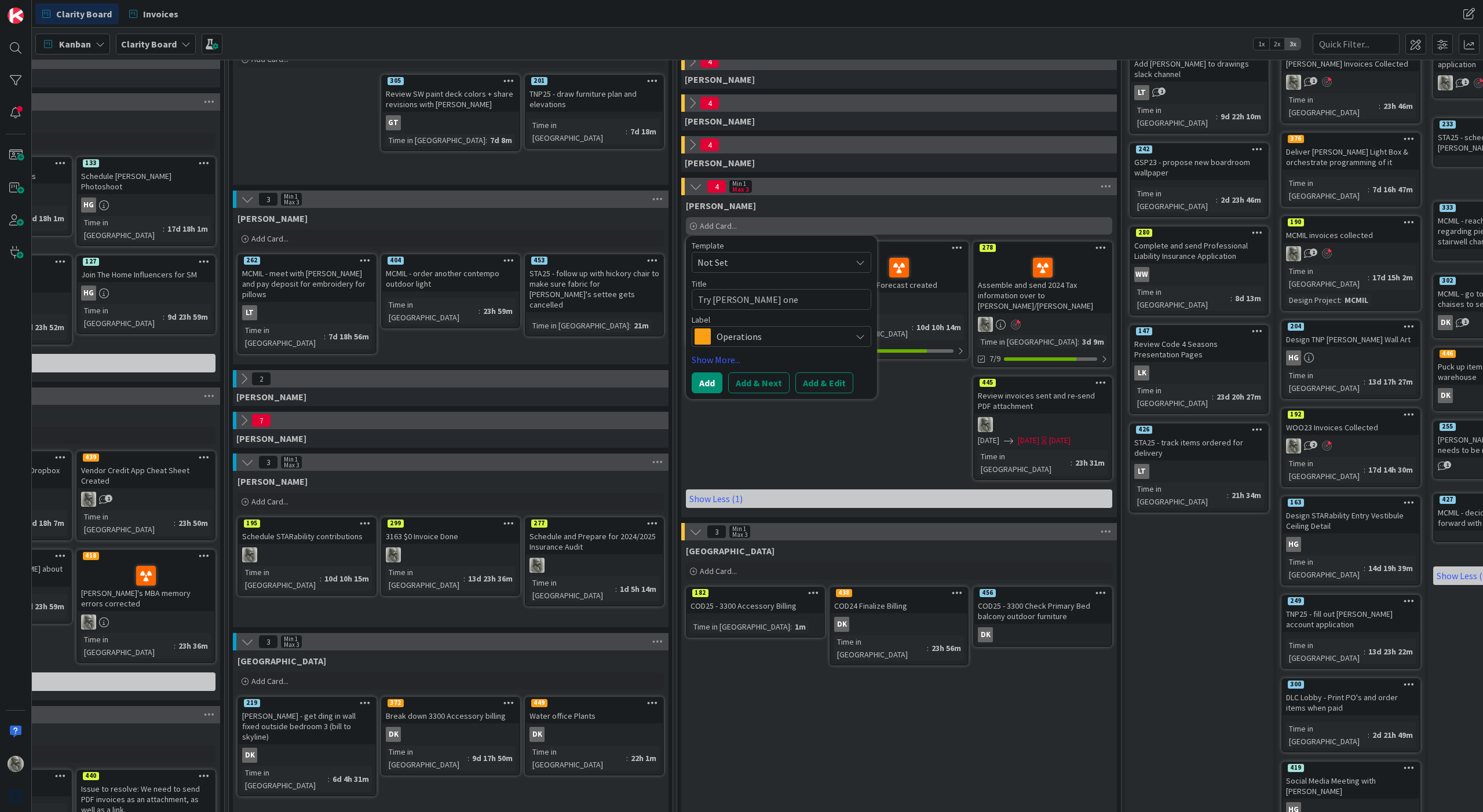
type textarea "x"
type textarea "Try [PERSON_NAME] one"
type textarea "x"
type textarea "Try [PERSON_NAME] one m"
type textarea "x"
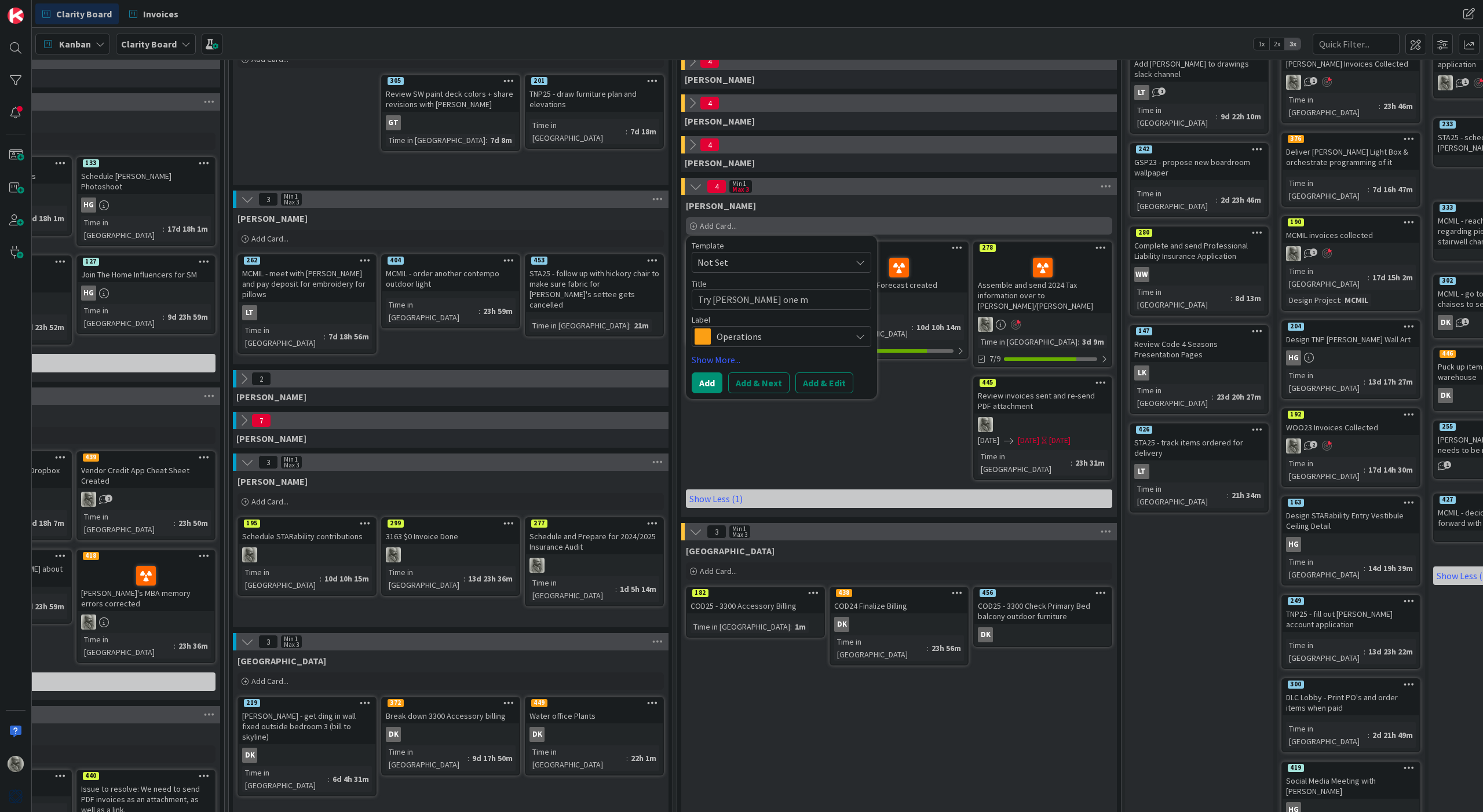
type textarea "Try [PERSON_NAME] one mo"
type textarea "x"
type textarea "Try [PERSON_NAME] one mor"
type textarea "x"
type textarea "Try [PERSON_NAME] one more"
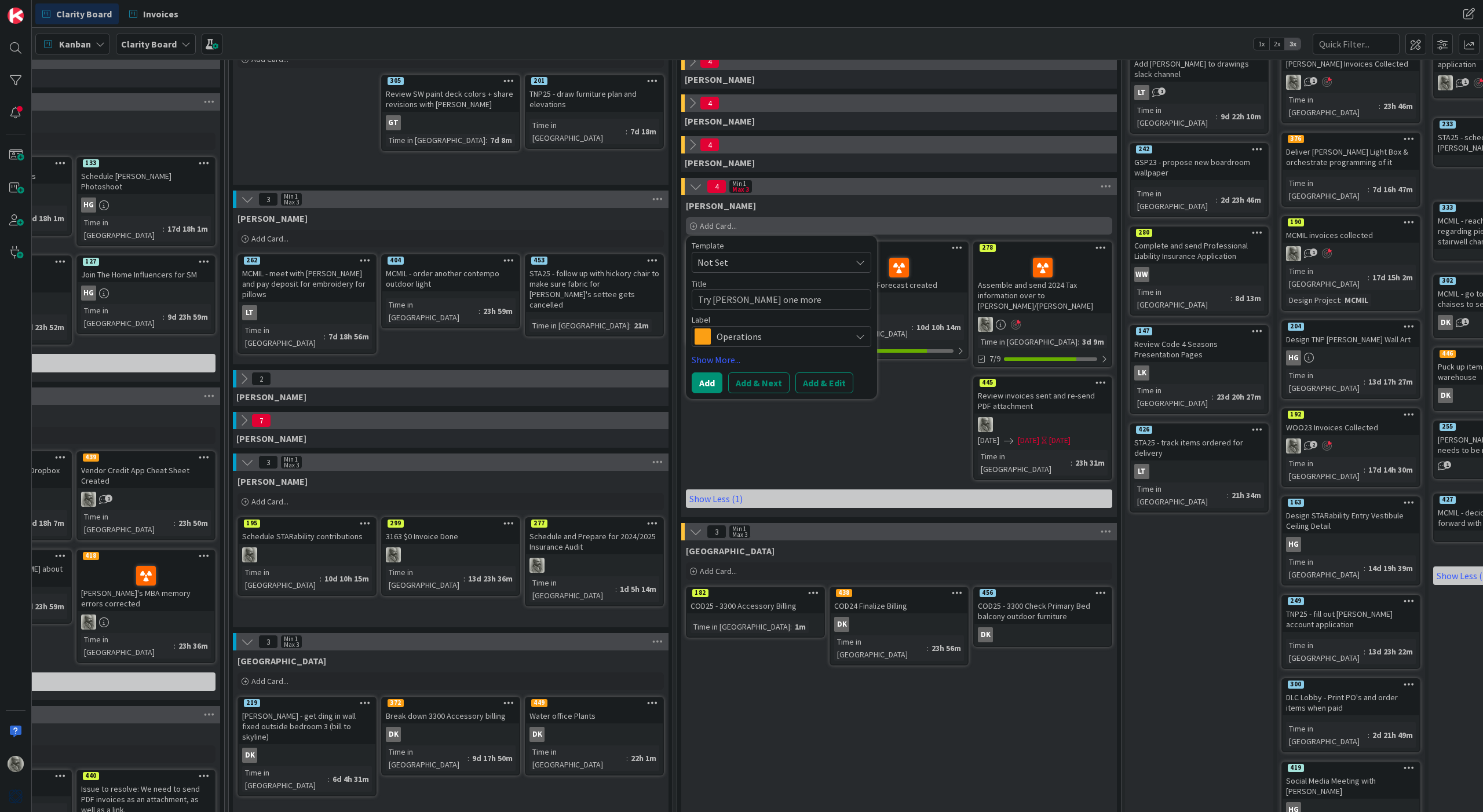
type textarea "x"
type textarea "Try [PERSON_NAME] one more"
type textarea "x"
type textarea "Try [PERSON_NAME] one more t"
type textarea "x"
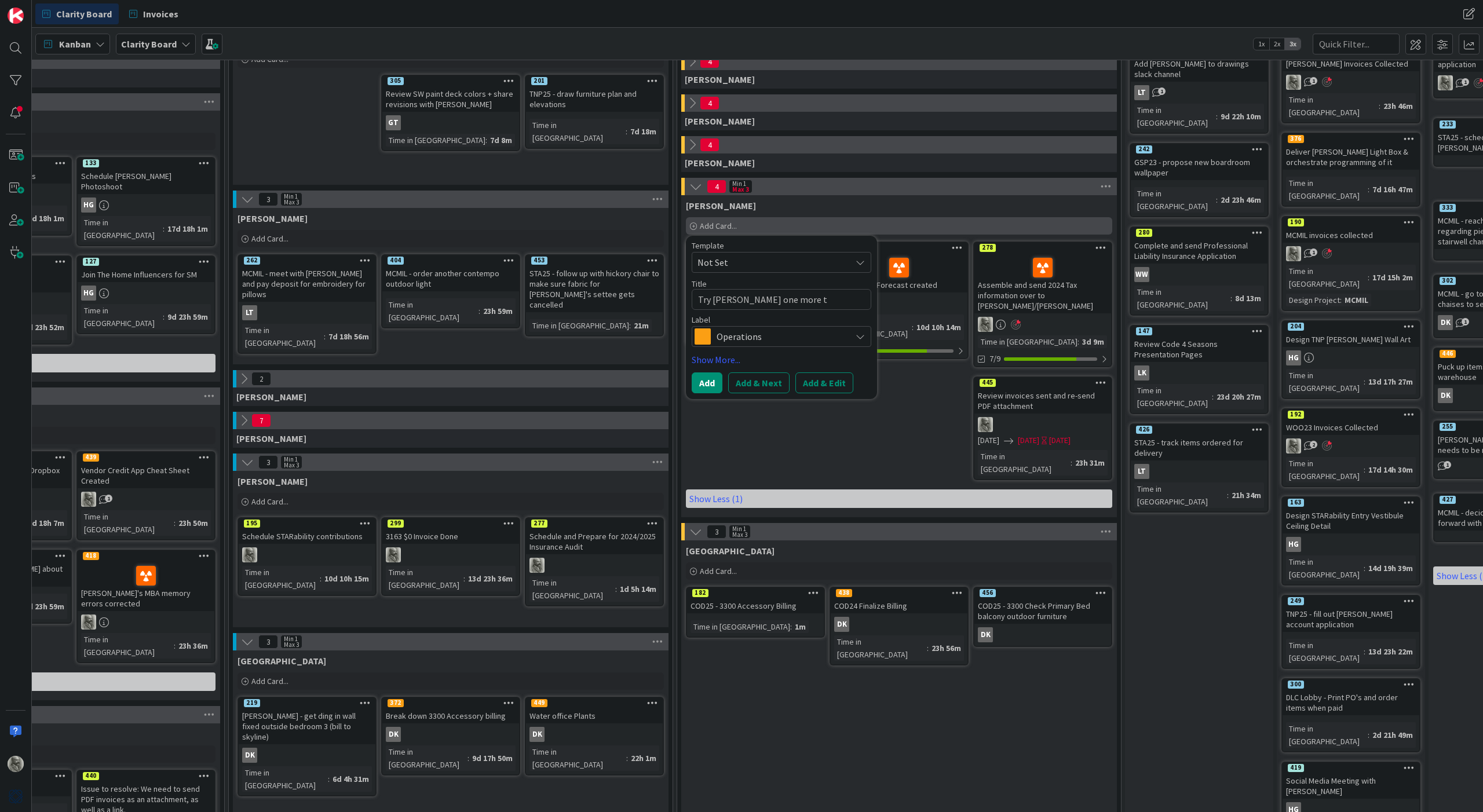
type textarea "Try [PERSON_NAME] one more ti"
type textarea "x"
type textarea "Try [PERSON_NAME] one more [PERSON_NAME]"
type textarea "x"
type textarea "Try [PERSON_NAME] one more time"
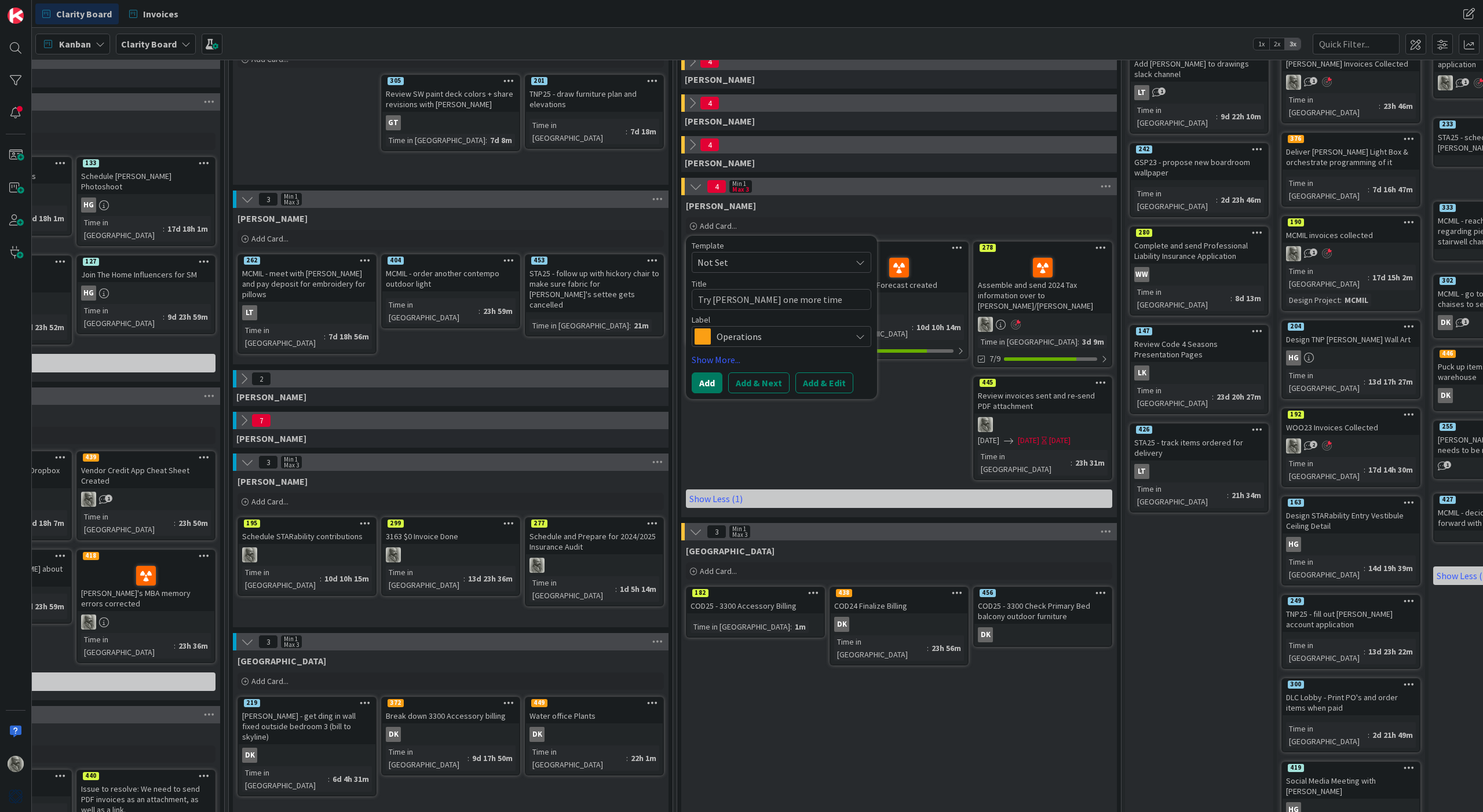
click at [702, 386] on button "Add" at bounding box center [706, 383] width 31 height 21
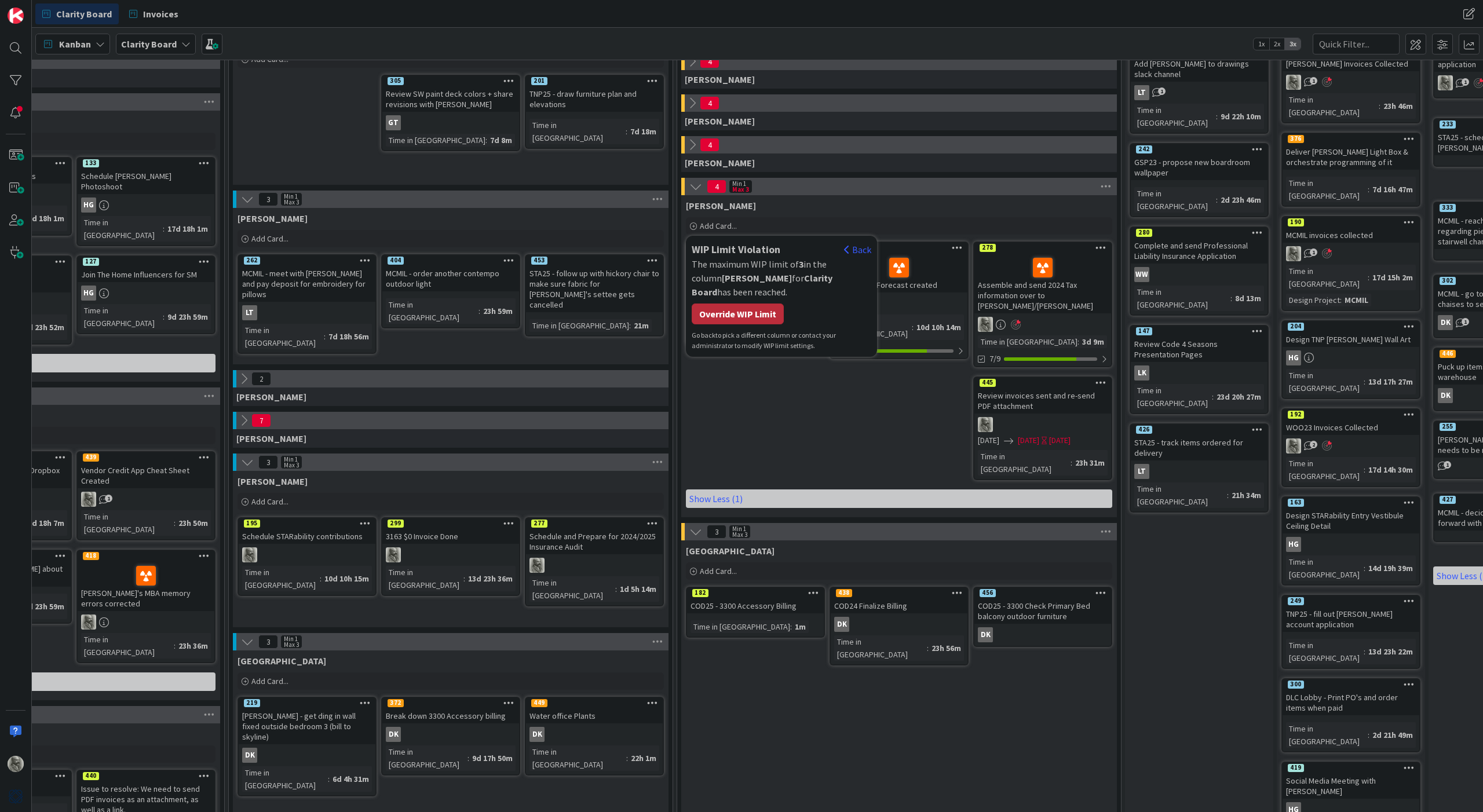
click at [725, 304] on div "Override WIP Limit" at bounding box center [738, 314] width 92 height 21
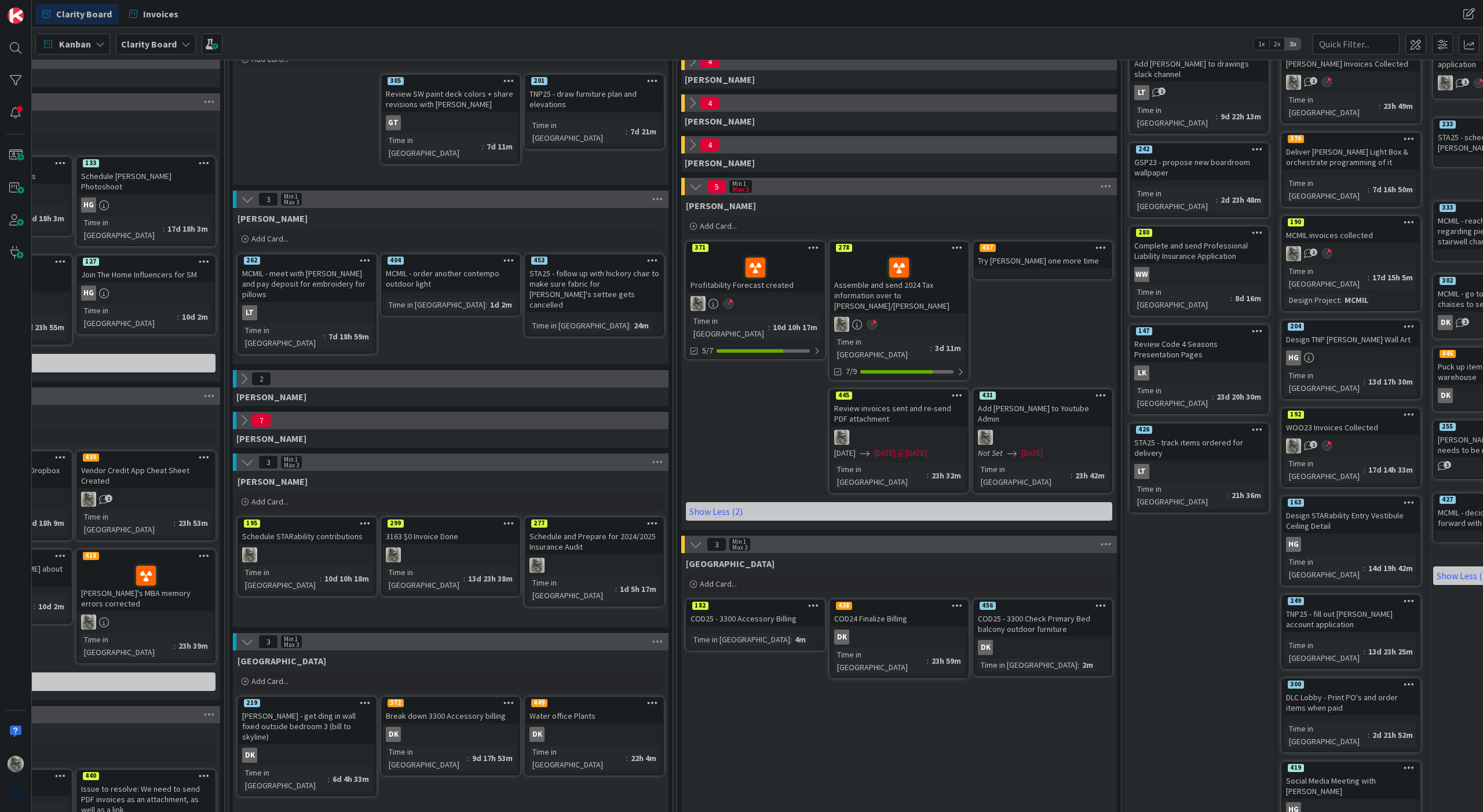
click at [1100, 248] on icon at bounding box center [1101, 247] width 11 height 8
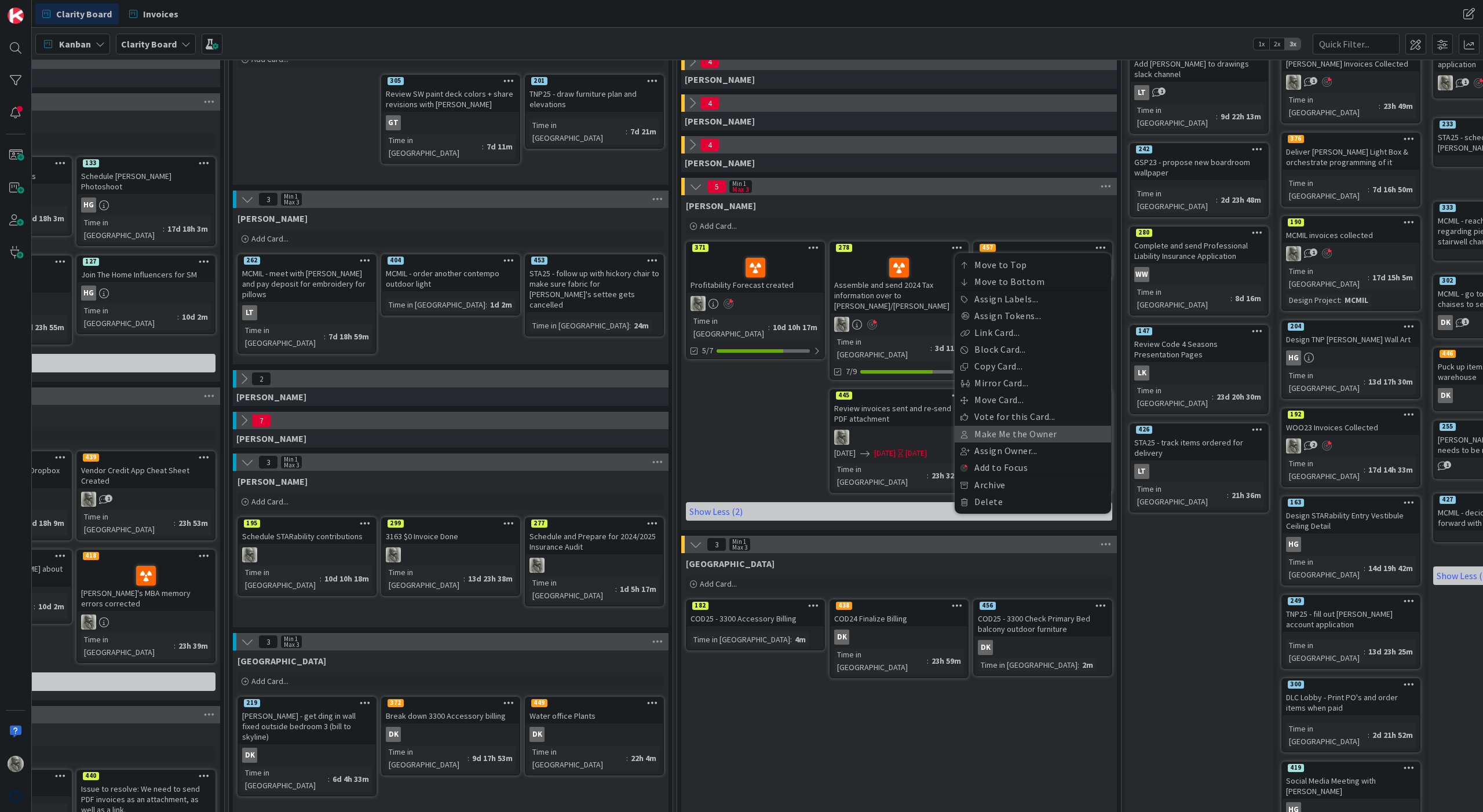
click at [999, 434] on link "Make Me the Owner" at bounding box center [1032, 434] width 156 height 17
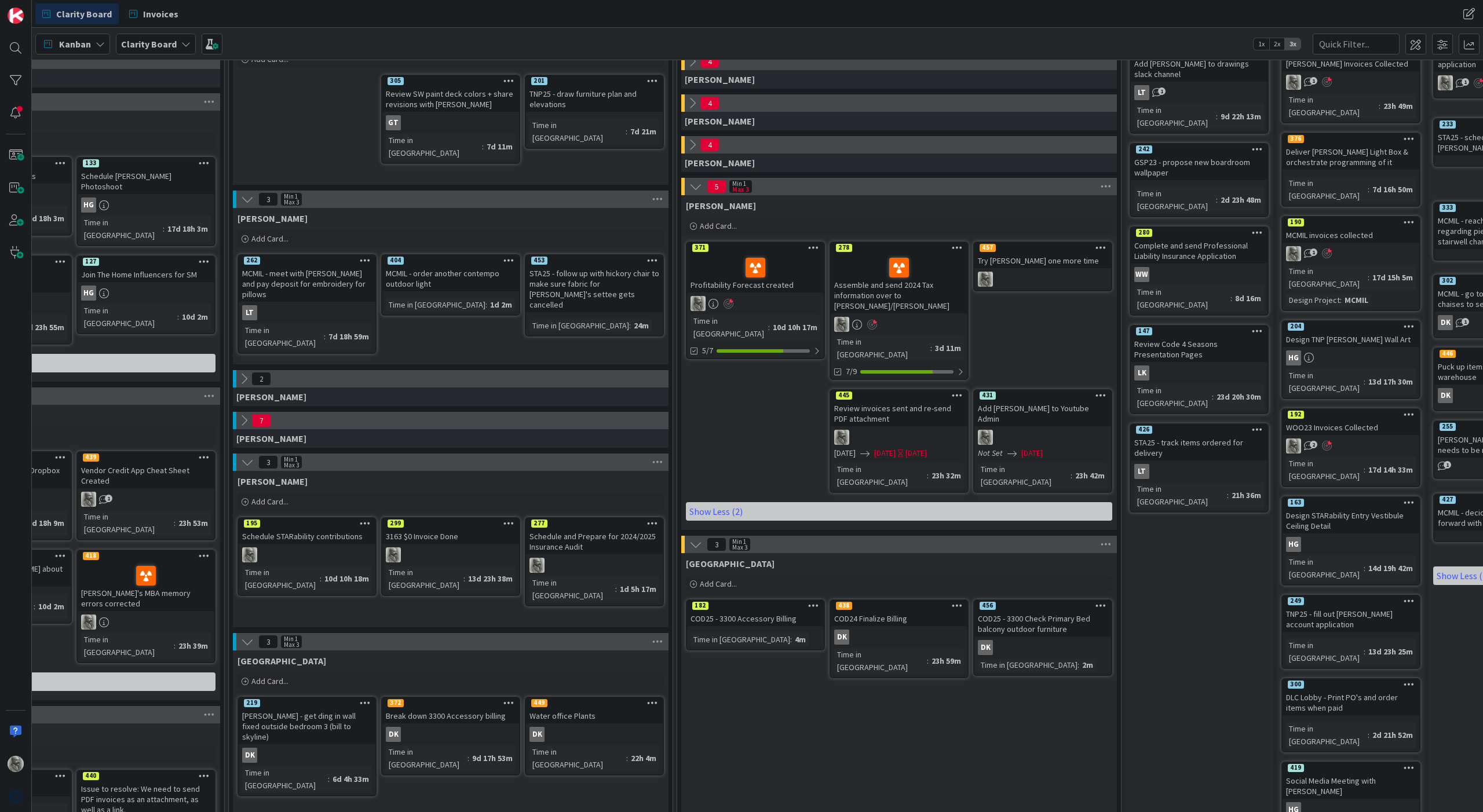
click at [1022, 260] on div "Try [PERSON_NAME] one more time" at bounding box center [1043, 260] width 137 height 15
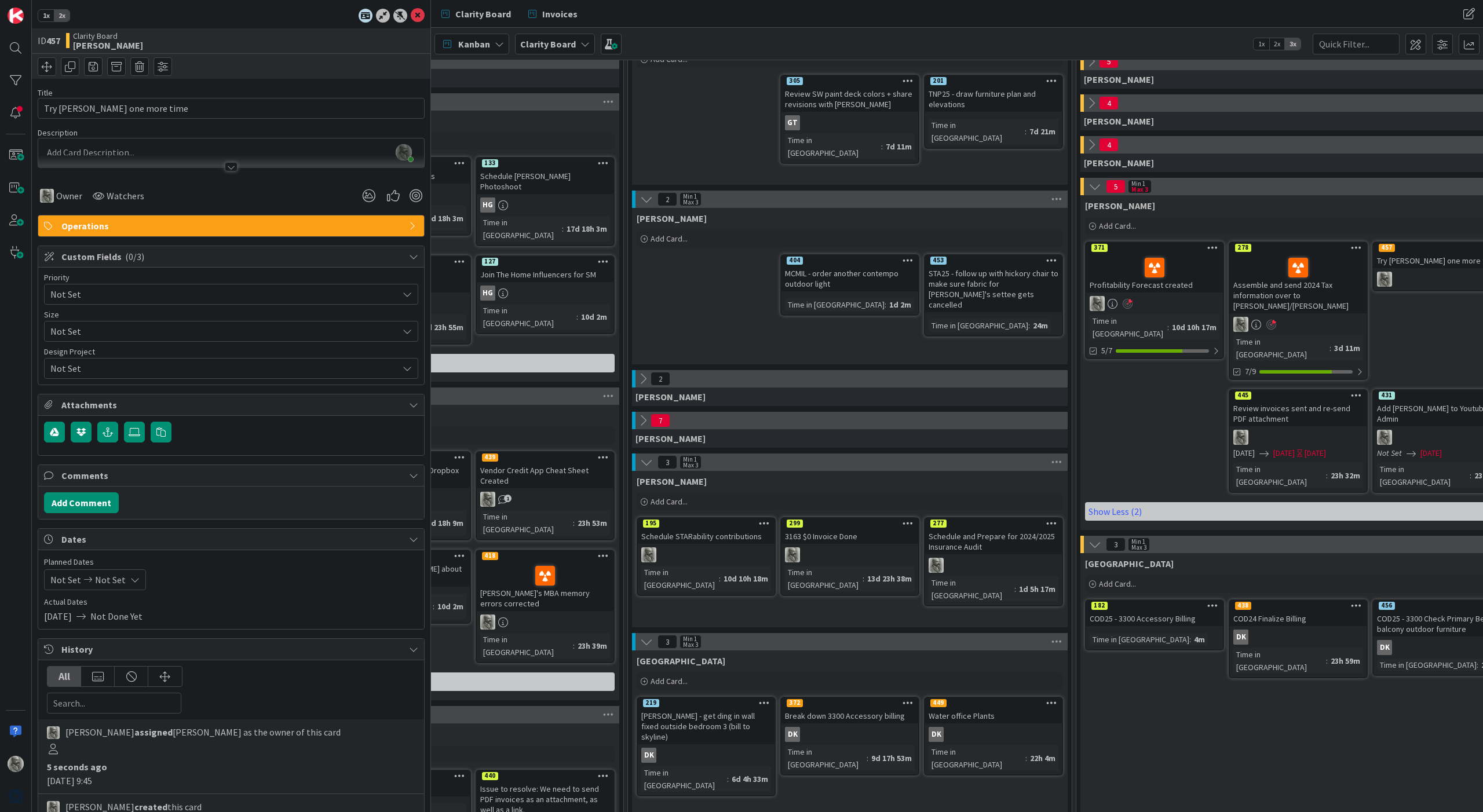
drag, startPoint x: 103, startPoint y: 427, endPoint x: 736, endPoint y: 333, distance: 639.9
click at [736, 333] on div "[PERSON_NAME] Add Card... 453 STA25 - follow up with hickory chair to make sure…" at bounding box center [849, 286] width 436 height 156
click at [644, 422] on icon at bounding box center [643, 421] width 13 height 13
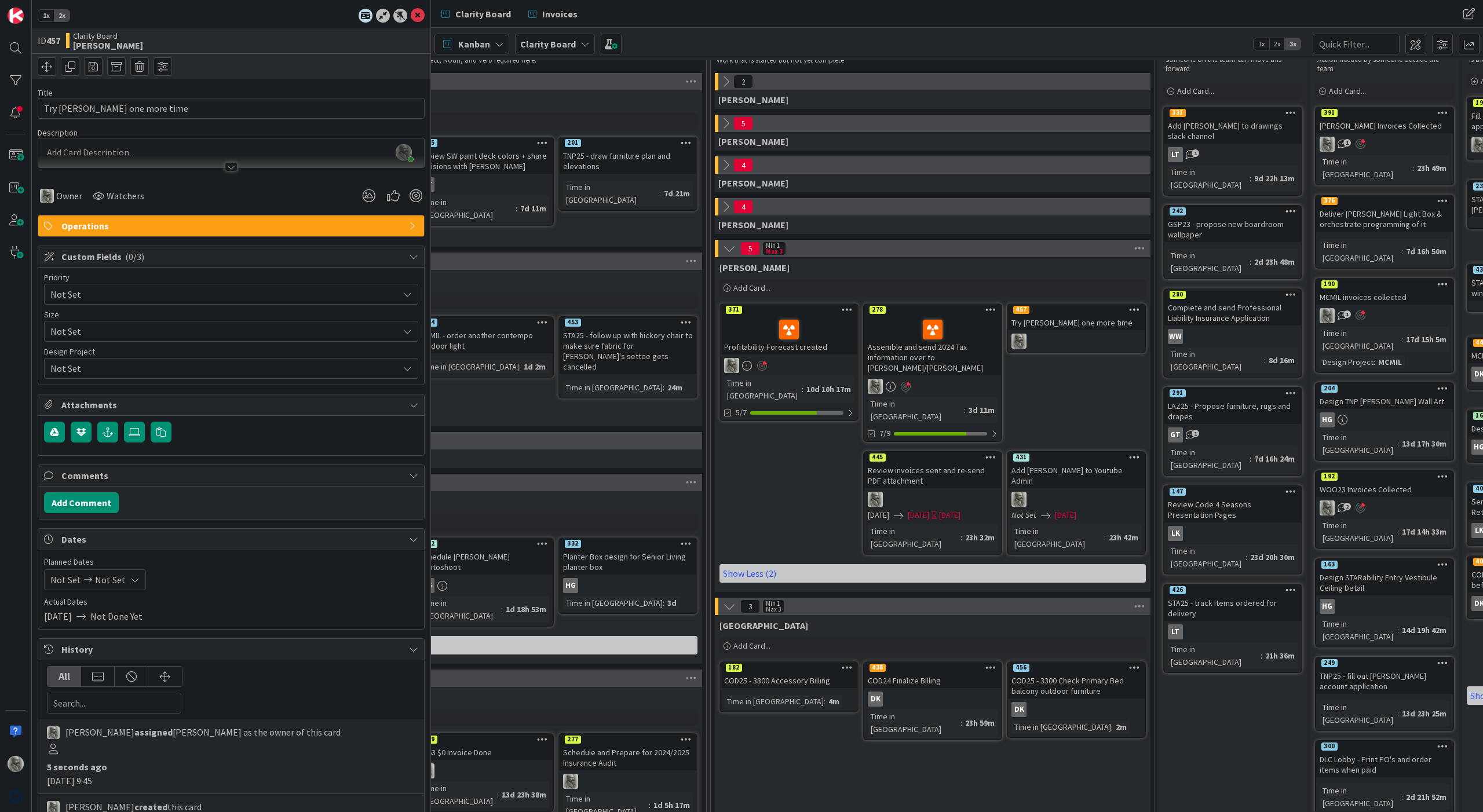
scroll to position [42, 909]
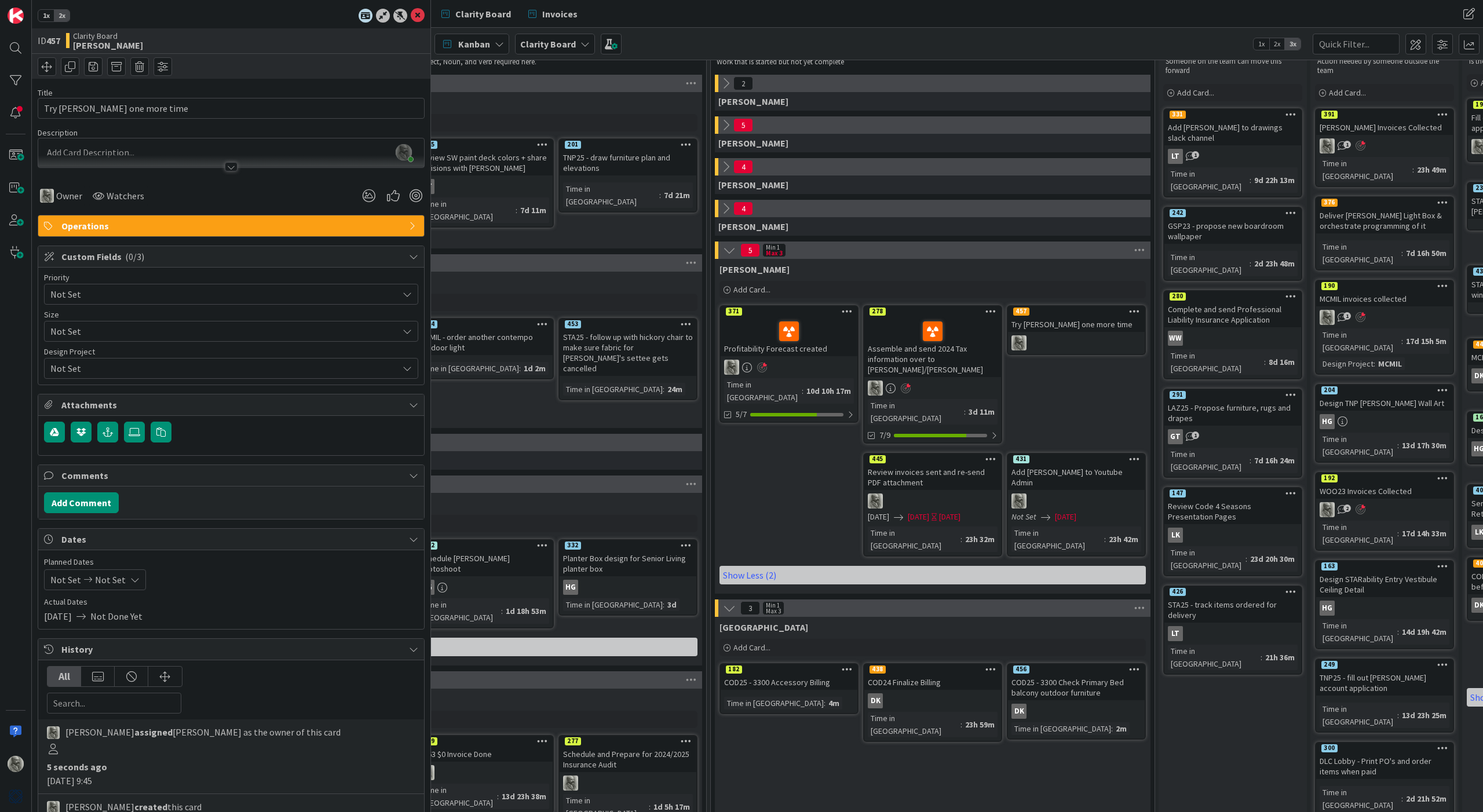
click at [727, 125] on icon at bounding box center [726, 125] width 13 height 13
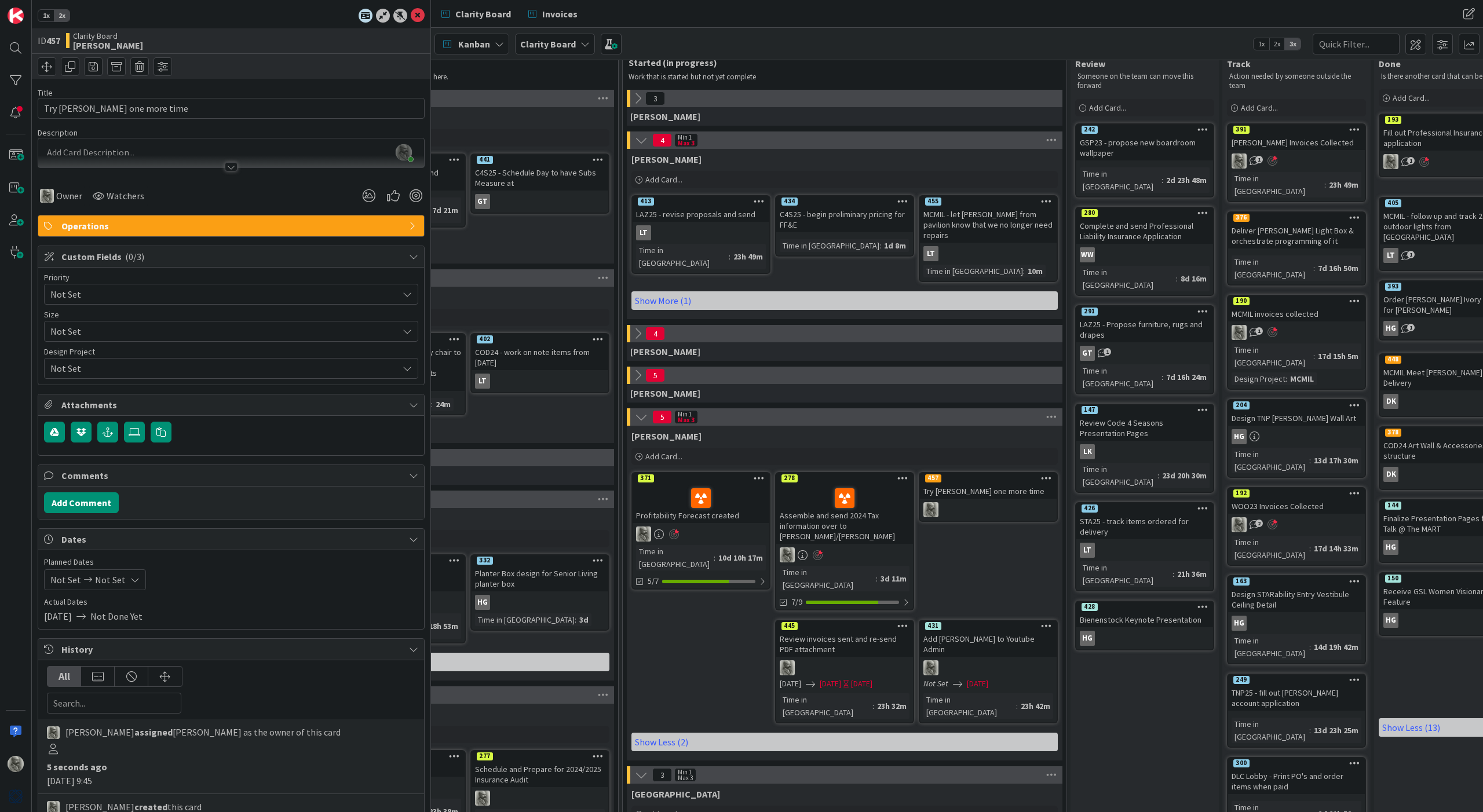
scroll to position [28, 996]
click at [1203, 207] on icon at bounding box center [1204, 211] width 11 height 8
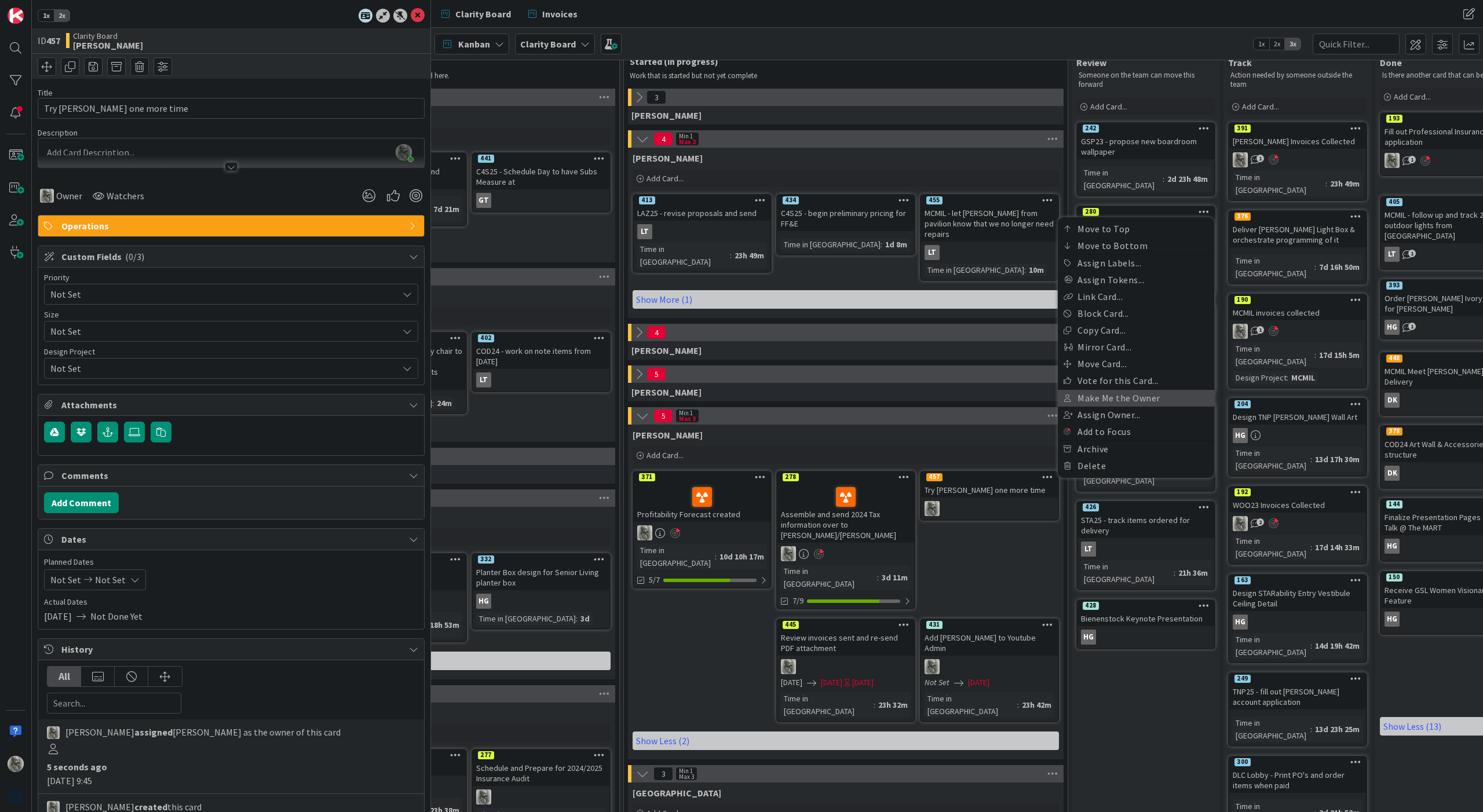
click at [1106, 389] on link "Make Me the Owner" at bounding box center [1136, 398] width 156 height 17
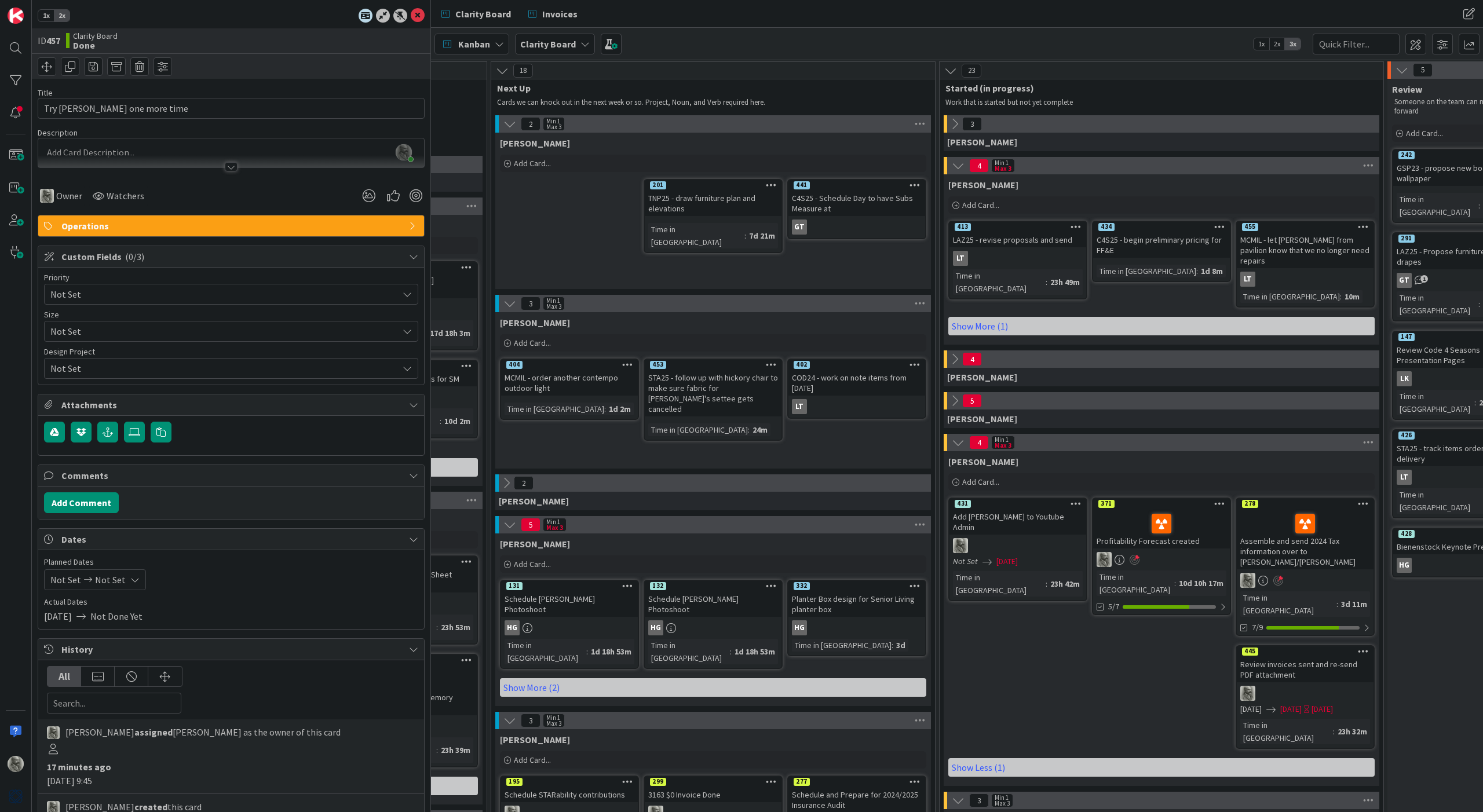
scroll to position [1, 679]
click at [14, 112] on div at bounding box center [16, 113] width 23 height 23
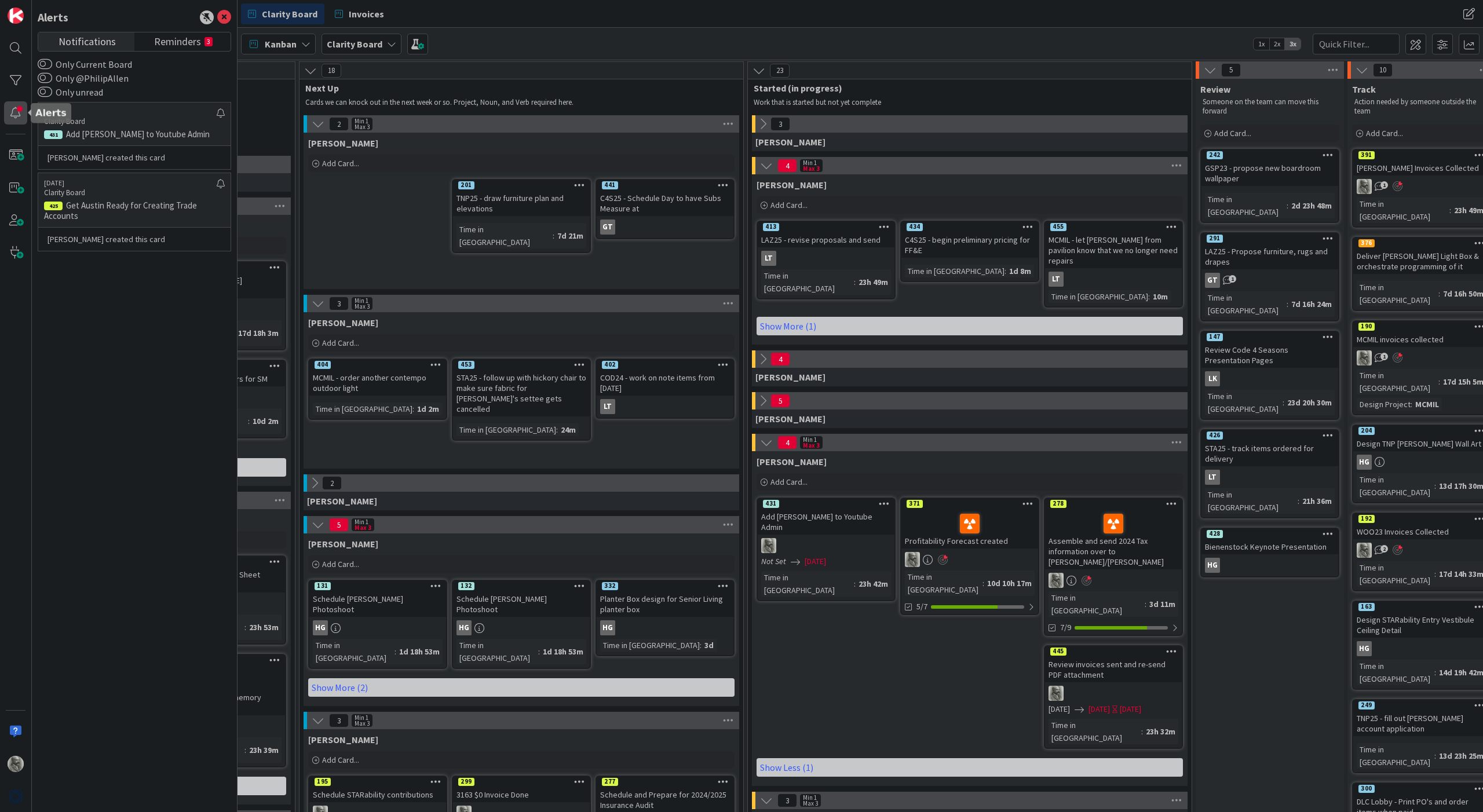
click at [14, 110] on div at bounding box center [16, 113] width 23 height 23
click at [175, 45] on span "Reminders" at bounding box center [177, 40] width 47 height 16
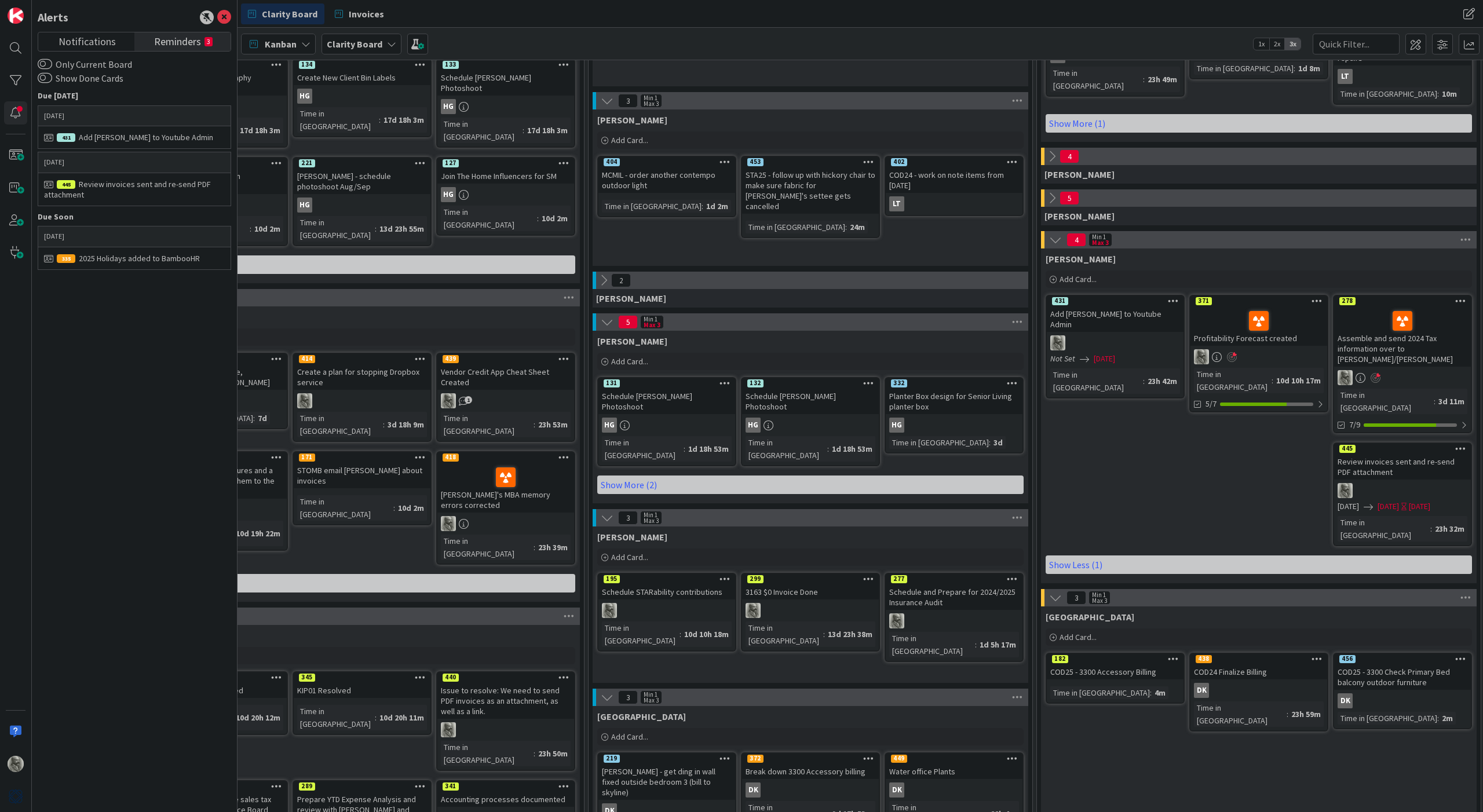
scroll to position [234, 390]
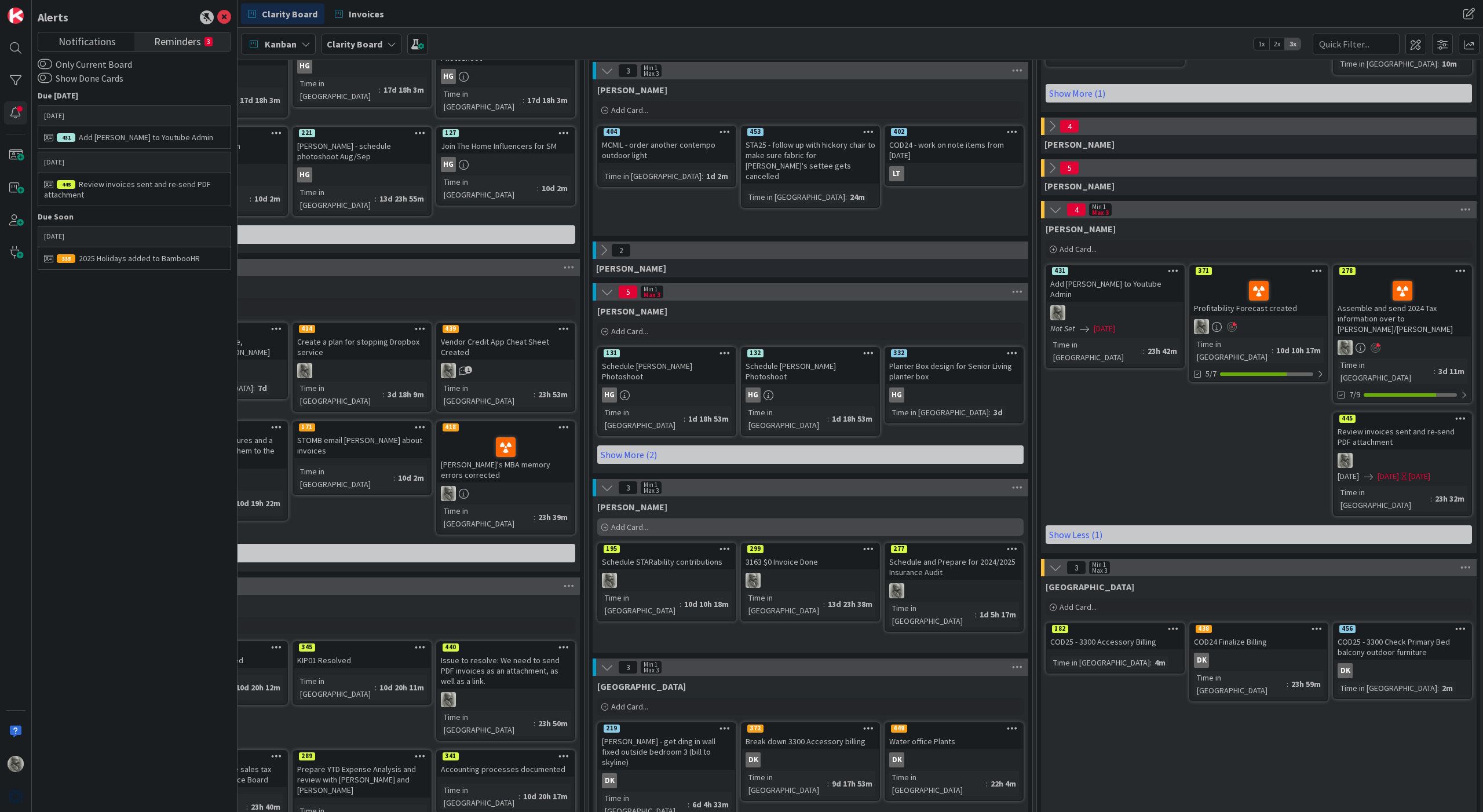
click at [630, 522] on span "Add Card..." at bounding box center [629, 527] width 37 height 10
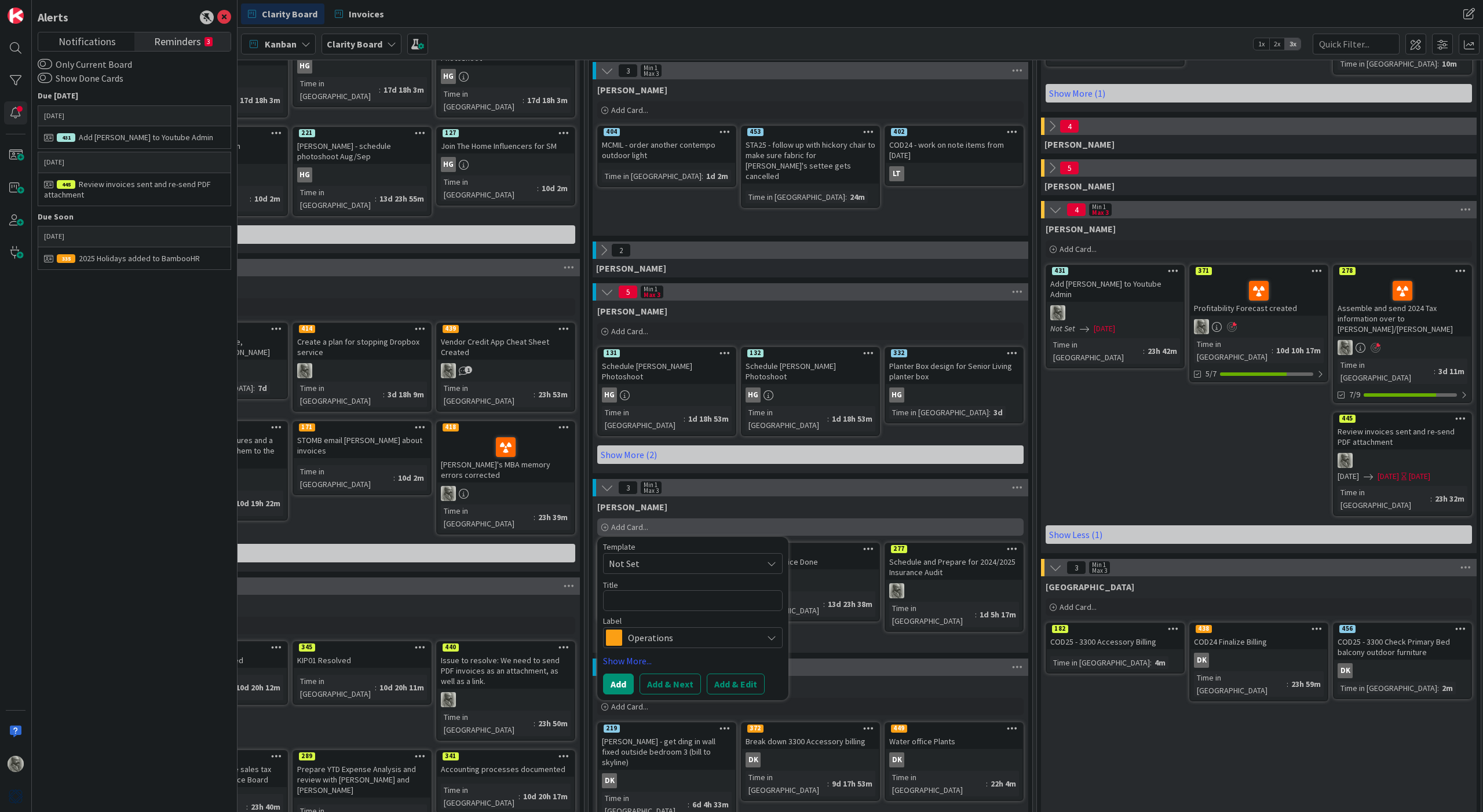
type textarea "x"
type textarea "H"
type textarea "x"
type textarea "Hu"
type textarea "x"
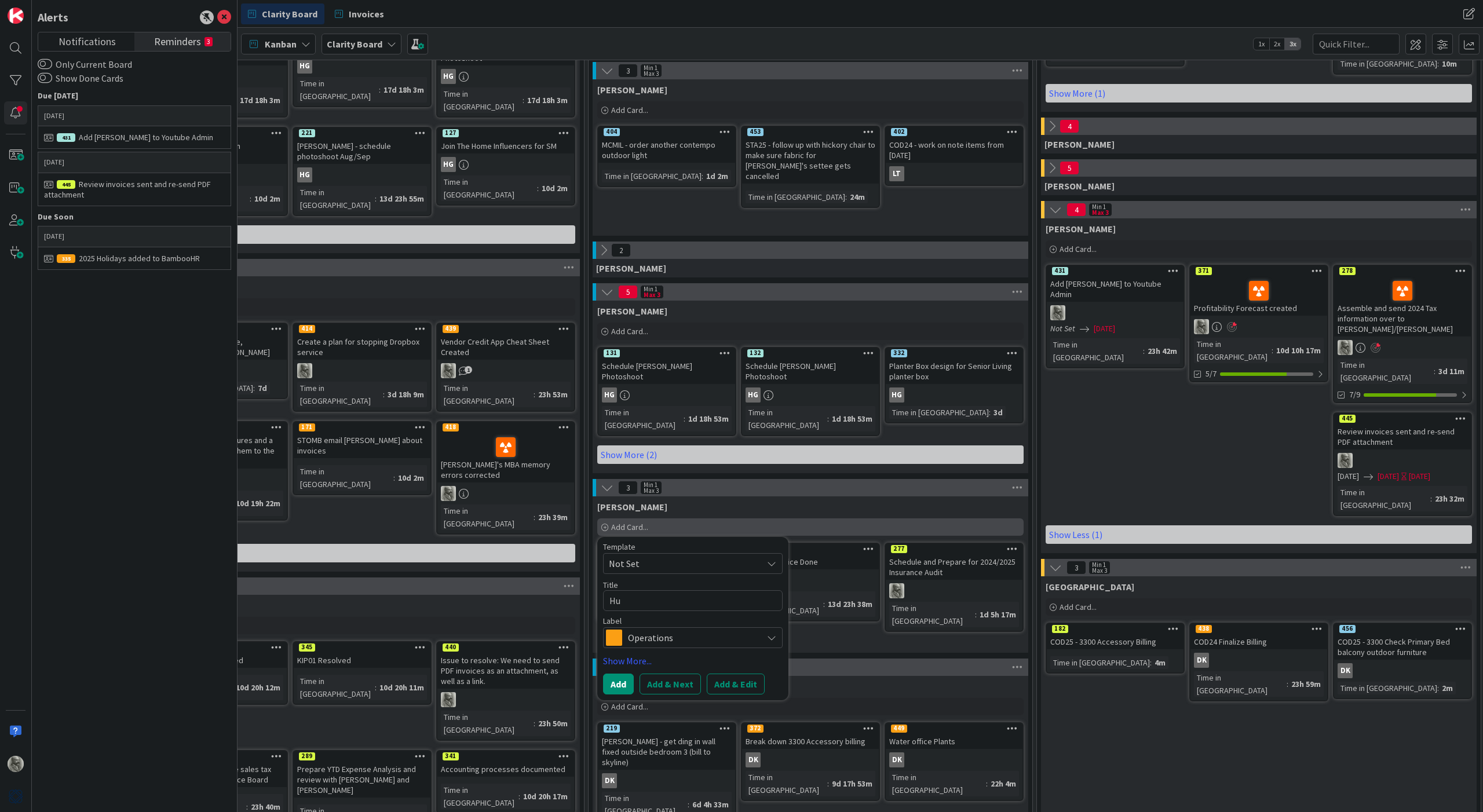
type textarea "Hur"
type textarea "x"
type textarea "Hurr"
type textarea "x"
click at [658, 630] on span "Operations" at bounding box center [692, 637] width 129 height 16
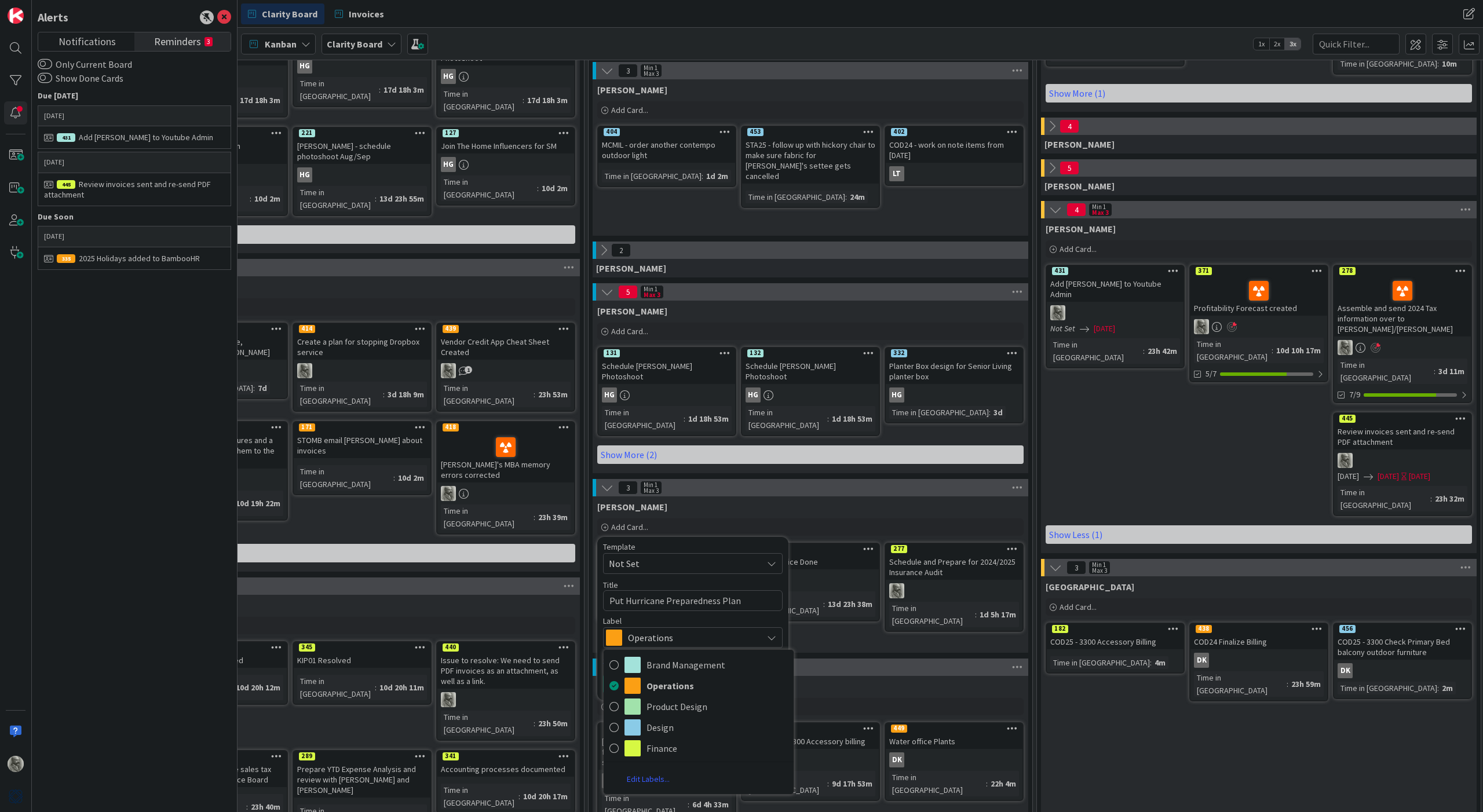
click at [658, 630] on span "Operations" at bounding box center [692, 637] width 129 height 16
click at [632, 654] on link "Show More..." at bounding box center [693, 660] width 180 height 14
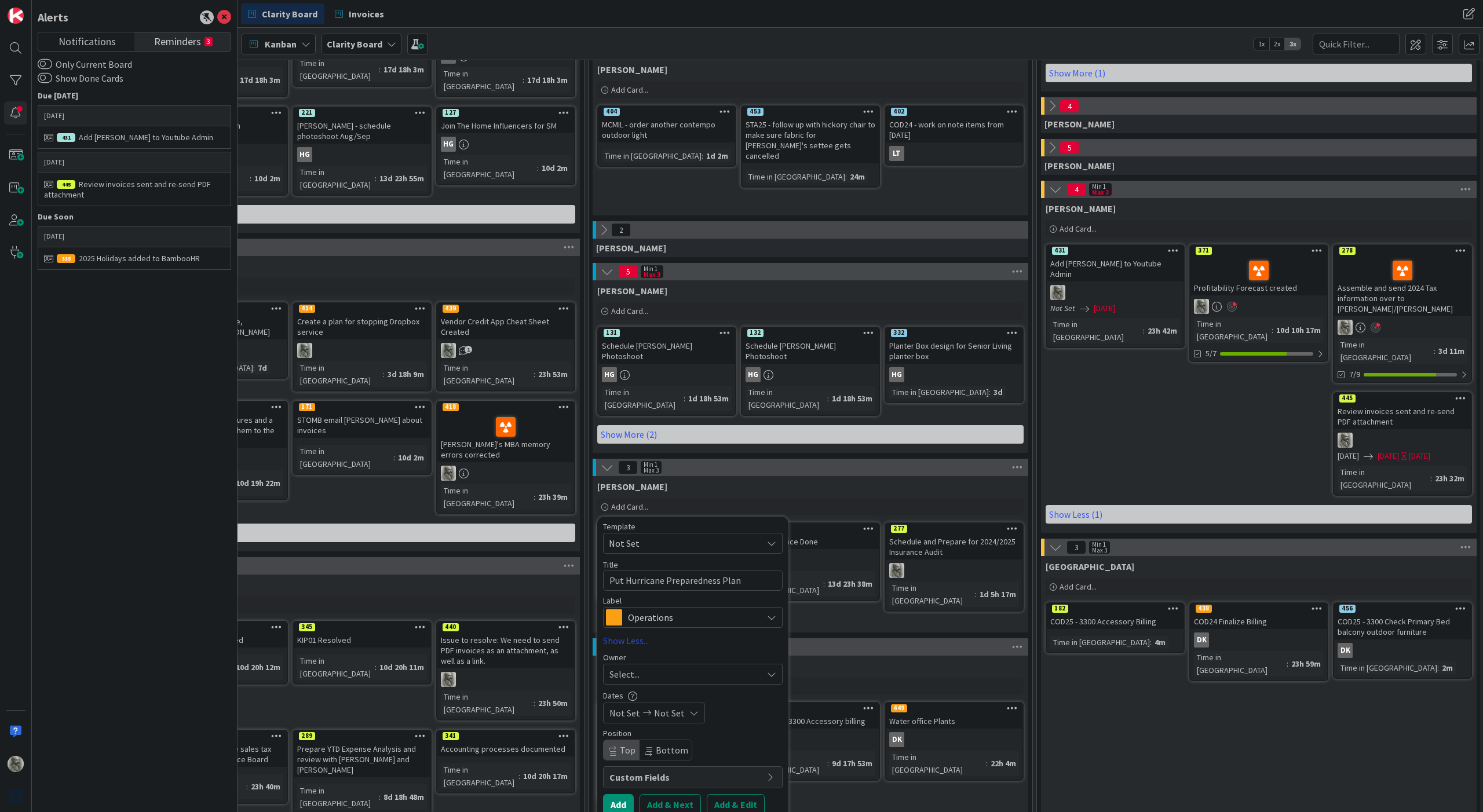
scroll to position [254, 390]
click at [678, 668] on div "Select..." at bounding box center [686, 674] width 153 height 14
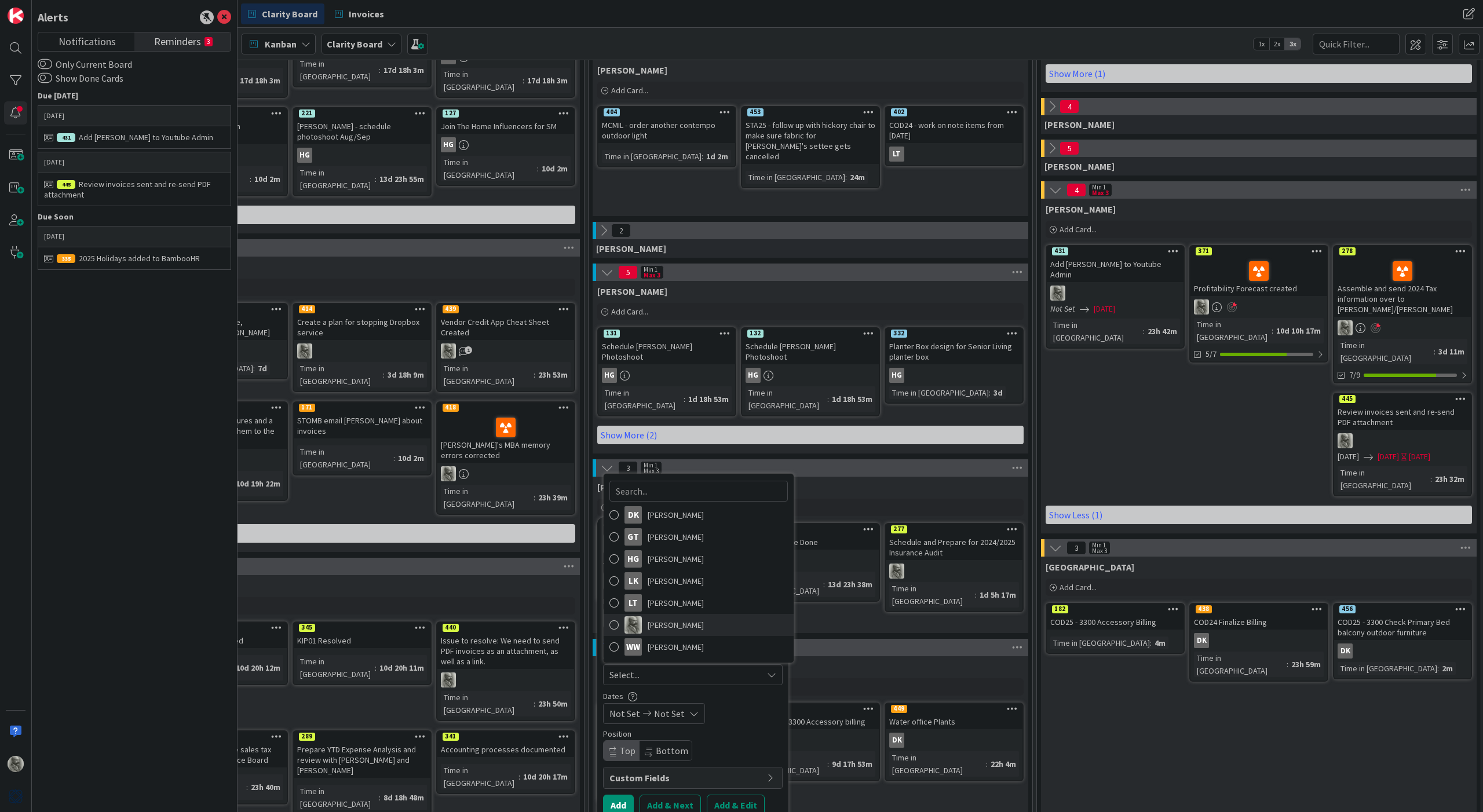
click at [669, 616] on span "[PERSON_NAME]" at bounding box center [676, 624] width 56 height 18
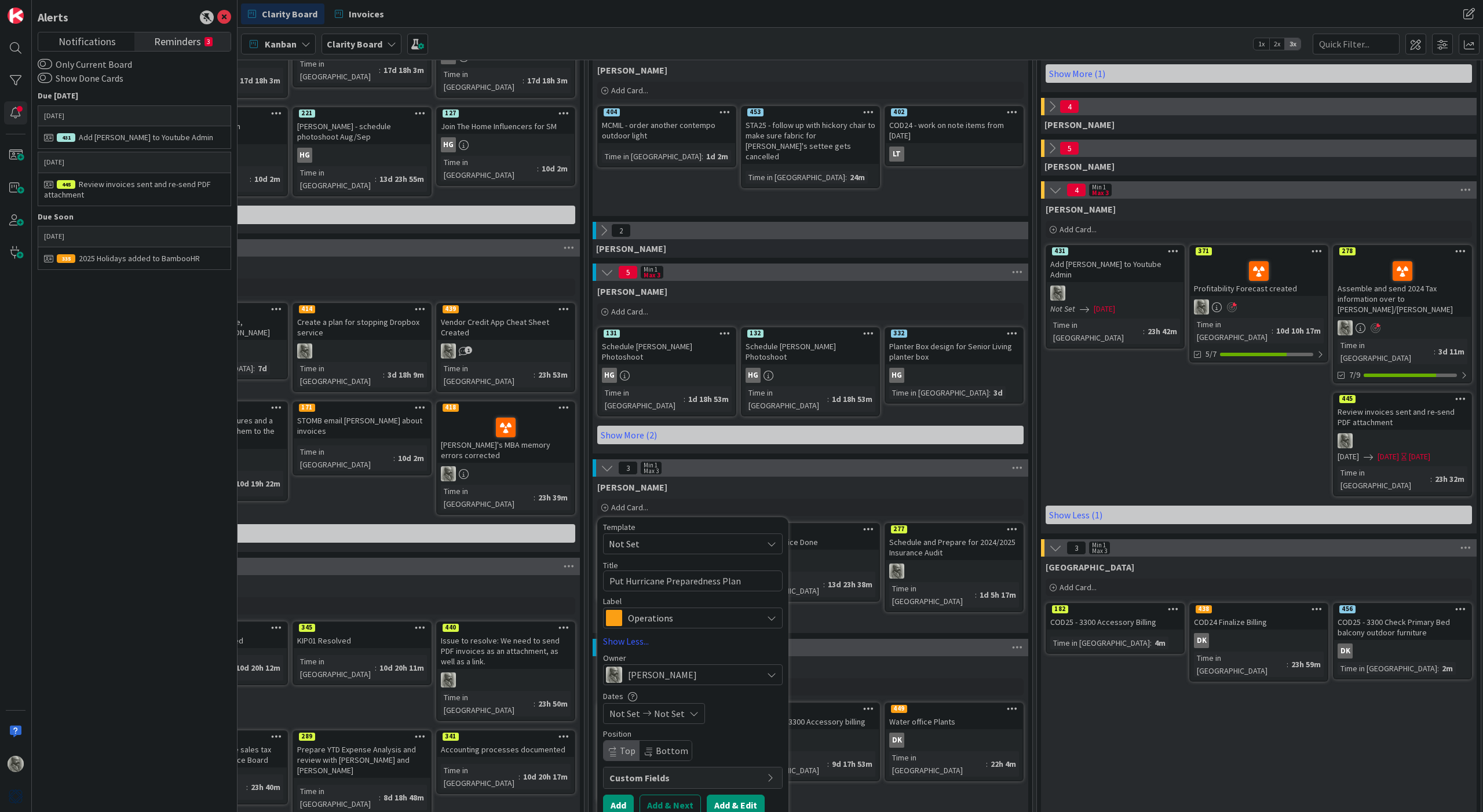
click at [733, 794] on button "Add & Edit" at bounding box center [736, 805] width 58 height 21
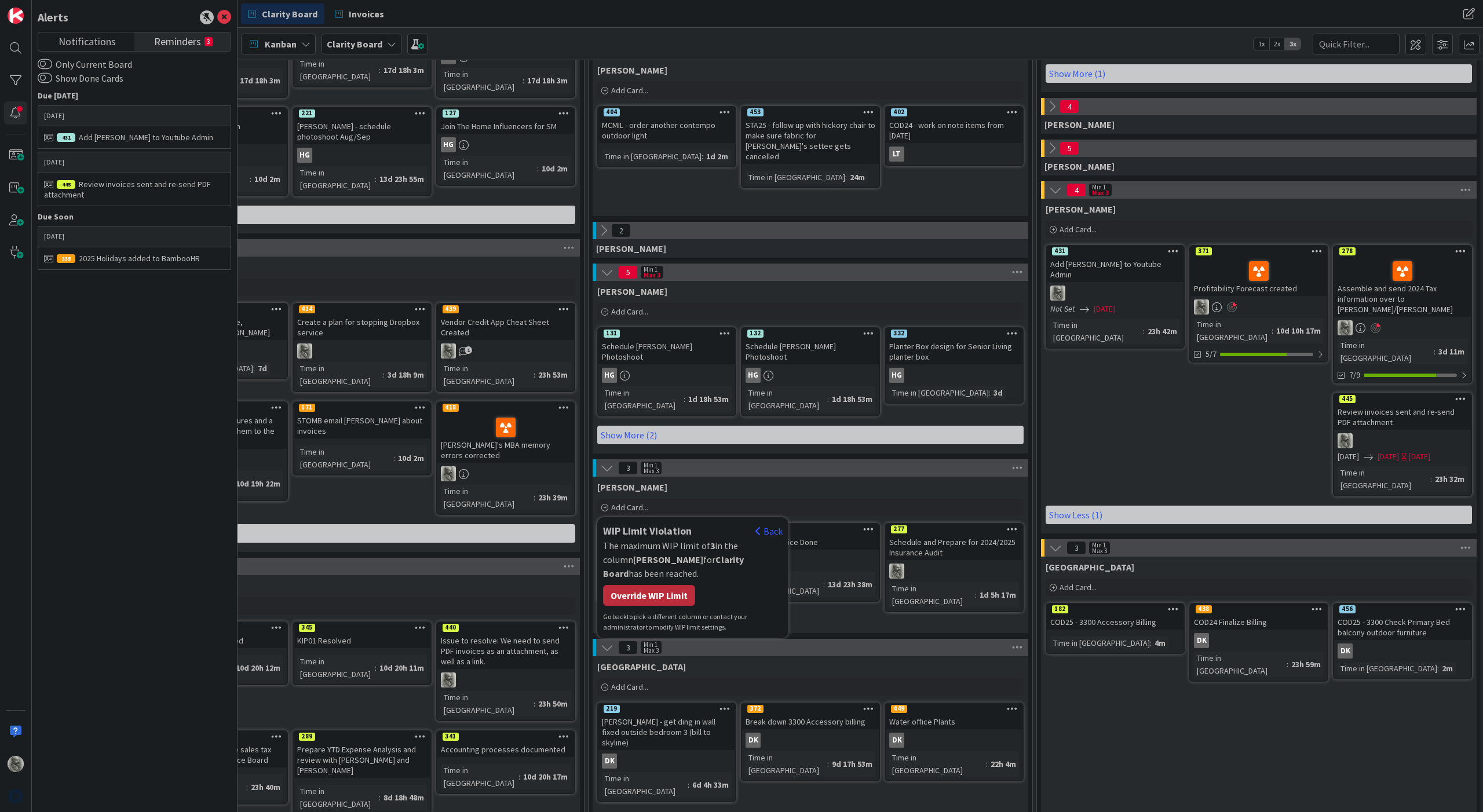
click at [646, 585] on div "Override WIP Limit" at bounding box center [649, 595] width 92 height 21
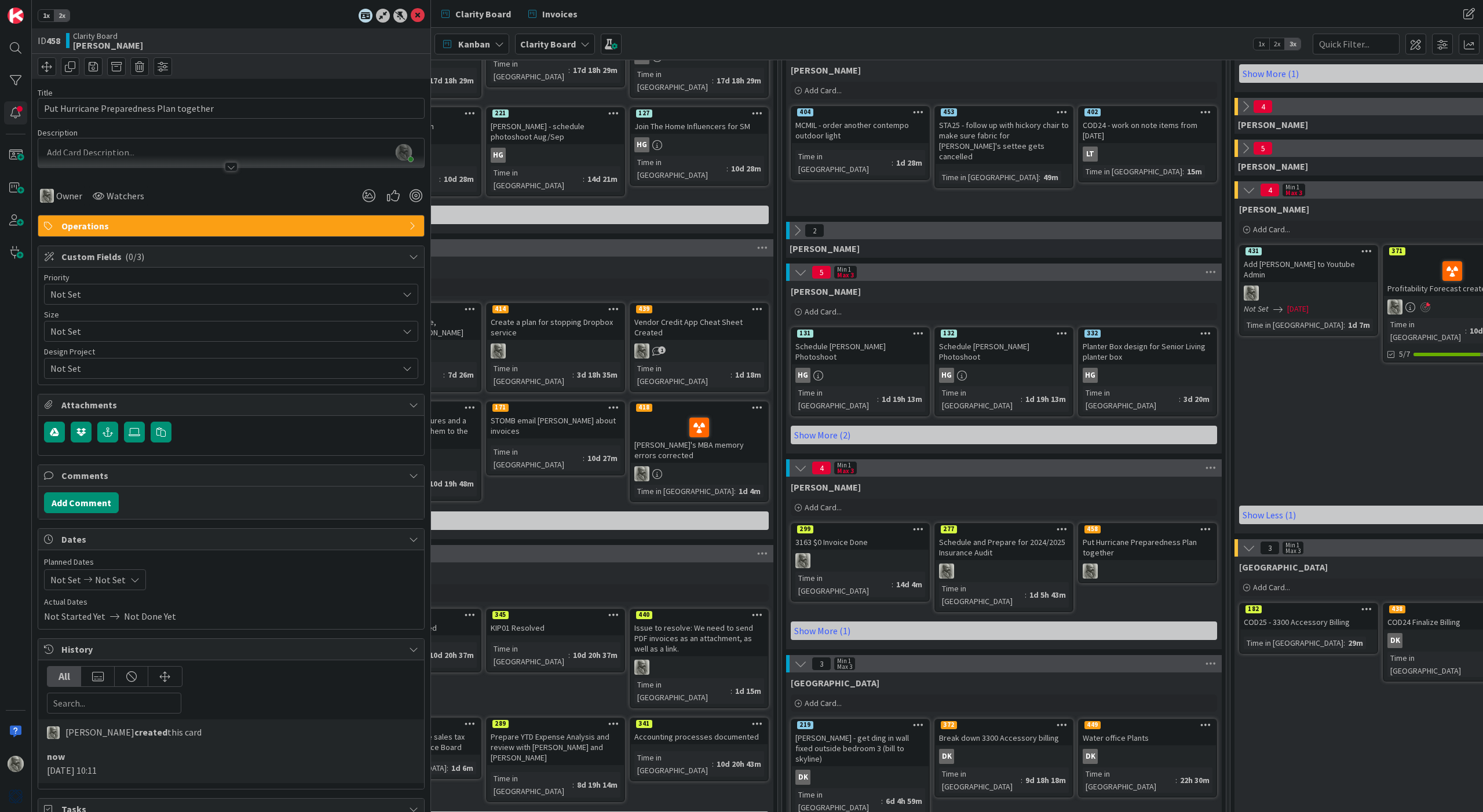
click at [195, 297] on span "Not Set" at bounding box center [221, 294] width 342 height 16
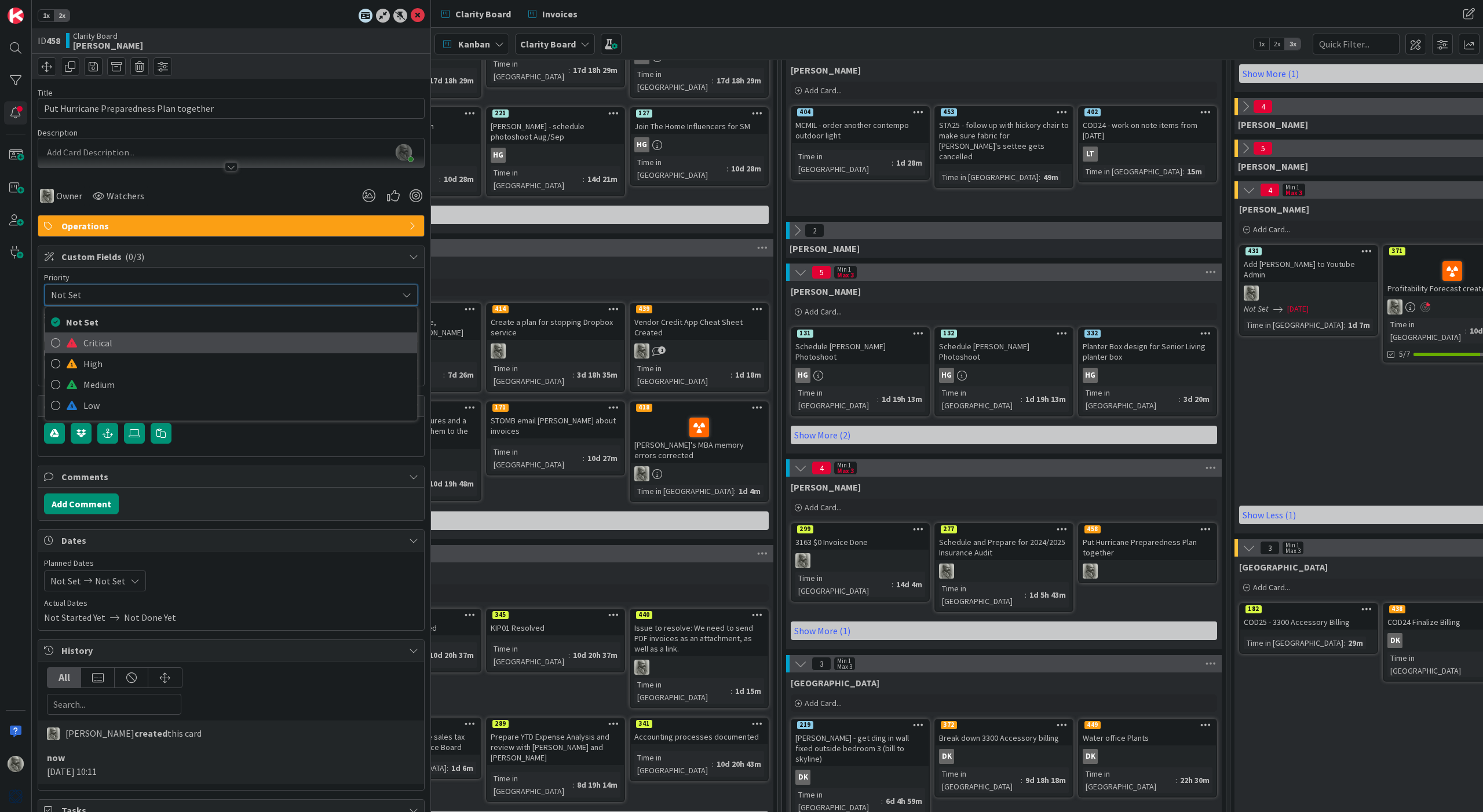
click at [125, 347] on span "Critical" at bounding box center [247, 343] width 328 height 18
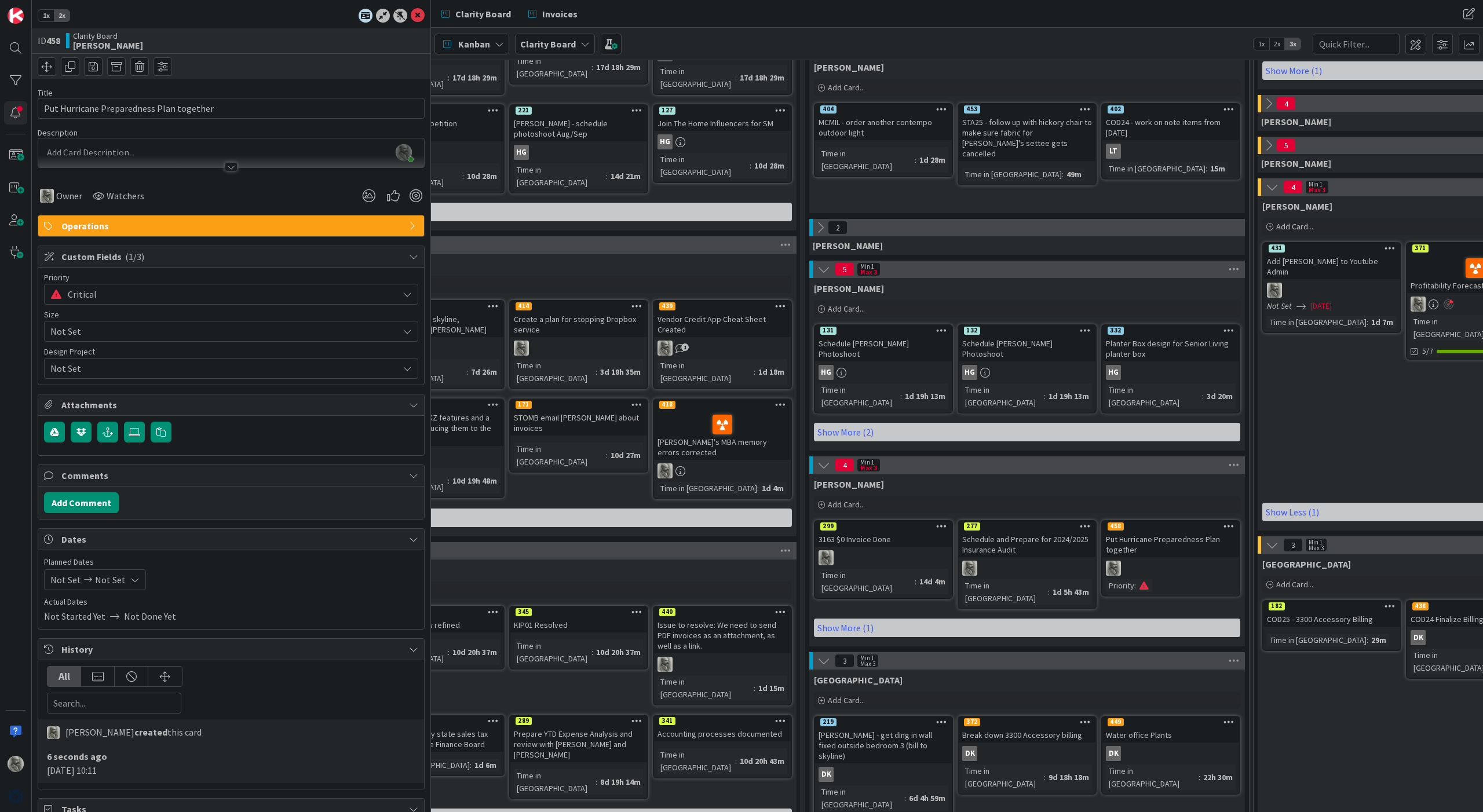
scroll to position [255, 423]
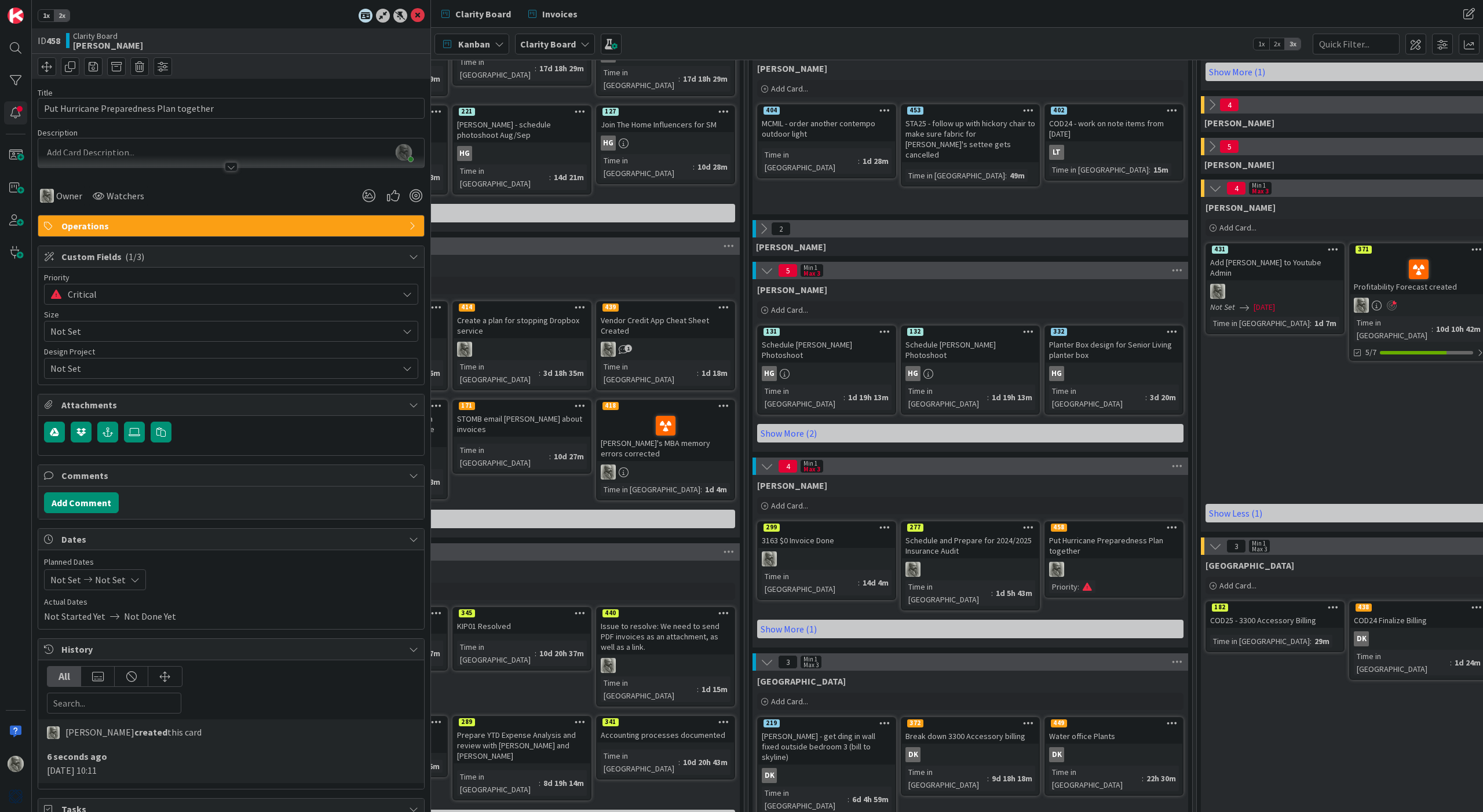
click at [1116, 561] on div at bounding box center [1114, 569] width 137 height 15
click at [126, 146] on div "[PERSON_NAME] just joined" at bounding box center [231, 153] width 386 height 29
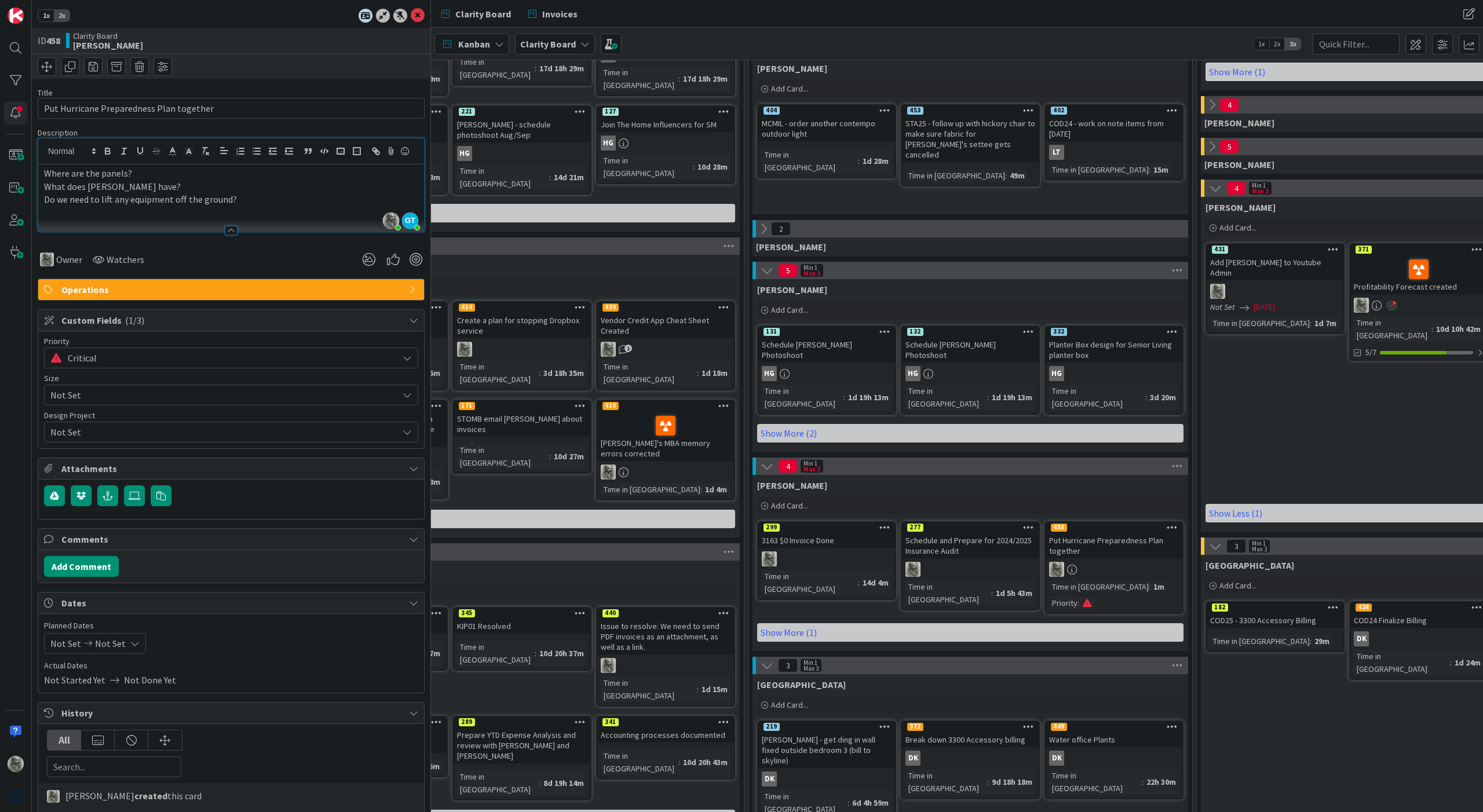
click at [143, 172] on p "Where are the panels?" at bounding box center [231, 173] width 374 height 14
click at [249, 199] on p "Do we need to lift any equipment off the ground?" at bounding box center [231, 199] width 374 height 14
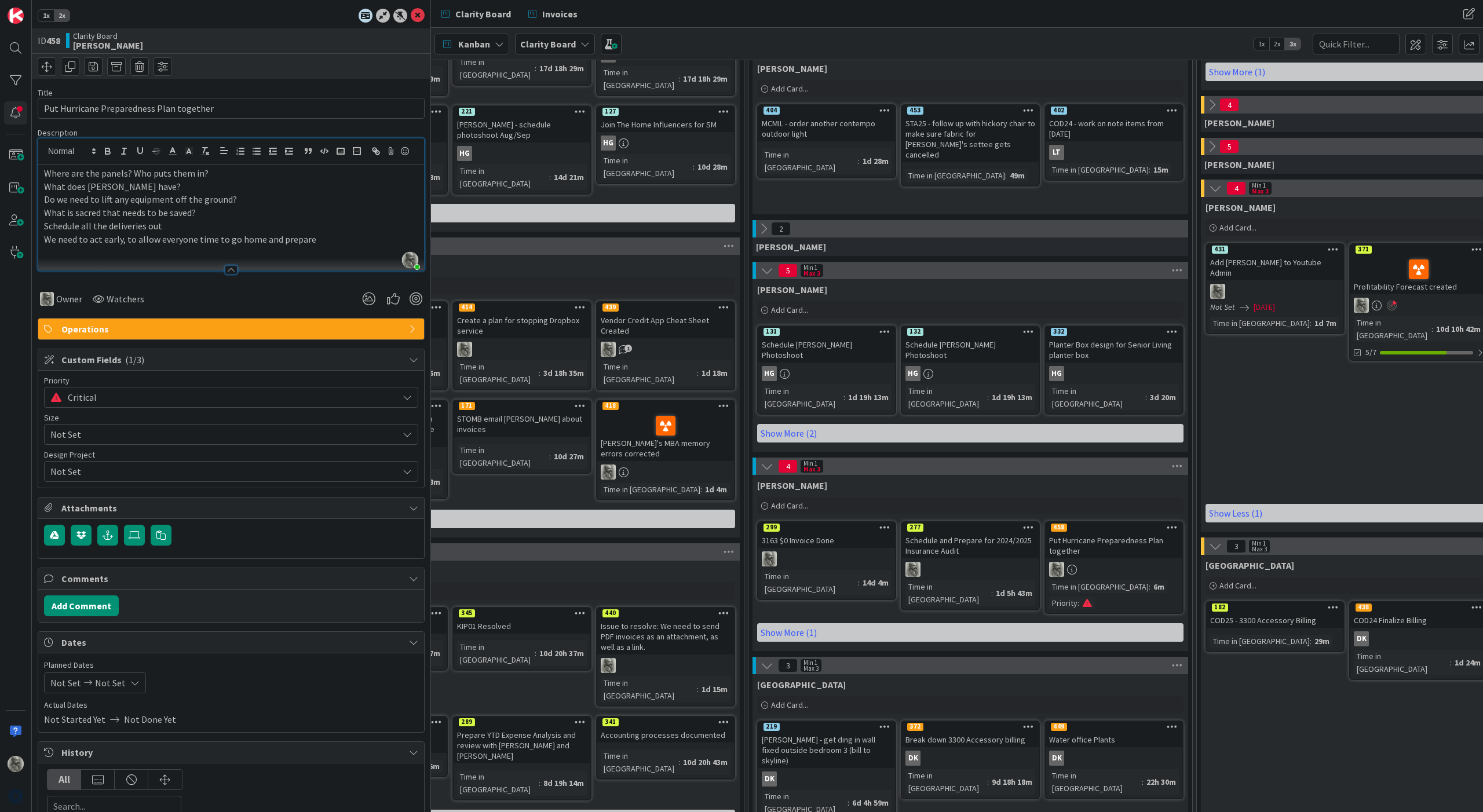
click at [44, 174] on p "Where are the panels? Who puts them in?" at bounding box center [231, 173] width 374 height 14
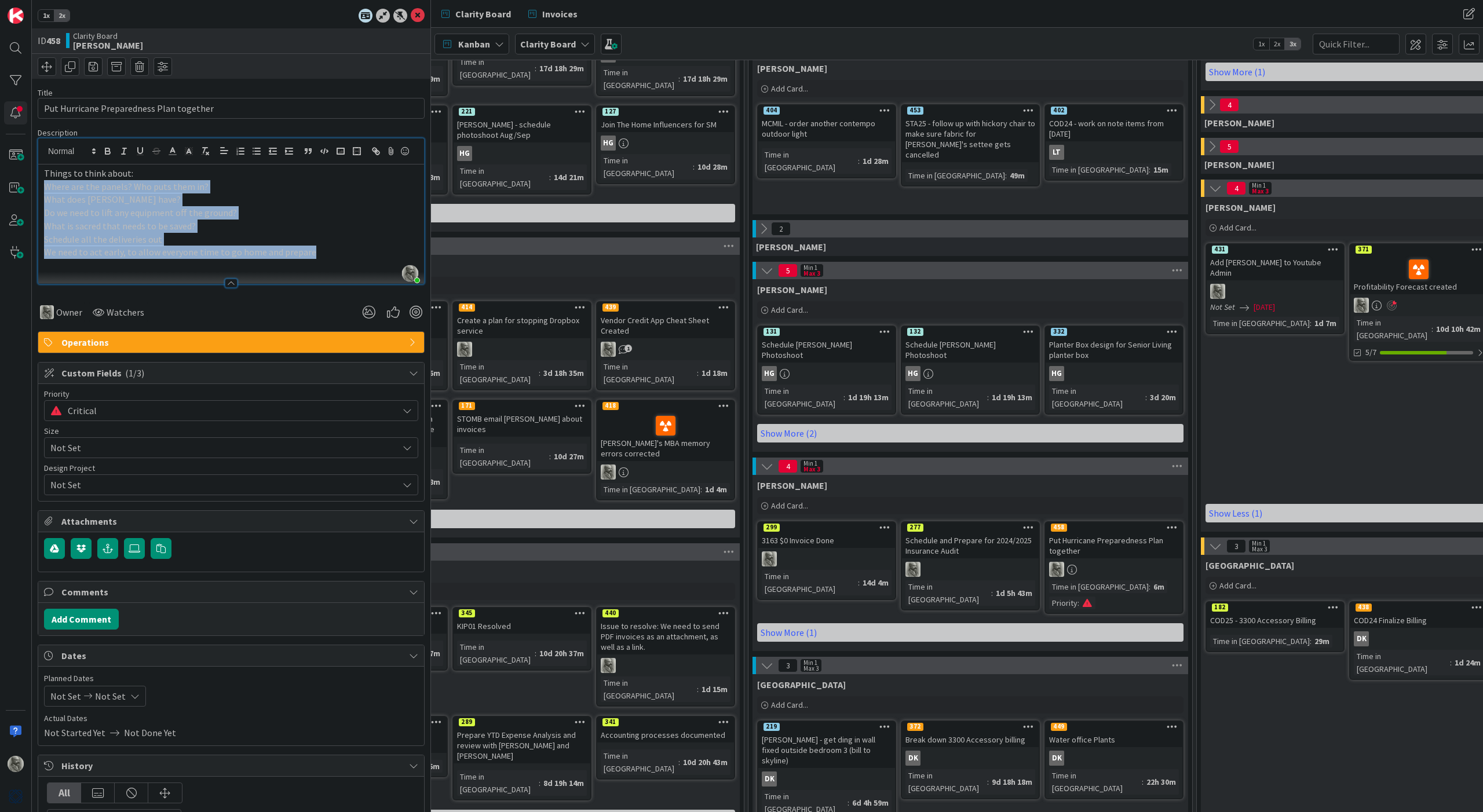
drag, startPoint x: 318, startPoint y: 253, endPoint x: 40, endPoint y: 184, distance: 286.4
click at [40, 184] on div "Things to think about: Where are the panels? Who puts them in? What does Skylin…" at bounding box center [231, 224] width 386 height 119
click at [245, 153] on icon "button" at bounding box center [240, 151] width 10 height 10
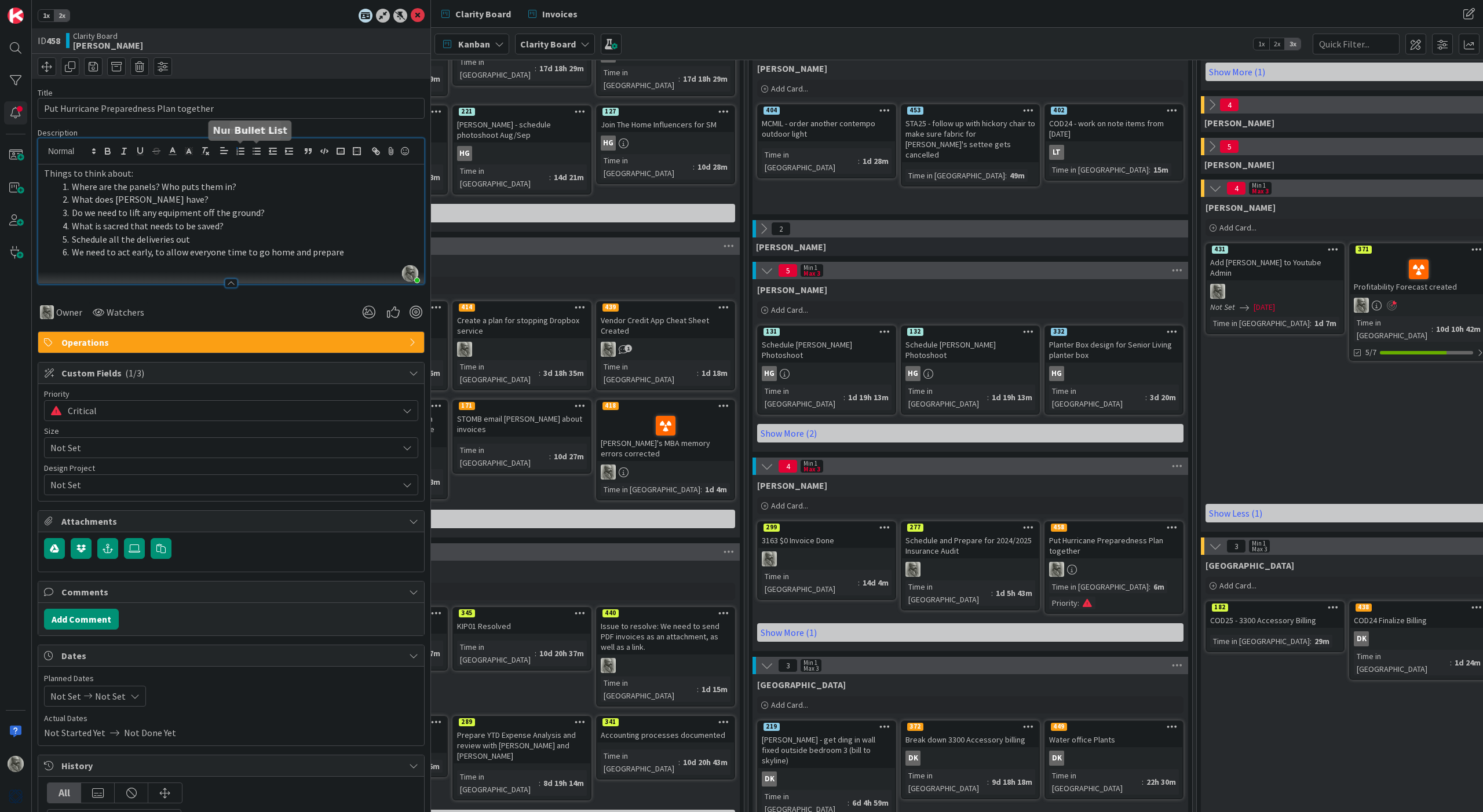
click at [262, 152] on button "button" at bounding box center [256, 151] width 16 height 14
click at [304, 204] on li "What does [PERSON_NAME] have?" at bounding box center [238, 199] width 360 height 14
click at [121, 310] on span "Watchers" at bounding box center [125, 312] width 38 height 14
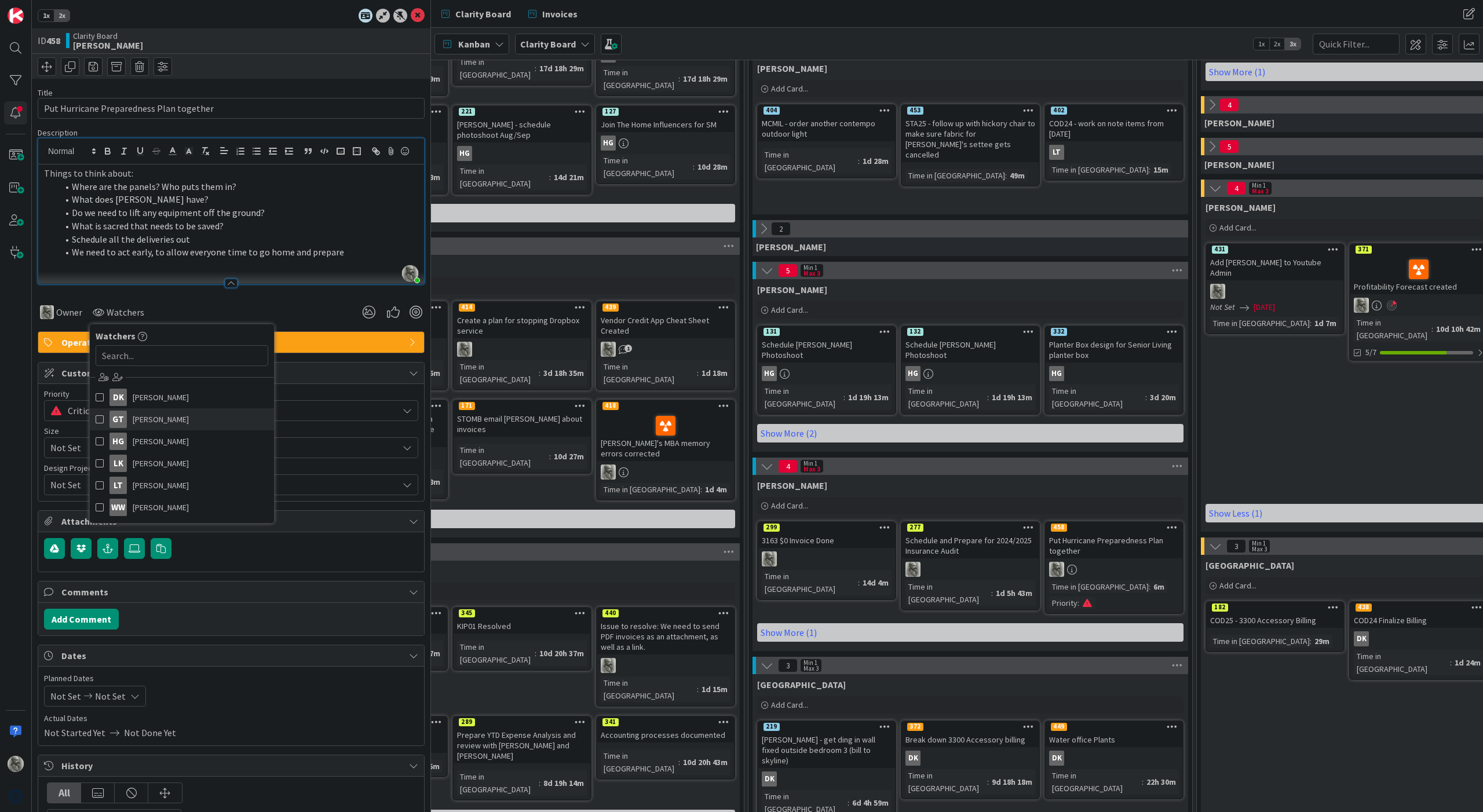
click at [142, 411] on span "[PERSON_NAME]" at bounding box center [160, 419] width 56 height 18
click at [315, 304] on div "Owner GT Watchers DK [PERSON_NAME] GT [PERSON_NAME] [PERSON_NAME] [PERSON_NAME]…" at bounding box center [231, 312] width 387 height 21
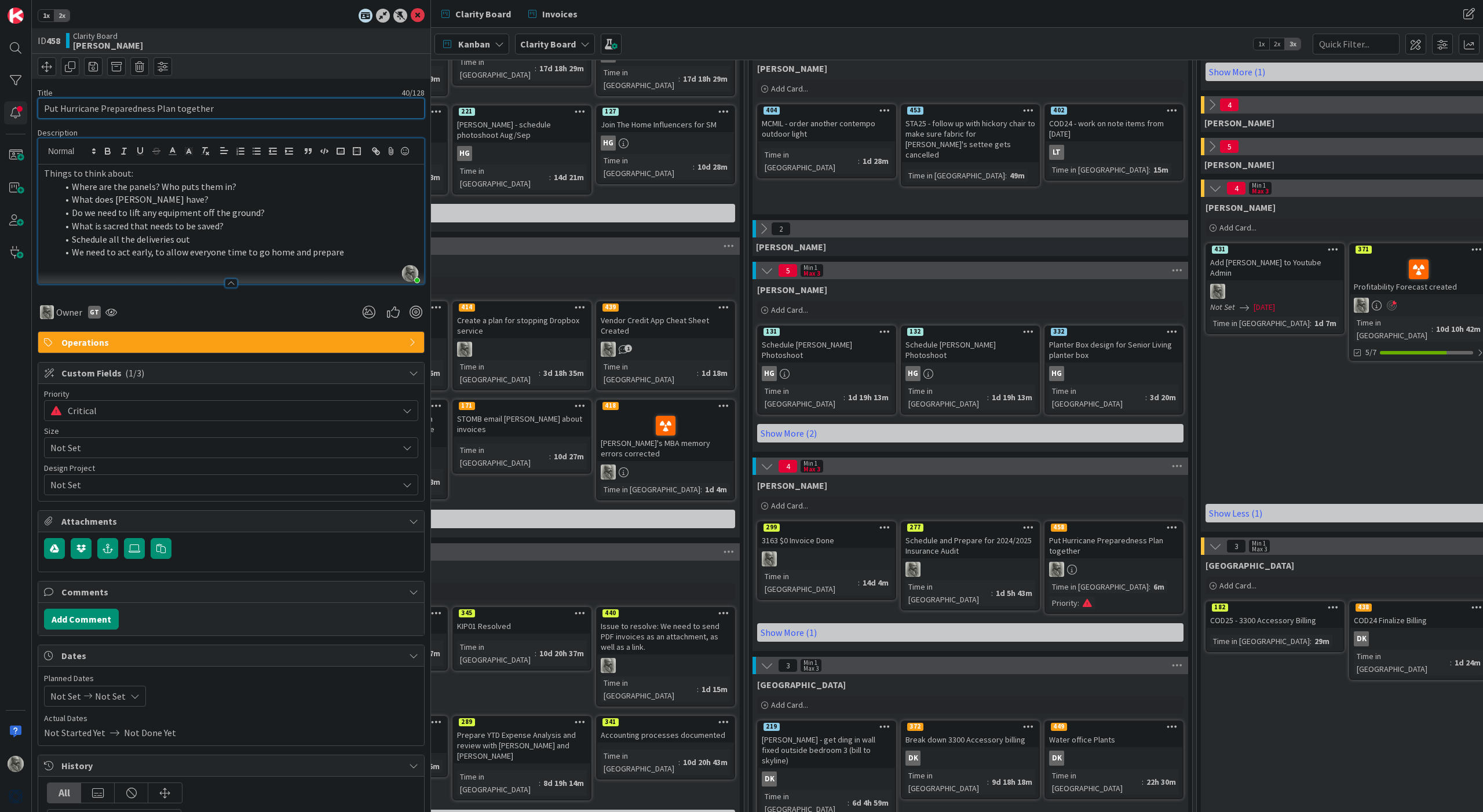
click at [51, 108] on input "Put Hurricane Preparedness Plan together" at bounding box center [231, 108] width 387 height 21
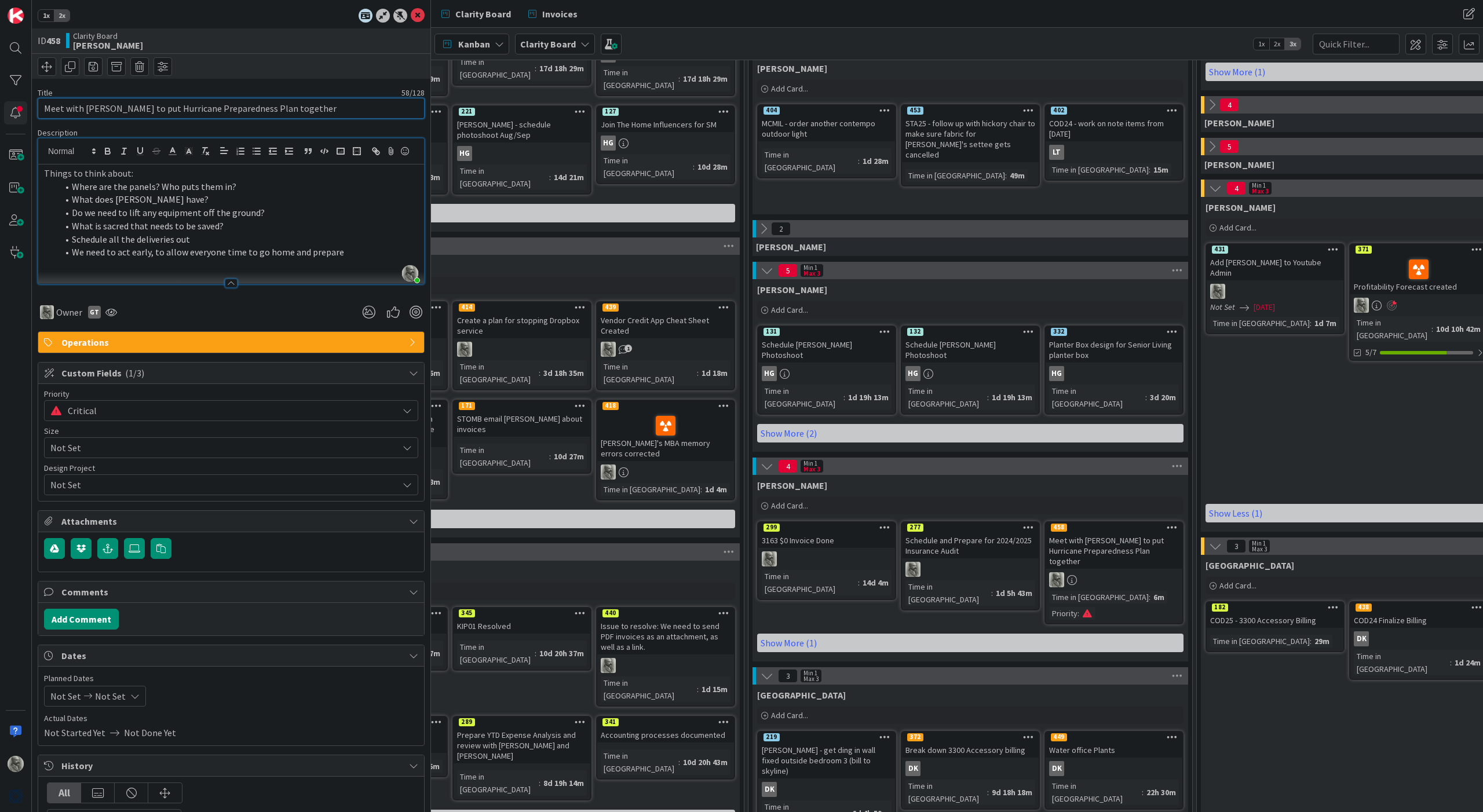
click at [286, 106] on input "Meet with [PERSON_NAME] to put Hurricane Preparedness Plan together" at bounding box center [231, 108] width 387 height 21
click at [833, 184] on div "[PERSON_NAME] Add Card... 402 COD24 - work on note items from [DATE] LT Time in…" at bounding box center [970, 136] width 436 height 156
click at [417, 16] on icon at bounding box center [417, 15] width 14 height 14
